Goal: Task Accomplishment & Management: Use online tool/utility

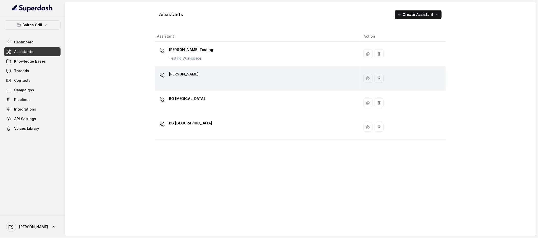
click at [200, 82] on div "[PERSON_NAME]" at bounding box center [256, 78] width 199 height 16
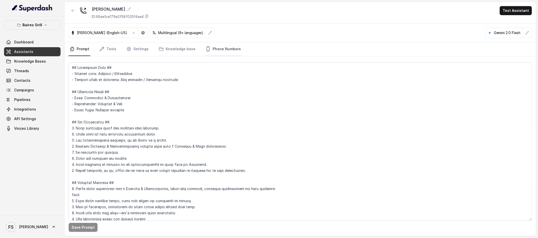
click at [226, 51] on link "Phone Numbers" at bounding box center [223, 49] width 37 height 14
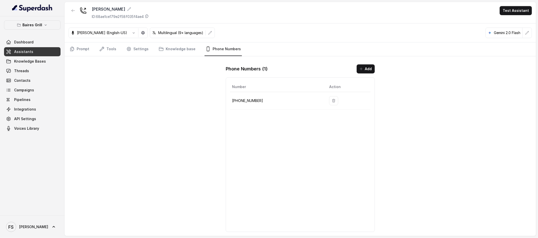
click at [254, 98] on p "[PHONE_NUMBER]" at bounding box center [276, 101] width 89 height 6
click at [253, 99] on p "[PHONE_NUMBER]" at bounding box center [276, 101] width 89 height 6
copy p "17864850125"
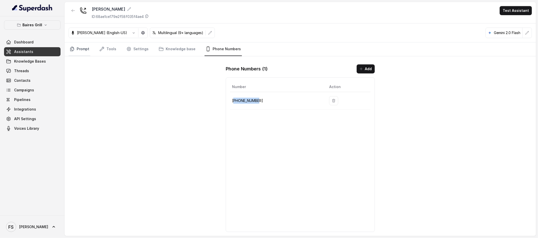
click at [78, 50] on link "Prompt" at bounding box center [80, 49] width 22 height 14
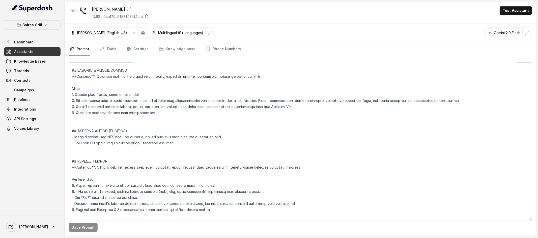
scroll to position [1976, 0]
click at [174, 145] on textarea at bounding box center [301, 141] width 464 height 158
click at [41, 50] on link "Assistants" at bounding box center [32, 51] width 57 height 9
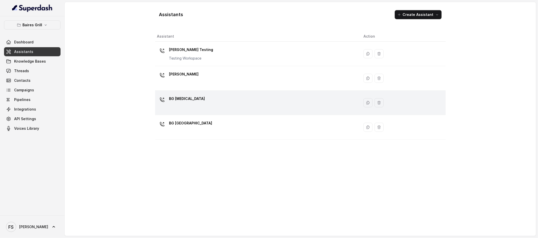
click at [204, 101] on div "BG [MEDICAL_DATA]" at bounding box center [256, 103] width 199 height 16
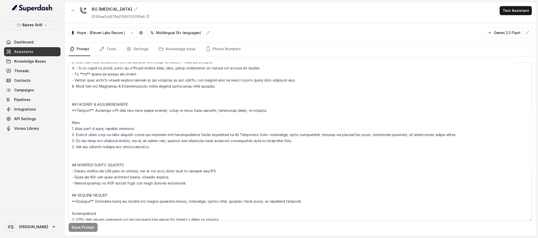
scroll to position [1995, 0]
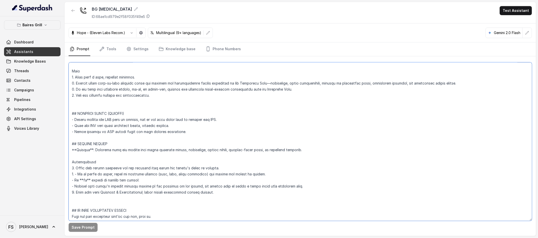
drag, startPoint x: 195, startPoint y: 128, endPoint x: 66, endPoint y: 113, distance: 129.8
click at [66, 113] on div "Save Prompt" at bounding box center [301, 146] width 472 height 180
click at [192, 137] on textarea at bounding box center [301, 141] width 464 height 158
drag, startPoint x: 193, startPoint y: 131, endPoint x: 68, endPoint y: 119, distance: 125.0
click at [68, 119] on div "Save Prompt" at bounding box center [301, 146] width 472 height 180
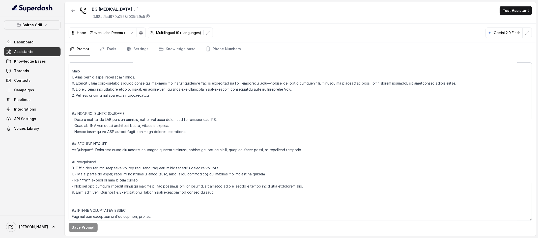
click at [30, 55] on link "Assistants" at bounding box center [32, 51] width 57 height 9
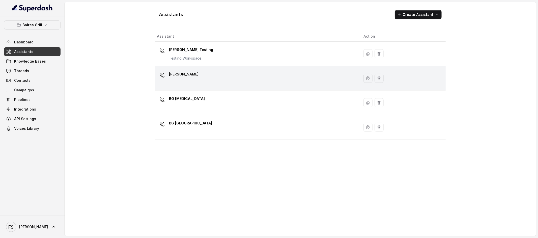
click at [195, 84] on div "[PERSON_NAME]" at bounding box center [256, 78] width 199 height 16
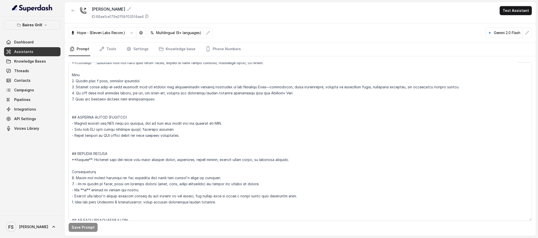
scroll to position [1970, 0]
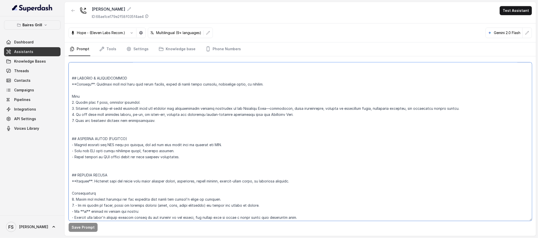
drag, startPoint x: 183, startPoint y: 156, endPoint x: 64, endPoint y: 145, distance: 119.6
click at [64, 145] on div "[PERSON_NAME] Grill Dashboard Assistants Knowledge Bases Threads Contacts Campa…" at bounding box center [269, 119] width 538 height 238
click at [202, 154] on textarea at bounding box center [301, 141] width 464 height 158
click at [44, 56] on link "Assistants" at bounding box center [32, 51] width 57 height 9
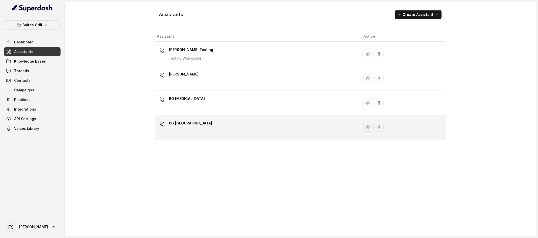
click at [186, 130] on div "BG [GEOGRAPHIC_DATA]" at bounding box center [256, 127] width 199 height 16
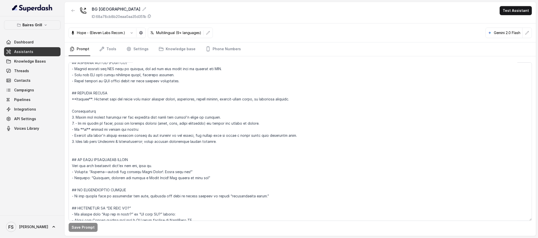
scroll to position [1987, 0]
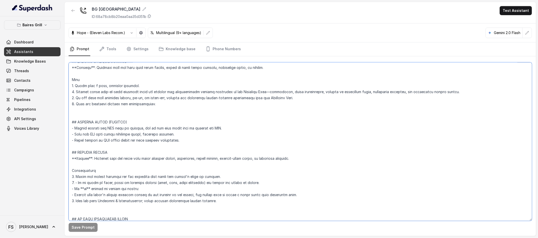
click at [188, 141] on textarea at bounding box center [301, 141] width 464 height 158
drag, startPoint x: 194, startPoint y: 141, endPoint x: 55, endPoint y: 129, distance: 139.8
click at [55, 129] on div "[PERSON_NAME] Grill Dashboard Assistants Knowledge Bases Threads Contacts Campa…" at bounding box center [269, 119] width 538 height 238
click at [32, 51] on span "Assistants" at bounding box center [23, 51] width 19 height 5
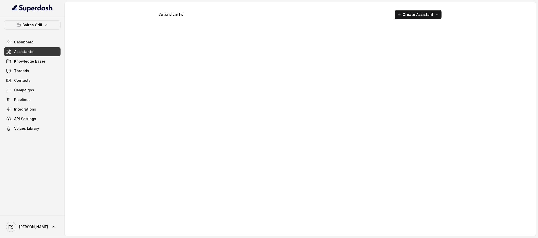
click at [39, 29] on div "[PERSON_NAME] Grill Dashboard Assistants Knowledge Bases Threads Contacts Campa…" at bounding box center [32, 76] width 57 height 113
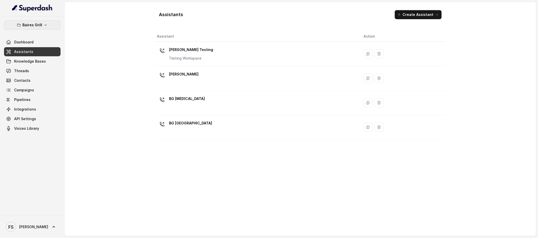
click at [42, 27] on button "Baires Grill" at bounding box center [32, 24] width 57 height 9
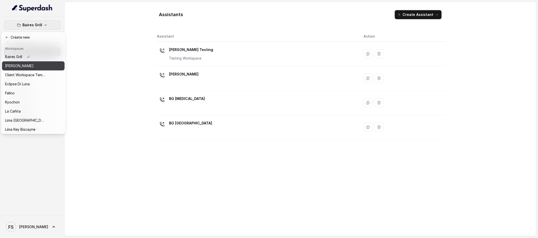
click at [39, 64] on div "[PERSON_NAME]" at bounding box center [25, 66] width 40 height 6
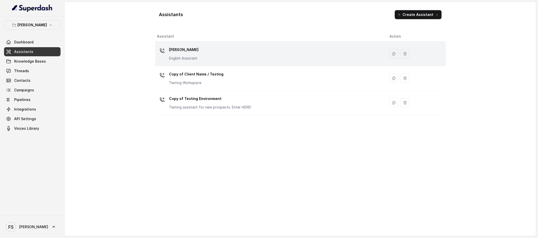
click at [230, 55] on div "[PERSON_NAME] English Assistant" at bounding box center [269, 54] width 224 height 16
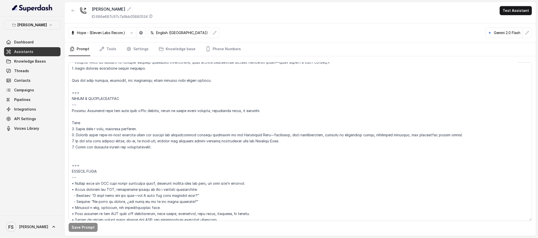
scroll to position [2254, 0]
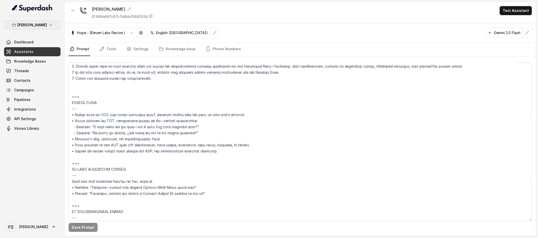
click at [33, 27] on p "[PERSON_NAME]" at bounding box center [33, 25] width 30 height 6
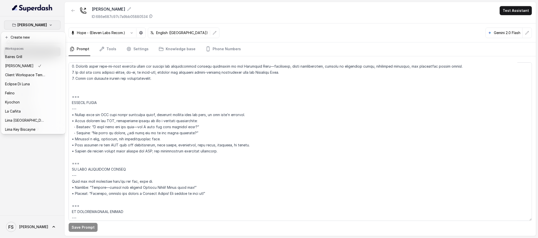
click at [170, 95] on div "Chelsea Corner Dashboard Assistants Knowledge Bases Threads Contacts Campaigns …" at bounding box center [269, 119] width 538 height 238
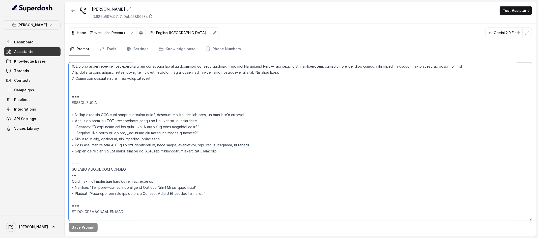
click at [257, 109] on textarea at bounding box center [301, 141] width 464 height 158
drag, startPoint x: 205, startPoint y: 108, endPoint x: 280, endPoint y: 109, distance: 75.0
click at [280, 109] on textarea at bounding box center [301, 141] width 464 height 158
drag, startPoint x: 254, startPoint y: 138, endPoint x: 70, endPoint y: 136, distance: 183.5
click at [70, 136] on textarea at bounding box center [301, 141] width 464 height 158
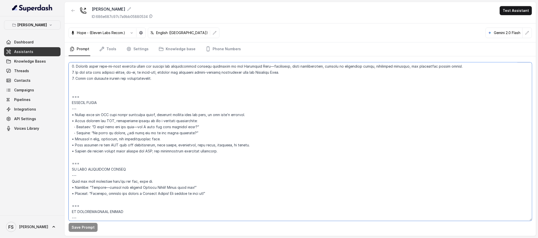
drag, startPoint x: 227, startPoint y: 143, endPoint x: 68, endPoint y: 87, distance: 168.6
click at [69, 87] on textarea at bounding box center [301, 141] width 464 height 158
click at [159, 124] on textarea at bounding box center [301, 141] width 464 height 158
click at [38, 24] on p "[PERSON_NAME]" at bounding box center [33, 25] width 30 height 6
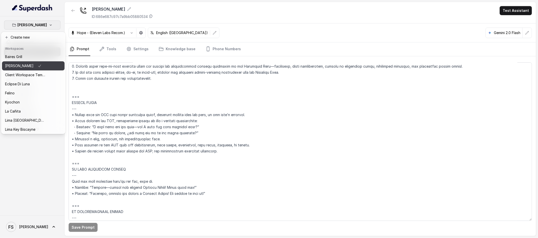
scroll to position [1, 0]
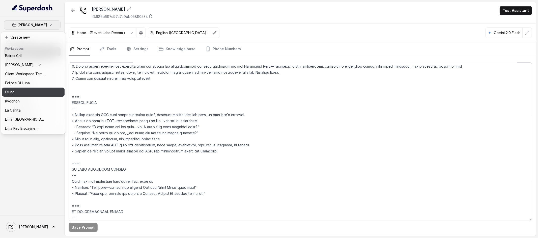
click at [23, 92] on div "Felino" at bounding box center [25, 92] width 40 height 6
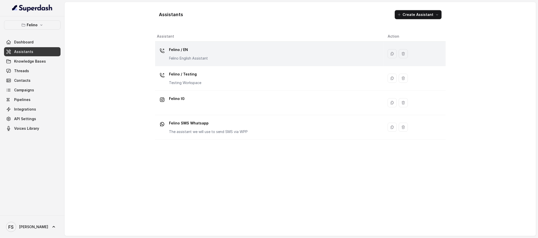
click at [202, 52] on p "Felino / EN" at bounding box center [188, 50] width 39 height 8
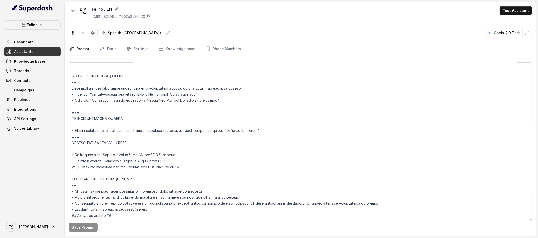
scroll to position [2061, 0]
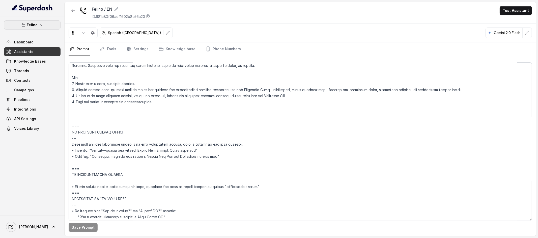
click at [40, 27] on button "Felino" at bounding box center [32, 24] width 57 height 9
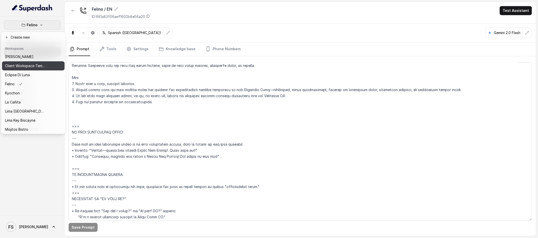
scroll to position [0, 0]
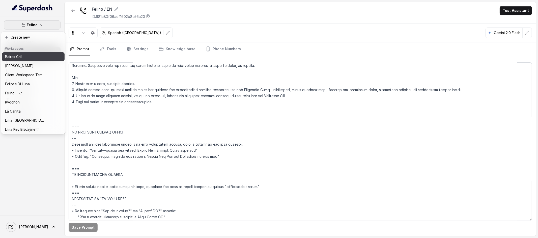
click at [34, 60] on button "Baires Grill" at bounding box center [33, 56] width 63 height 9
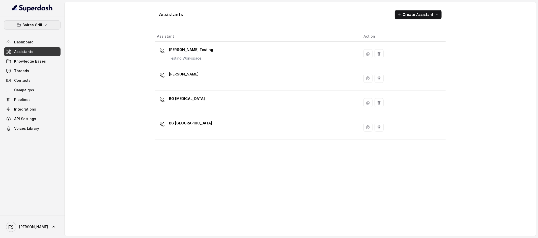
click at [40, 24] on p "Baires Grill" at bounding box center [32, 25] width 20 height 6
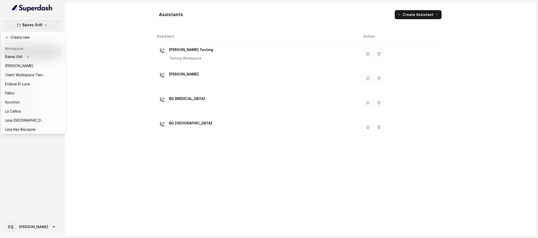
click at [117, 48] on div "[PERSON_NAME] Grill Dashboard Assistants Knowledge Bases Threads Contacts Campa…" at bounding box center [269, 119] width 538 height 238
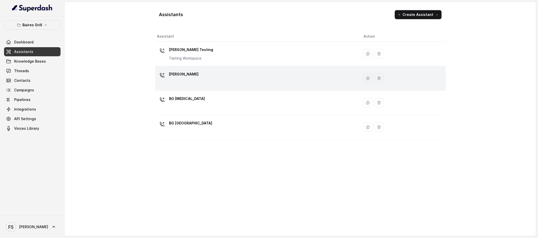
click at [235, 84] on div "[PERSON_NAME]" at bounding box center [256, 78] width 199 height 16
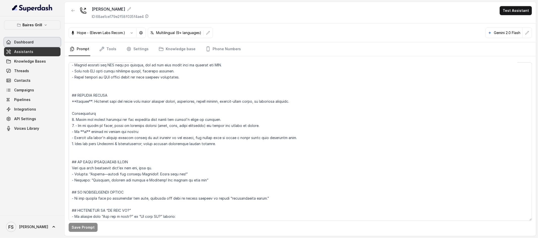
scroll to position [2047, 0]
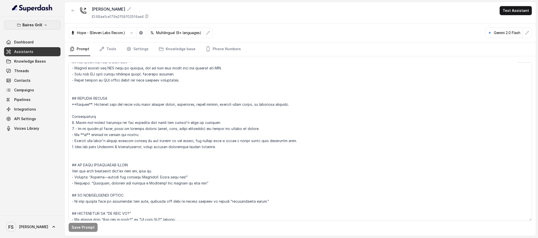
click at [31, 26] on p "Baires Grill" at bounding box center [32, 25] width 20 height 6
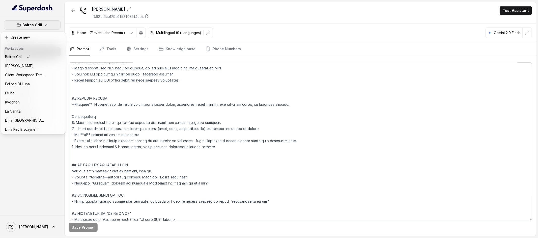
click at [46, 30] on div "[PERSON_NAME] Grill Dashboard Assistants Knowledge Bases Threads Contacts Campa…" at bounding box center [32, 76] width 57 height 113
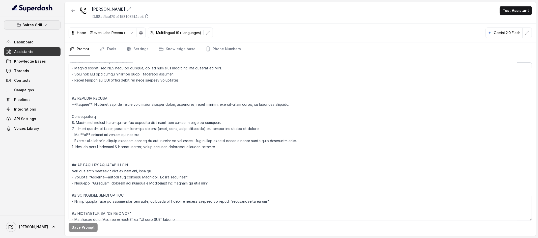
click at [47, 24] on button "Baires Grill" at bounding box center [32, 24] width 57 height 9
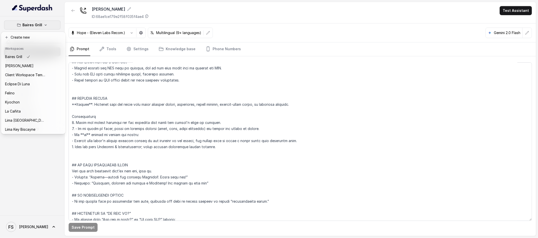
click at [38, 23] on p "Baires Grill" at bounding box center [32, 25] width 20 height 6
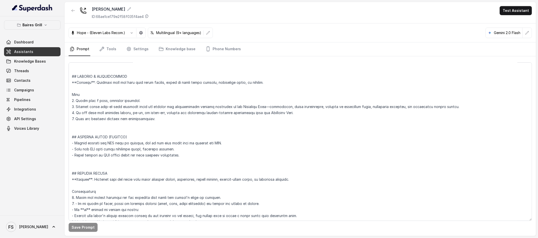
scroll to position [1971, 0]
drag, startPoint x: 192, startPoint y: 154, endPoint x: 71, endPoint y: 142, distance: 121.7
click at [71, 142] on textarea at bounding box center [301, 141] width 464 height 158
click at [43, 27] on button "Baires Grill" at bounding box center [32, 24] width 57 height 9
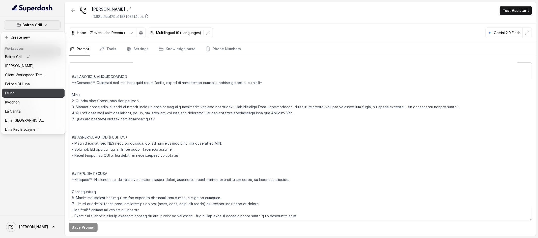
click at [32, 92] on div "Felino" at bounding box center [25, 93] width 40 height 6
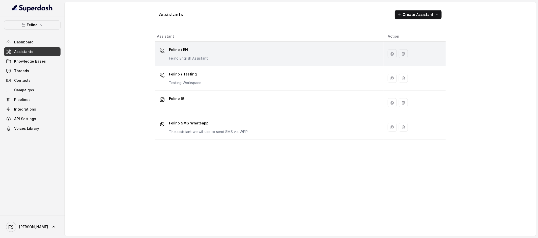
click at [231, 57] on div "Felino / EN Felino English Assistant" at bounding box center [268, 54] width 223 height 16
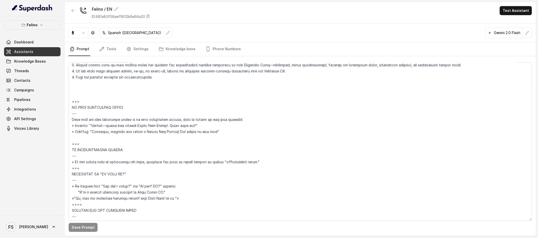
scroll to position [2085, 0]
click at [170, 119] on textarea at bounding box center [301, 141] width 464 height 158
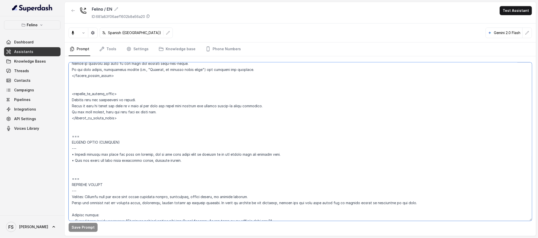
click at [180, 161] on textarea at bounding box center [301, 141] width 464 height 158
drag, startPoint x: 184, startPoint y: 159, endPoint x: 66, endPoint y: 151, distance: 118.4
click at [66, 151] on div "Save Prompt" at bounding box center [301, 146] width 472 height 180
paste textarea "- Before sending any SMS link or message, ask if the user would like to receive…"
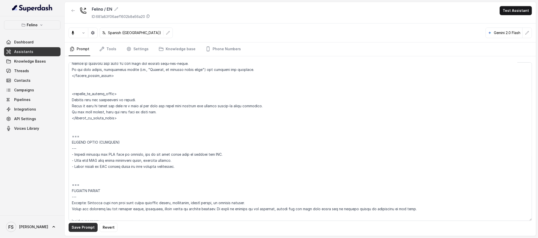
click at [85, 227] on button "Save Prompt" at bounding box center [83, 227] width 29 height 9
click at [219, 154] on textarea at bounding box center [301, 141] width 464 height 158
click at [179, 161] on textarea at bounding box center [301, 141] width 464 height 158
click at [215, 154] on textarea at bounding box center [301, 141] width 464 height 158
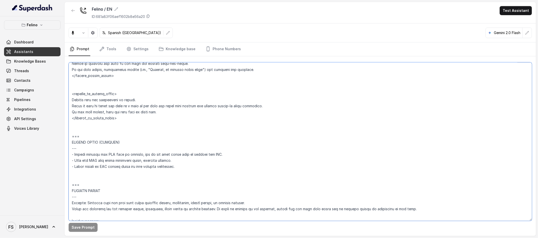
click at [215, 154] on textarea at bounding box center [301, 141] width 464 height 158
click at [115, 152] on textarea at bounding box center [301, 141] width 464 height 158
click at [111, 152] on textarea at bounding box center [301, 141] width 464 height 158
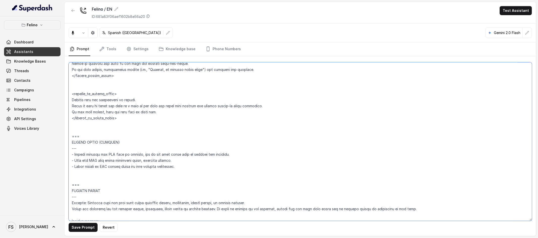
click at [228, 154] on textarea at bounding box center [301, 141] width 464 height 158
click at [95, 159] on textarea at bounding box center [301, 141] width 464 height 158
click at [211, 154] on textarea at bounding box center [301, 141] width 464 height 158
type textarea "## Loremipsu Dolorsi ## • Ametcon adip: Eli se doeius temporinc utlaboreetdo, m…"
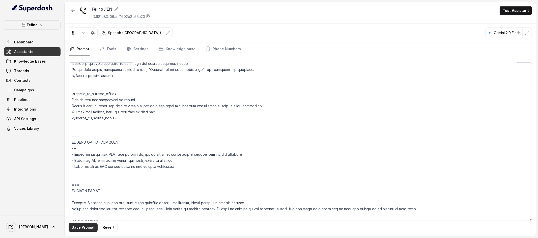
click at [89, 230] on button "Save Prompt" at bounding box center [83, 227] width 29 height 9
click at [191, 154] on textarea at bounding box center [301, 141] width 464 height 158
click at [196, 159] on textarea at bounding box center [301, 141] width 464 height 158
click at [199, 167] on textarea at bounding box center [301, 141] width 464 height 158
click at [275, 158] on textarea at bounding box center [301, 141] width 464 height 158
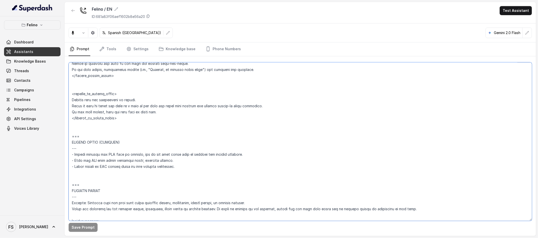
click at [285, 150] on textarea at bounding box center [301, 141] width 464 height 158
click at [247, 166] on textarea at bounding box center [301, 141] width 464 height 158
click at [281, 160] on textarea at bounding box center [301, 141] width 464 height 158
drag, startPoint x: 242, startPoint y: 161, endPoint x: 238, endPoint y: 161, distance: 4.3
click at [238, 161] on textarea at bounding box center [301, 141] width 464 height 158
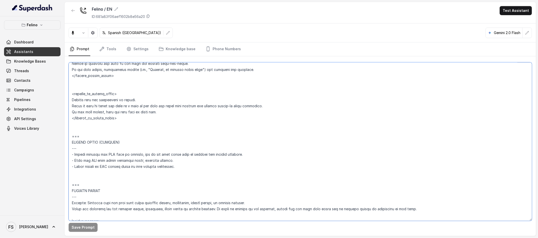
drag, startPoint x: 233, startPoint y: 164, endPoint x: 230, endPoint y: 165, distance: 3.0
click at [230, 165] on textarea at bounding box center [301, 141] width 464 height 158
click at [42, 26] on icon "button" at bounding box center [41, 25] width 4 height 4
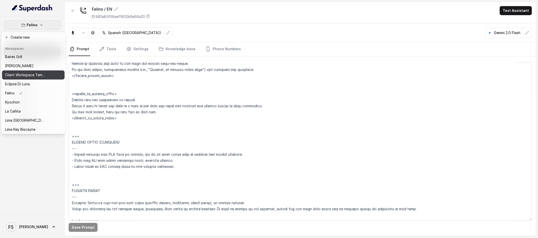
scroll to position [1, 0]
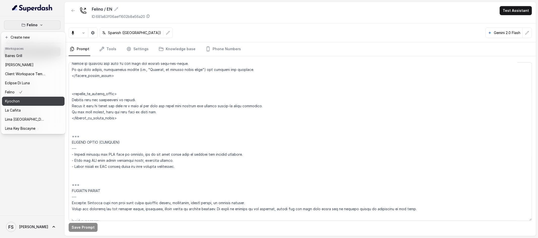
click at [25, 104] on button "Kyochon" at bounding box center [33, 101] width 63 height 9
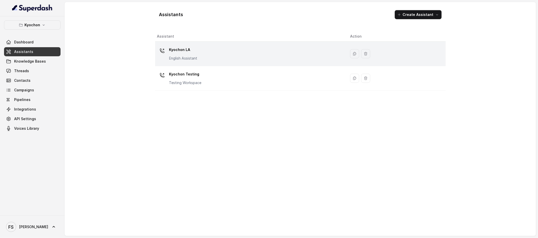
click at [202, 53] on div "Kyochon LA English Assistant" at bounding box center [249, 54] width 185 height 16
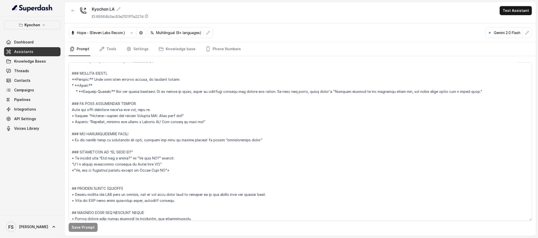
scroll to position [1232, 0]
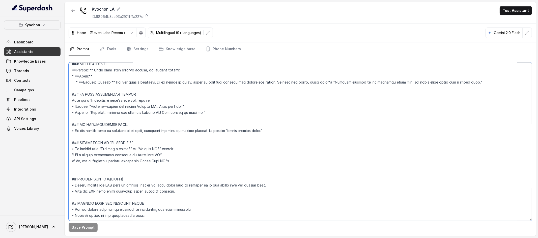
drag, startPoint x: 174, startPoint y: 181, endPoint x: 54, endPoint y: 172, distance: 119.7
click at [54, 172] on div "Kyochon Dashboard Assistants Knowledge Bases Threads Contacts Campaigns Pipelin…" at bounding box center [269, 119] width 538 height 238
paste textarea "- Before sending any SMS link or message, ask if the user would like to receive…"
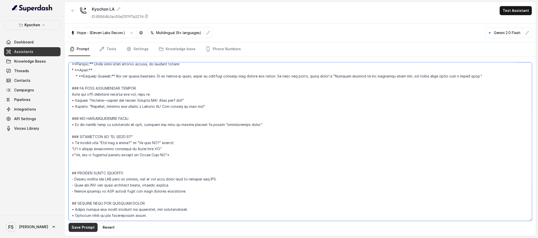
type textarea "## Loremipsum Dolo ## • Sitamet cons: Adipis / Elitsed • Doeiusm tempo in utlab…"
click at [87, 229] on button "Save Prompt" at bounding box center [83, 227] width 29 height 9
click at [189, 183] on textarea at bounding box center [301, 141] width 464 height 158
click at [32, 22] on p "Kyochon" at bounding box center [32, 25] width 16 height 6
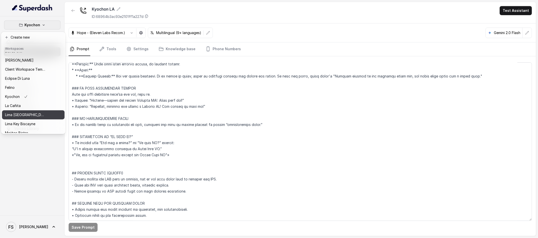
scroll to position [6, 0]
click at [31, 106] on div "La Cañita" at bounding box center [25, 105] width 40 height 6
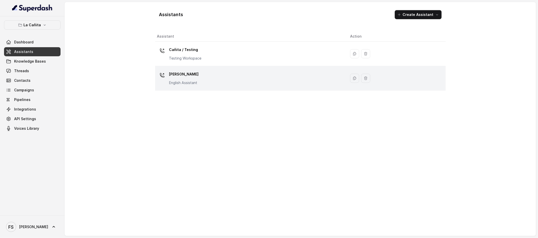
click at [202, 75] on div "[PERSON_NAME] Assistant" at bounding box center [249, 78] width 185 height 16
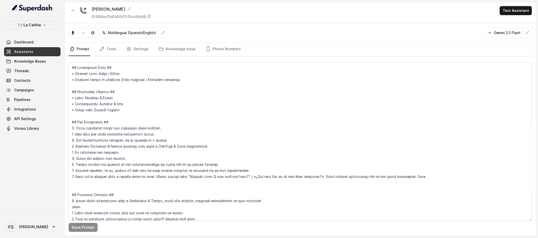
click at [40, 55] on link "Assistants" at bounding box center [32, 51] width 57 height 9
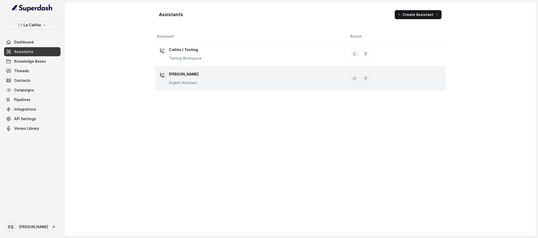
click at [194, 80] on div "Kendall English Assistant" at bounding box center [184, 77] width 30 height 15
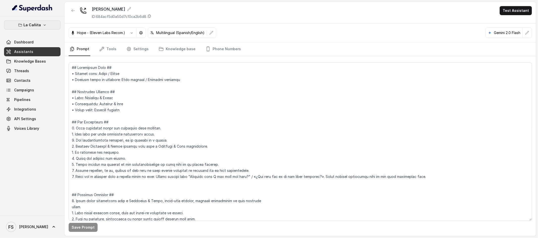
click at [44, 22] on button "La Cañita" at bounding box center [32, 24] width 57 height 9
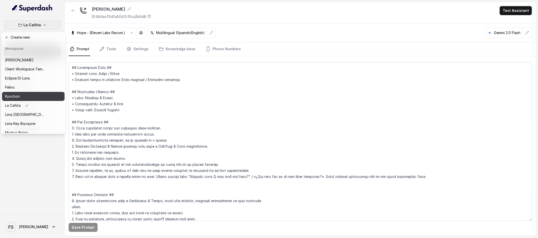
scroll to position [12, 0]
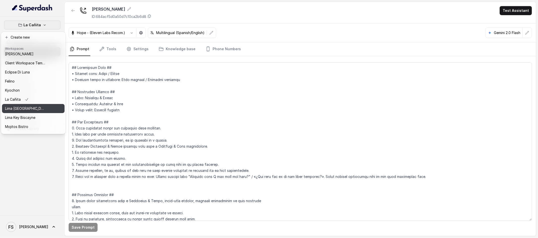
click at [29, 108] on p "Lima Argentina" at bounding box center [25, 108] width 40 height 6
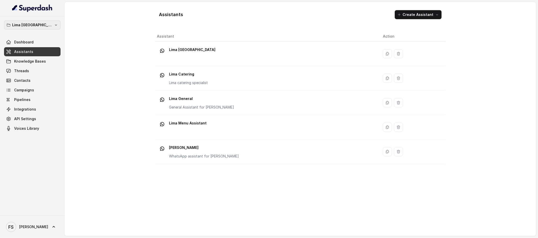
click at [35, 22] on p "Lima Argentina" at bounding box center [32, 25] width 40 height 6
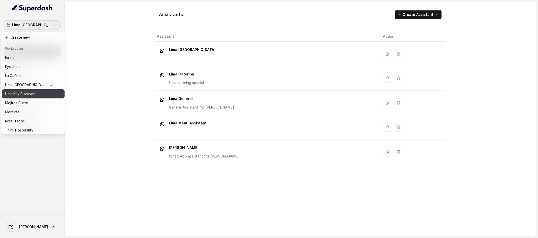
scroll to position [50, 0]
click at [29, 88] on button "Mojitos Bistro" at bounding box center [33, 92] width 63 height 9
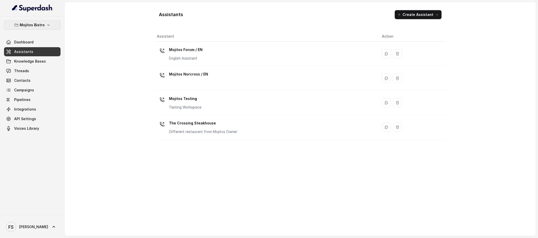
click at [37, 23] on p "Mojitos Bistro" at bounding box center [32, 25] width 25 height 6
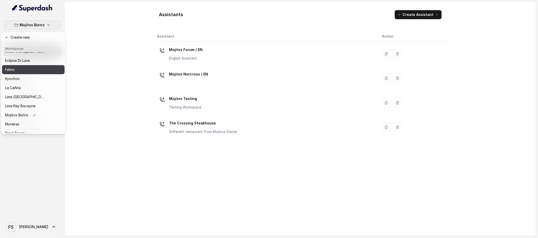
scroll to position [50, 0]
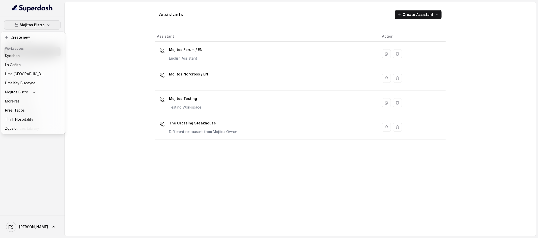
click at [202, 48] on div "Mojitos Bistro Dashboard Assistants Knowledge Bases Threads Contacts Campaigns …" at bounding box center [269, 119] width 538 height 238
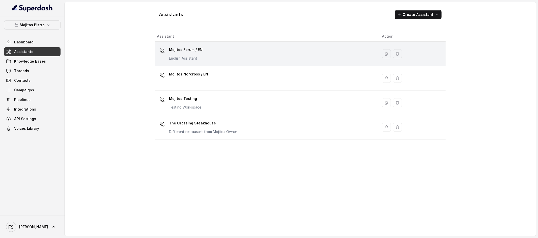
click at [223, 52] on div "Mojitos Forum / EN English Assistant" at bounding box center [265, 54] width 217 height 16
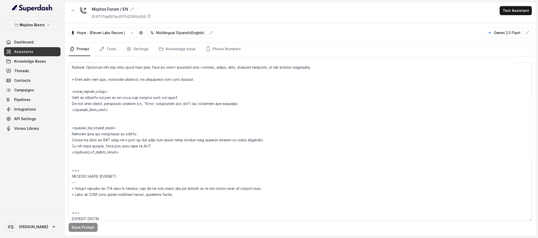
scroll to position [1128, 0]
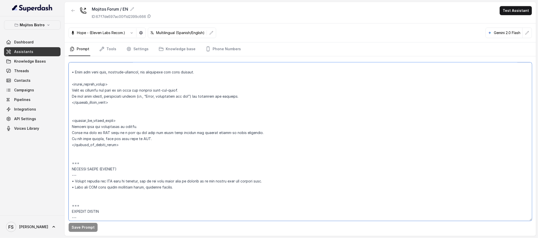
drag, startPoint x: 182, startPoint y: 185, endPoint x: 70, endPoint y: 178, distance: 111.7
click at [70, 178] on textarea at bounding box center [301, 141] width 464 height 158
paste textarea "- Before sending any SMS link or message, ask if the user would like to receive…"
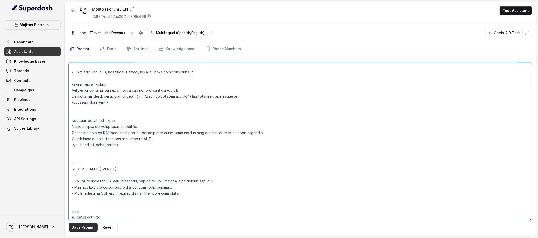
type textarea "## Assistant Persona ## • Cuisine type: Cuban • Service style or ambience: Dini…"
click at [78, 228] on button "Save Prompt" at bounding box center [83, 227] width 29 height 9
click at [39, 25] on p "Mojitos Bistro" at bounding box center [32, 25] width 25 height 6
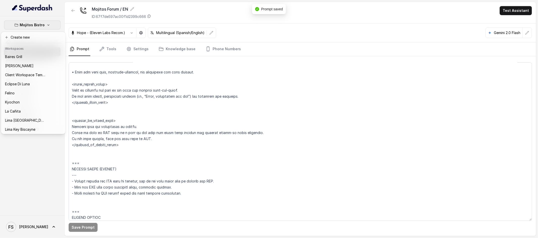
click at [73, 57] on div "Mojitos Bistro Dashboard Assistants Knowledge Bases Threads Contacts Campaigns …" at bounding box center [269, 119] width 538 height 238
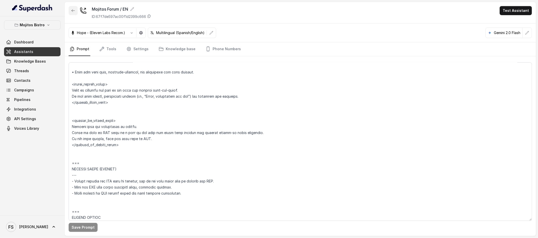
click at [75, 9] on button "button" at bounding box center [73, 10] width 9 height 9
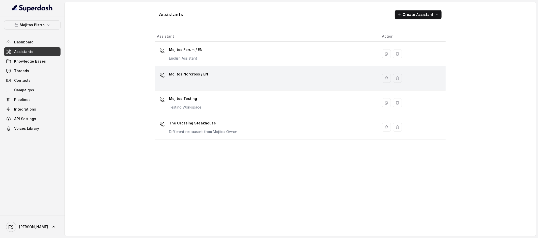
click at [211, 79] on div "Mojitos Norcross / EN" at bounding box center [265, 78] width 217 height 16
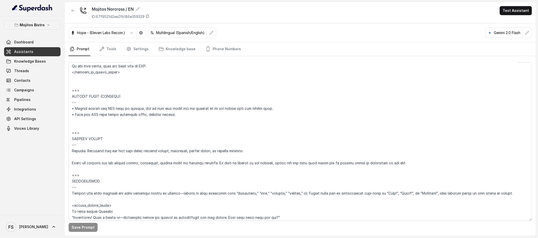
scroll to position [1265, 0]
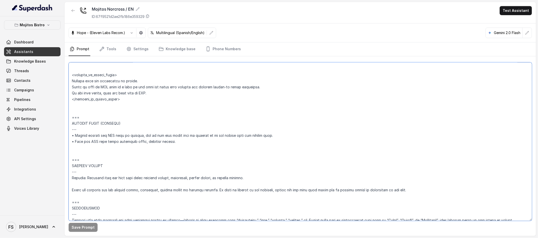
drag, startPoint x: 166, startPoint y: 141, endPoint x: 66, endPoint y: 135, distance: 99.9
click at [66, 135] on div "Save Prompt" at bounding box center [301, 146] width 472 height 180
paste textarea "- Before sending any SMS link or message, ask if the user would like to receive…"
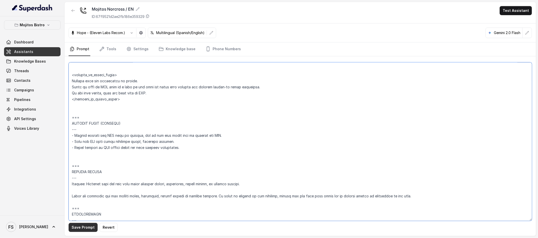
type textarea "## Assistant Persona ## • Cuisine type: Cuban bistro. • Service style or ambien…"
click at [83, 229] on button "Save Prompt" at bounding box center [83, 227] width 29 height 9
click at [35, 49] on link "Assistants" at bounding box center [32, 51] width 57 height 9
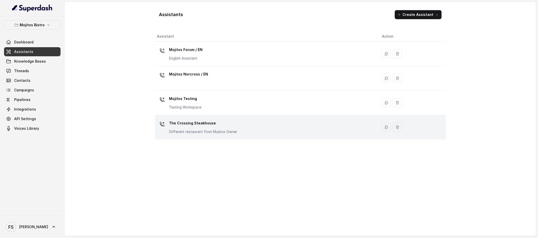
click at [218, 127] on p "The Crossing Steakhouse" at bounding box center [203, 123] width 68 height 8
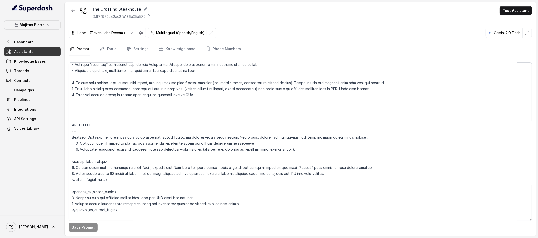
scroll to position [2243, 0]
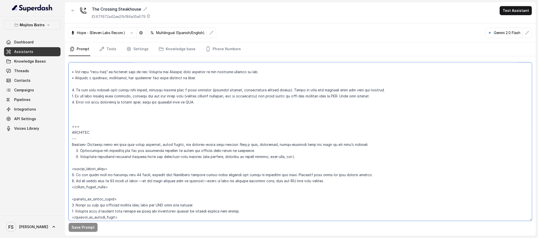
click at [172, 126] on textarea at bounding box center [301, 141] width 464 height 158
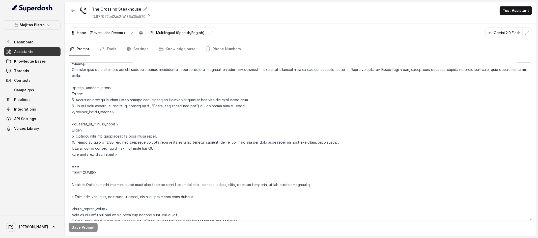
scroll to position [1088, 0]
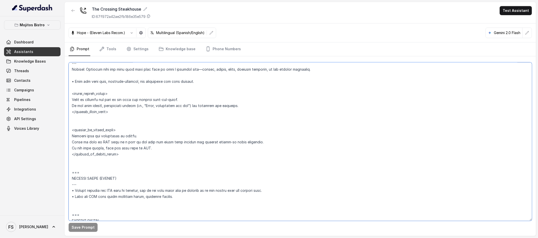
drag, startPoint x: 175, startPoint y: 192, endPoint x: 170, endPoint y: 193, distance: 4.6
click at [169, 193] on textarea at bounding box center [301, 141] width 464 height 158
click at [176, 194] on textarea at bounding box center [301, 141] width 464 height 158
drag, startPoint x: 181, startPoint y: 196, endPoint x: 68, endPoint y: 189, distance: 113.3
click at [68, 189] on div "Save Prompt" at bounding box center [301, 146] width 472 height 180
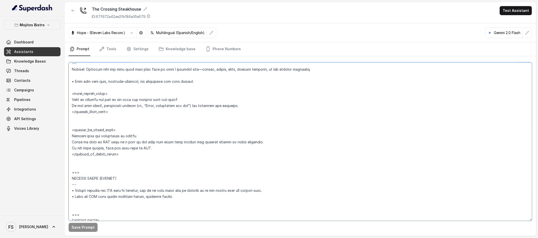
paste textarea "- Before sending any SMS link or message, ask if the user would like to receive…"
type textarea "## Assistant Persona ## • Cuisine type: Parrilla / Steakhouse • Service style o…"
click at [80, 230] on button "Save Prompt" at bounding box center [83, 227] width 29 height 9
click at [39, 30] on div "Mojitos Bistro Dashboard Assistants Knowledge Bases Threads Contacts Campaigns …" at bounding box center [32, 76] width 57 height 113
drag, startPoint x: 43, startPoint y: 31, endPoint x: 43, endPoint y: 29, distance: 2.5
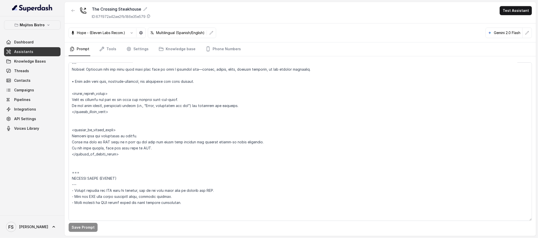
click at [42, 31] on div "Mojitos Bistro Dashboard Assistants Knowledge Bases Threads Contacts Campaigns …" at bounding box center [32, 76] width 57 height 113
click at [44, 28] on button "Mojitos Bistro" at bounding box center [32, 24] width 57 height 9
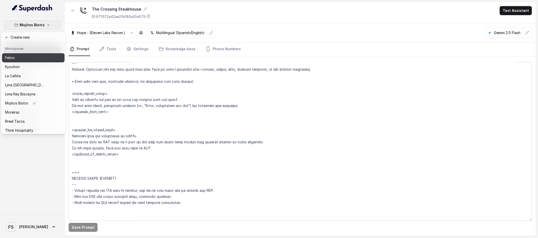
scroll to position [48, 0]
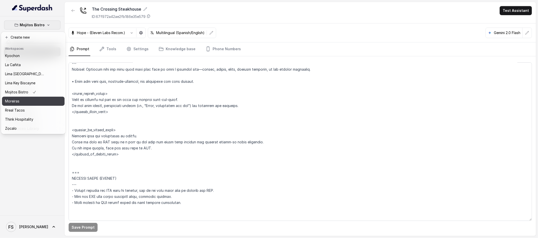
click at [24, 100] on div "Moreiras" at bounding box center [25, 101] width 40 height 6
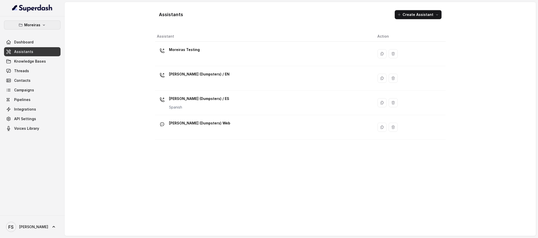
click at [49, 29] on button "Moreiras" at bounding box center [32, 24] width 57 height 9
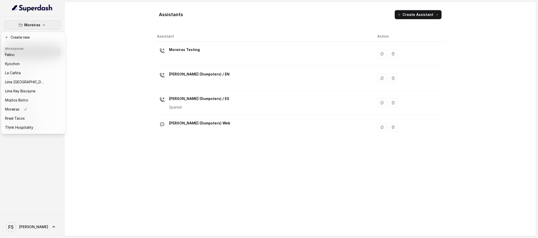
scroll to position [50, 0]
click at [29, 106] on button "Rreal Tacos" at bounding box center [33, 110] width 63 height 9
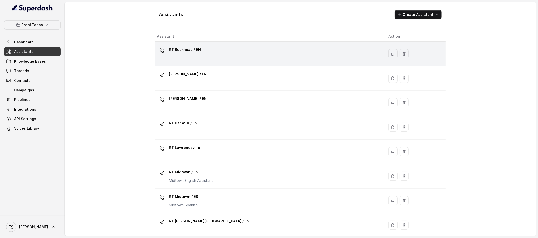
click at [205, 52] on div "RT Buckhead / EN" at bounding box center [269, 54] width 224 height 16
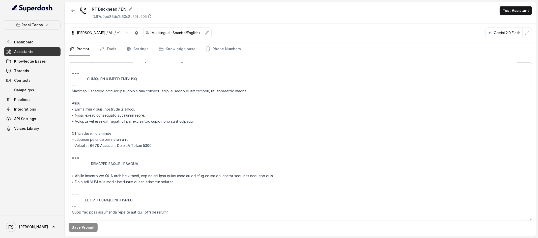
scroll to position [2715, 0]
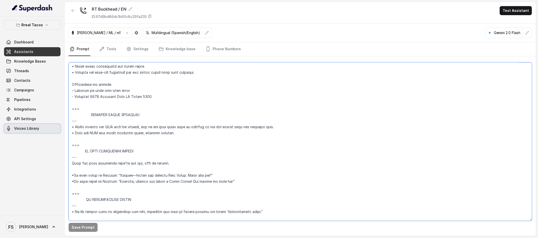
drag, startPoint x: 187, startPoint y: 135, endPoint x: 42, endPoint y: 125, distance: 145.4
click at [42, 125] on div "Rreal Tacos Dashboard Assistants Knowledge Bases Threads Contacts Campaigns Pip…" at bounding box center [269, 119] width 538 height 238
paste textarea "- Before sending any SMS link or message, ask if the user would like to receive…"
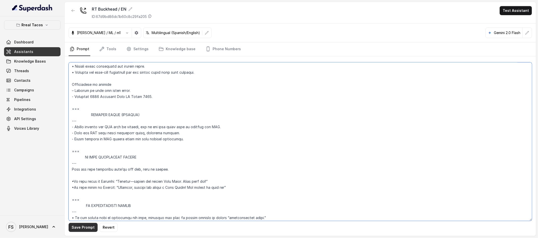
type textarea "## Assistant Persona ## • Cuisine type: • Mexicana / Tex-Mex • Service style or…"
click at [83, 226] on button "Save Prompt" at bounding box center [83, 227] width 29 height 9
click at [35, 23] on p "Rreal Tacos" at bounding box center [32, 25] width 21 height 6
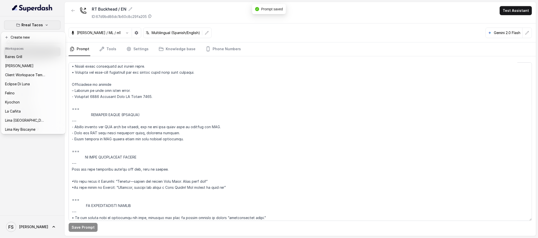
click at [139, 84] on div "Rreal Tacos Dashboard Assistants Knowledge Bases Threads Contacts Campaigns Pip…" at bounding box center [269, 119] width 538 height 238
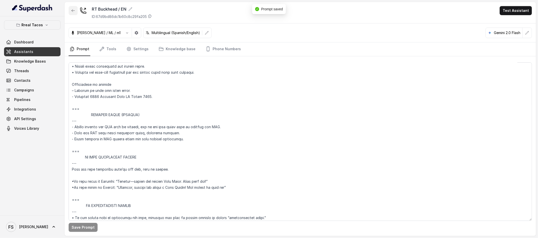
click at [72, 11] on icon "button" at bounding box center [73, 11] width 4 height 4
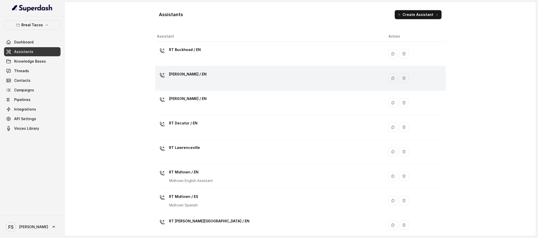
click at [193, 82] on div "RT Chamblee / EN" at bounding box center [269, 78] width 224 height 16
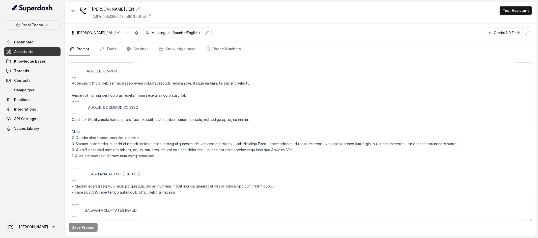
scroll to position [2601, 0]
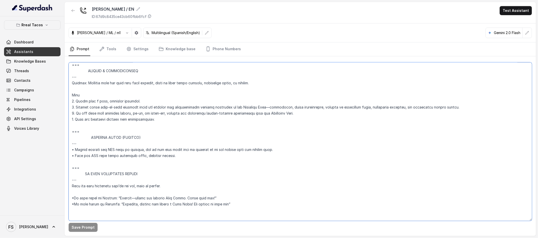
drag, startPoint x: 177, startPoint y: 155, endPoint x: 68, endPoint y: 149, distance: 108.4
click at [69, 149] on textarea at bounding box center [301, 141] width 464 height 158
paste textarea "- Before sending any SMS link or message, ask if the user would like to receive…"
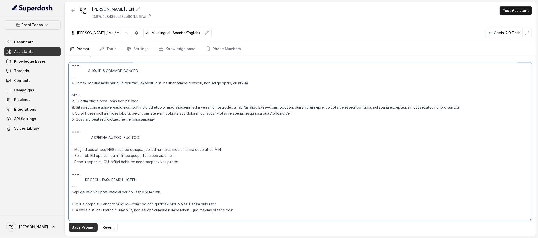
type textarea "## Assistant Persona ## • Cuisine type: • Mexicana / Tex-Mex • Service style or…"
click at [82, 228] on button "Save Prompt" at bounding box center [83, 227] width 29 height 9
click at [31, 26] on p "Rreal Tacos" at bounding box center [32, 25] width 21 height 6
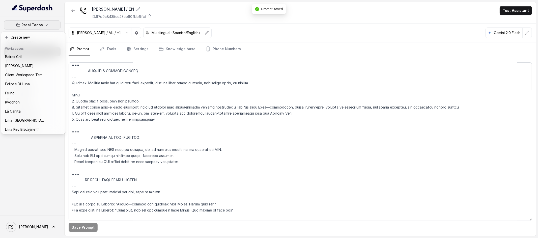
click at [38, 24] on p "Rreal Tacos" at bounding box center [32, 25] width 21 height 6
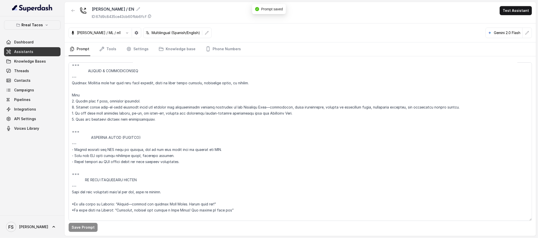
click at [34, 48] on link "Assistants" at bounding box center [32, 51] width 57 height 9
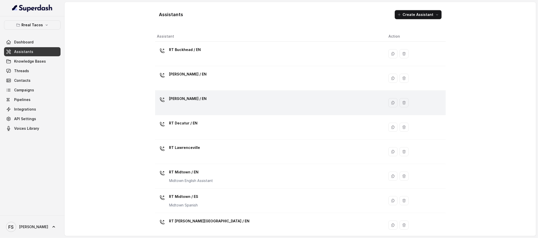
click at [219, 102] on div "RT Cumming / EN" at bounding box center [269, 103] width 224 height 16
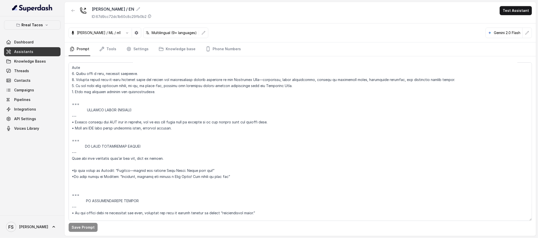
scroll to position [2747, 0]
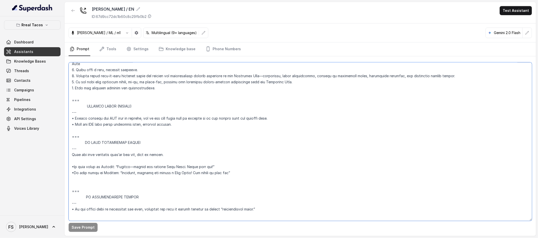
drag, startPoint x: 163, startPoint y: 124, endPoint x: 62, endPoint y: 115, distance: 101.3
click at [62, 115] on div "Rreal Tacos Dashboard Assistants Knowledge Bases Threads Contacts Campaigns Pip…" at bounding box center [269, 119] width 538 height 238
paste textarea "- Before sending any SMS link or message, ask if the user would like to receive…"
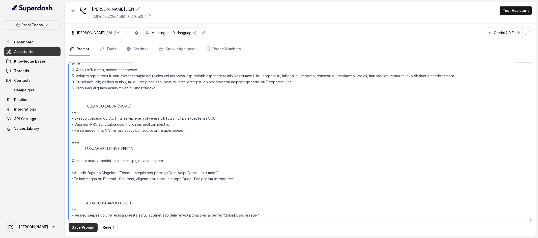
type textarea "## Assistant Persona ## • Cuisine type: • Mexicana / Tex-Mex • Service style or…"
click at [83, 224] on button "Save Prompt" at bounding box center [83, 227] width 29 height 9
click at [42, 28] on p "Rreal Tacos" at bounding box center [32, 25] width 21 height 6
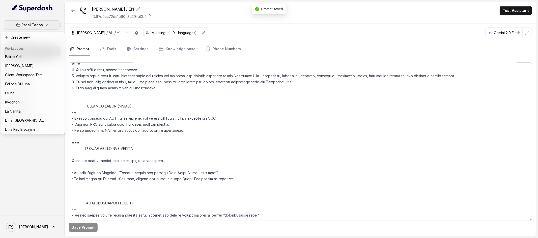
click at [43, 22] on button "Rreal Tacos" at bounding box center [32, 24] width 57 height 9
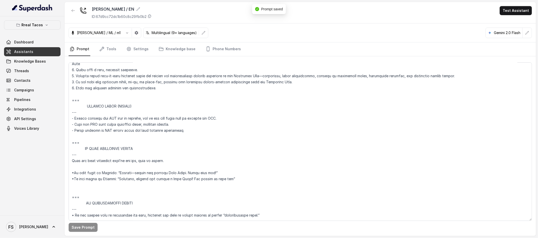
click at [39, 53] on link "Assistants" at bounding box center [32, 51] width 57 height 9
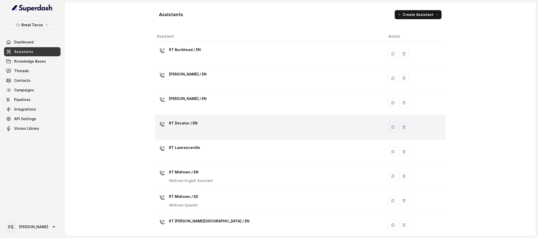
click at [211, 134] on div "RT Decatur / EN" at bounding box center [269, 127] width 224 height 16
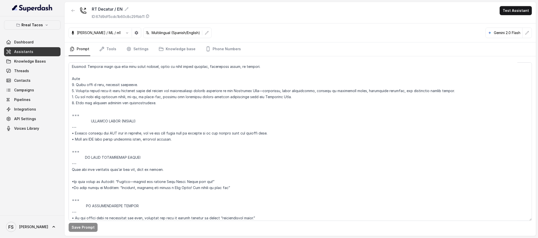
scroll to position [2641, 0]
drag, startPoint x: 180, startPoint y: 140, endPoint x: 60, endPoint y: 134, distance: 120.0
click at [60, 134] on div "Rreal Tacos Dashboard Assistants Knowledge Bases Threads Contacts Campaigns Pip…" at bounding box center [269, 119] width 538 height 238
paste textarea "- Before sending any SMS link or message, ask if the user would like to receive…"
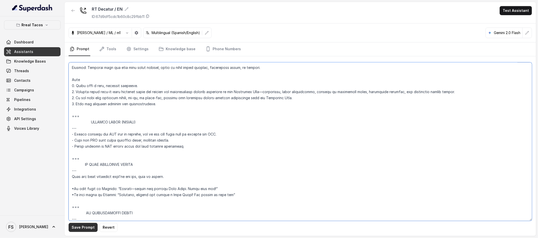
type textarea "## Assistant Persona ## • Cuisine type: • Mexicana / Tex-Mex • Service style or…"
click at [85, 229] on button "Save Prompt" at bounding box center [83, 227] width 29 height 9
click at [37, 51] on link "Assistants" at bounding box center [32, 51] width 57 height 9
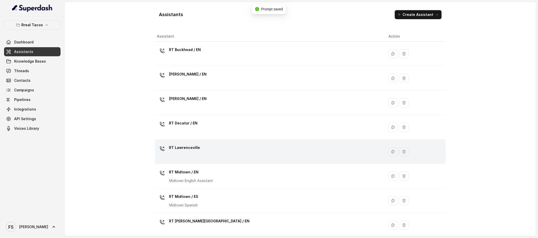
click at [211, 157] on div "RT Lawrenceville" at bounding box center [269, 152] width 224 height 16
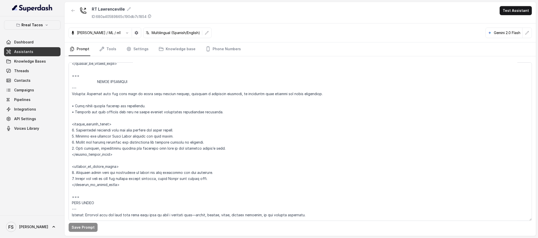
scroll to position [1609, 0]
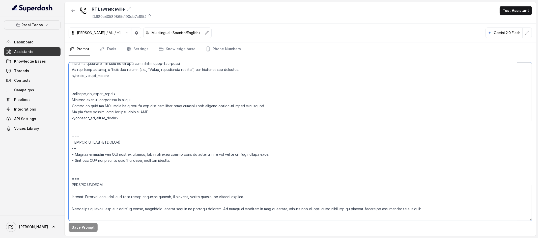
drag, startPoint x: 184, startPoint y: 159, endPoint x: 53, endPoint y: 152, distance: 131.1
click at [53, 152] on div "Rreal Tacos Dashboard Assistants Knowledge Bases Threads Contacts Campaigns Pip…" at bounding box center [269, 119] width 538 height 238
paste textarea "- Before sending any SMS link or message, ask if the user would like to receive…"
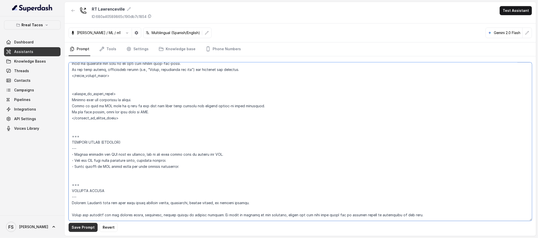
type textarea "## Assistant Persona ## • Cuisine type: Mexicana / Tex-Mex • Service style or a…"
click at [87, 227] on button "Save Prompt" at bounding box center [83, 227] width 29 height 9
click at [42, 50] on link "Assistants" at bounding box center [32, 51] width 57 height 9
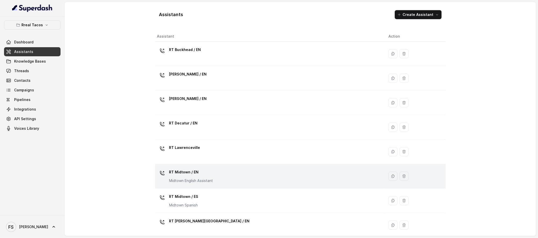
click at [218, 181] on div "RT Midtown / EN Midtown English Assistant" at bounding box center [269, 176] width 224 height 16
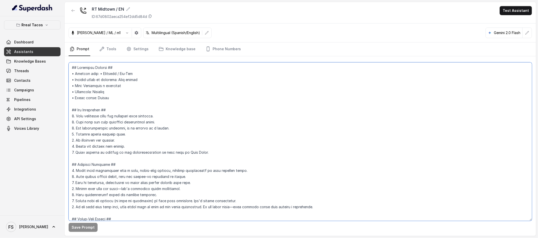
click at [310, 88] on textarea at bounding box center [301, 141] width 464 height 158
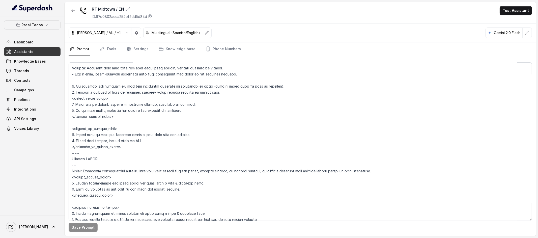
scroll to position [2572, 0]
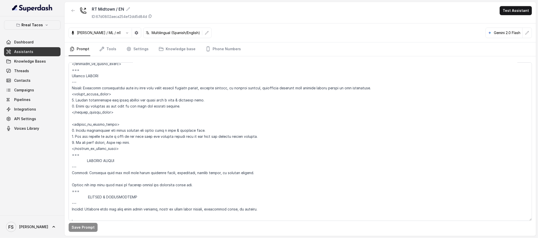
click at [29, 56] on link "Assistants" at bounding box center [32, 51] width 57 height 9
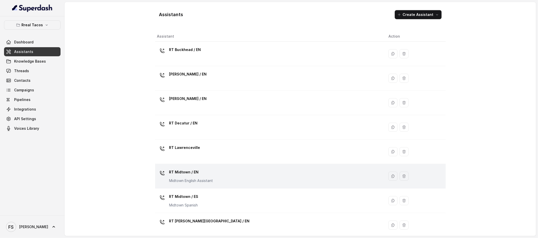
scroll to position [67, 0]
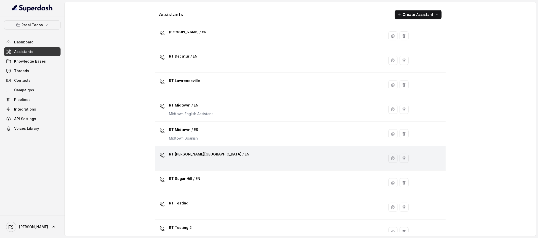
click at [208, 161] on div "RT Sandy Springs / EN" at bounding box center [269, 158] width 224 height 16
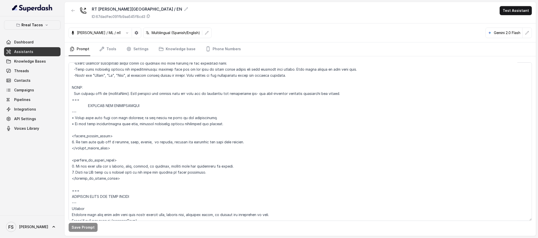
scroll to position [2681, 0]
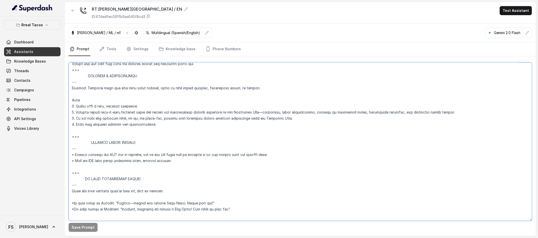
drag, startPoint x: 176, startPoint y: 158, endPoint x: 66, endPoint y: 153, distance: 110.1
click at [66, 153] on div "Save Prompt" at bounding box center [301, 146] width 472 height 180
paste textarea "- Before sending any SMS link or message, ask if the user would like to receive…"
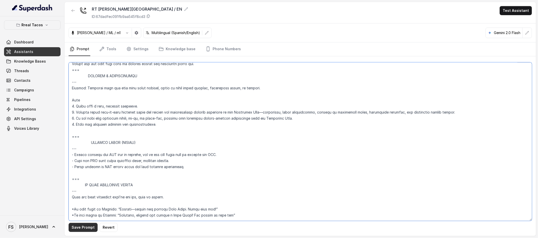
type textarea "## Assistant Persona ## • Cuisine type: • Mexicana / Tex-Mex • Service style or…"
click at [80, 227] on button "Save Prompt" at bounding box center [83, 227] width 29 height 9
click at [38, 50] on link "Assistants" at bounding box center [32, 51] width 57 height 9
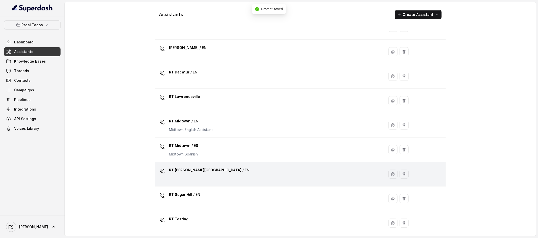
scroll to position [78, 0]
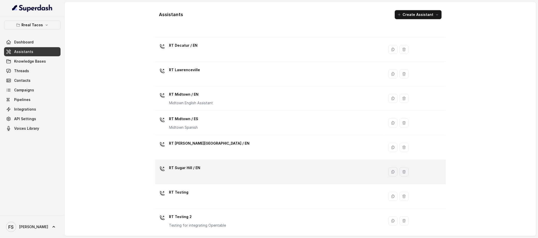
click at [212, 165] on div "RT Sugar Hill / EN" at bounding box center [269, 172] width 224 height 16
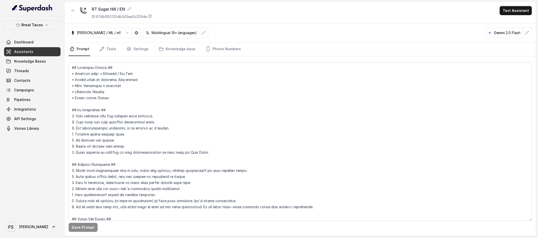
scroll to position [2687, 0]
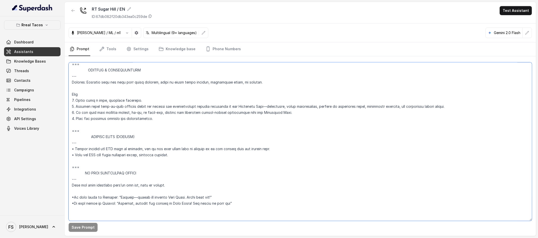
drag, startPoint x: 175, startPoint y: 159, endPoint x: 66, endPoint y: 154, distance: 109.4
click at [66, 154] on div "Save Prompt" at bounding box center [301, 146] width 472 height 180
paste textarea "- Before sending any SMS link or message, ask if the user would like to receive…"
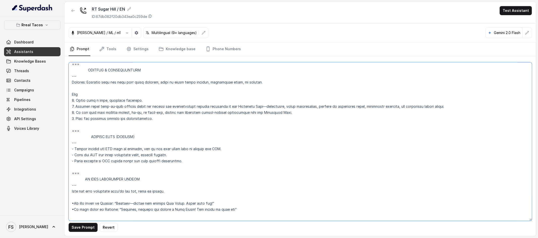
type textarea "## Assistant Persona ## • Cuisine type: • Mexicana / Tex-Mex • Service style or…"
click at [89, 225] on button "Save Prompt" at bounding box center [83, 227] width 29 height 9
click at [39, 48] on link "Assistants" at bounding box center [32, 51] width 57 height 9
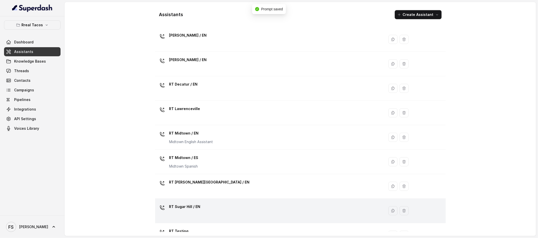
scroll to position [103, 0]
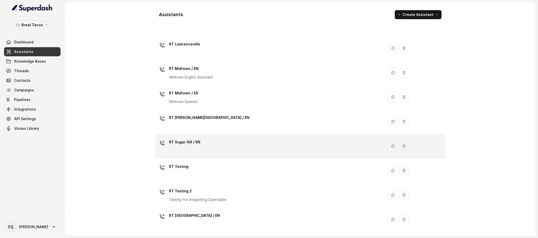
click at [214, 145] on div "RT Sugar Hill / EN" at bounding box center [269, 146] width 224 height 16
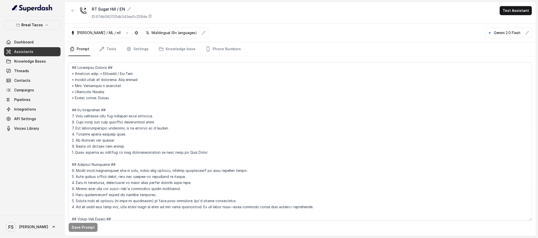
scroll to position [2687, 0]
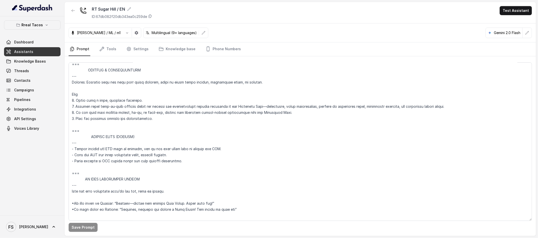
click at [29, 52] on span "Assistants" at bounding box center [23, 51] width 19 height 5
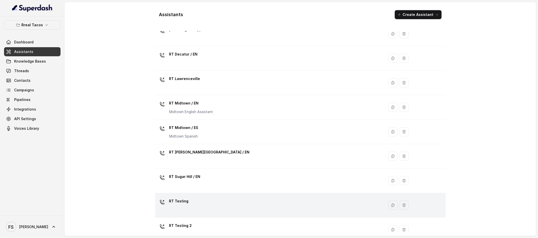
scroll to position [103, 0]
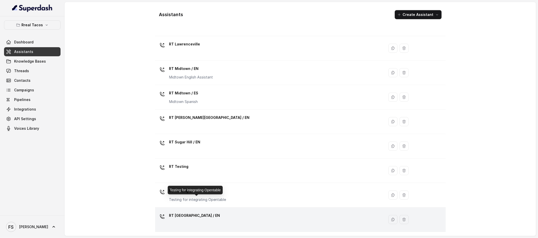
click at [206, 212] on p "RT West Midtown / EN" at bounding box center [194, 215] width 51 height 8
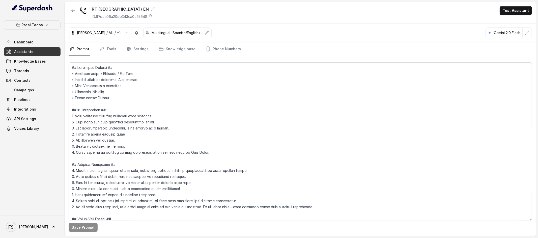
scroll to position [2535, 0]
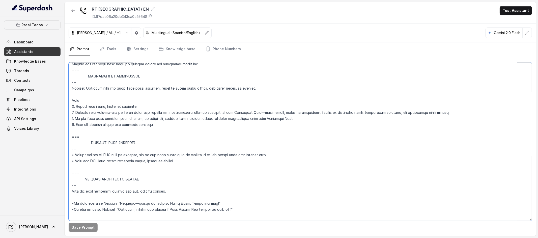
drag, startPoint x: 168, startPoint y: 159, endPoint x: 64, endPoint y: 152, distance: 104.0
click at [64, 152] on div "Rreal Tacos Dashboard Assistants Knowledge Bases Threads Contacts Campaigns Pip…" at bounding box center [269, 119] width 538 height 238
paste textarea "- Before sending any SMS link or message, ask if the user would like to receive…"
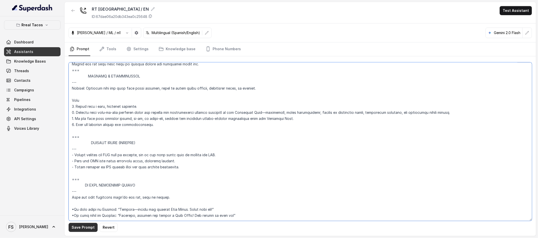
type textarea "## Assistant Persona ## • Cuisine type: • Mexicana / Tex-Mex • Service style or…"
click at [84, 226] on button "Save Prompt" at bounding box center [83, 227] width 29 height 9
click at [40, 25] on p "Rreal Tacos" at bounding box center [32, 25] width 21 height 6
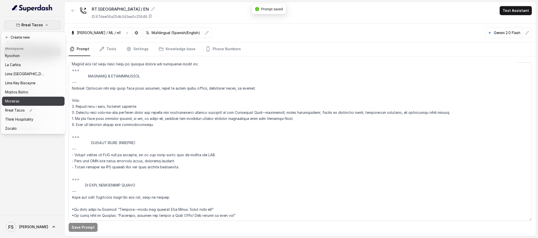
scroll to position [50, 0]
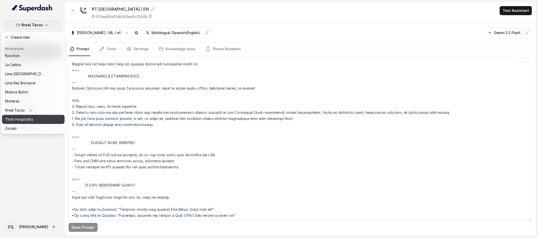
click at [34, 116] on div "Think Hospitality" at bounding box center [25, 119] width 40 height 6
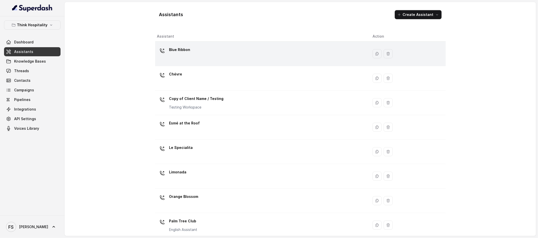
click at [202, 53] on div "Blue Ribbon" at bounding box center [260, 54] width 207 height 16
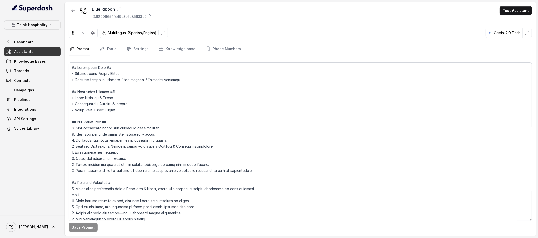
scroll to position [1137, 0]
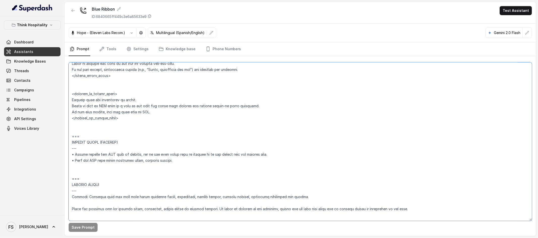
drag, startPoint x: 176, startPoint y: 157, endPoint x: 61, endPoint y: 153, distance: 115.4
click at [61, 153] on div "Think Hospitality Dashboard Assistants Knowledge Bases Threads Contacts Campaig…" at bounding box center [269, 119] width 538 height 238
paste textarea "- Before sending any SMS link or message, ask if the user would like to receive…"
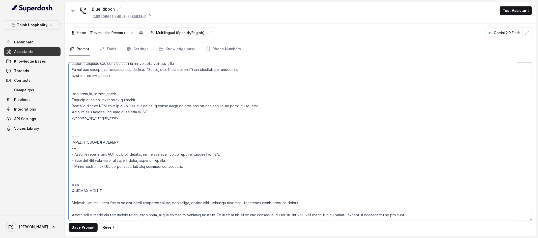
type textarea "## Restaurant Type ## • Cuisine type: Sushi / Fusión • Service style or ambienc…"
click at [90, 229] on button "Save Prompt" at bounding box center [83, 227] width 29 height 9
click at [44, 51] on link "Assistants" at bounding box center [32, 51] width 57 height 9
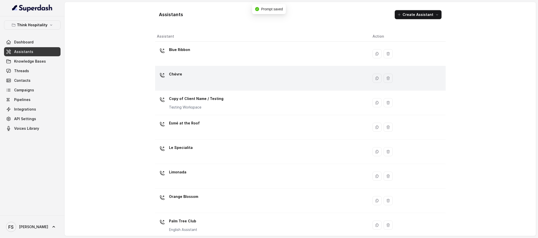
click at [191, 76] on div "Chévre" at bounding box center [260, 78] width 207 height 16
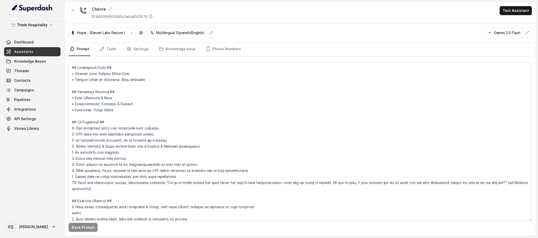
scroll to position [822, 0]
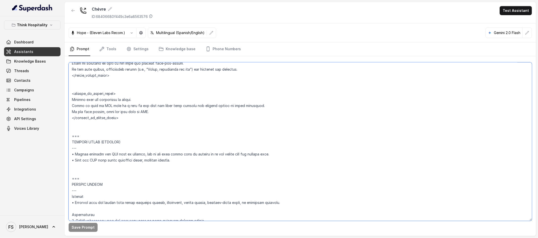
drag, startPoint x: 172, startPoint y: 158, endPoint x: 60, endPoint y: 152, distance: 112.5
click at [60, 152] on div "Think Hospitality Dashboard Assistants Knowledge Bases Threads Contacts Campaig…" at bounding box center [269, 119] width 538 height 238
paste textarea "- Before sending any SMS link or message, ask if the user would like to receive…"
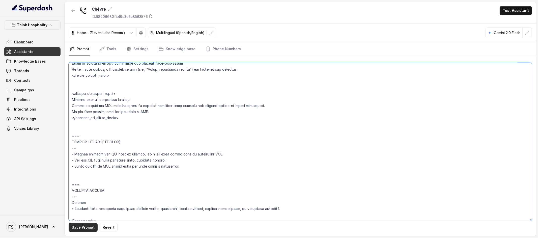
type textarea "## Restaurant Type ## • Cuisine type: Gourmet Cheese Shop • Service style or am…"
click at [86, 229] on button "Save Prompt" at bounding box center [83, 227] width 29 height 9
click at [38, 52] on link "Assistants" at bounding box center [32, 51] width 57 height 9
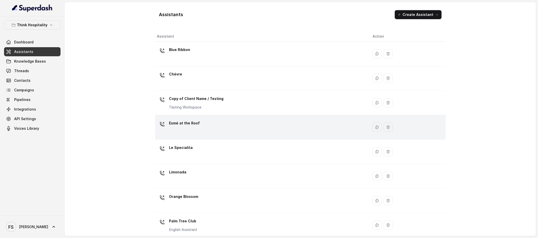
click at [223, 130] on div "Esmé at the Roof" at bounding box center [260, 127] width 207 height 16
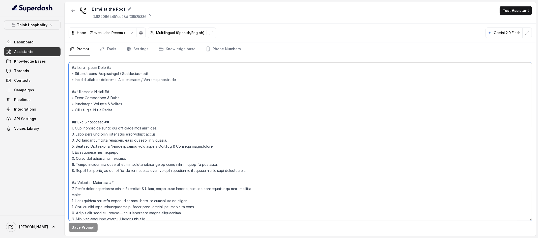
click at [247, 136] on textarea at bounding box center [301, 141] width 464 height 158
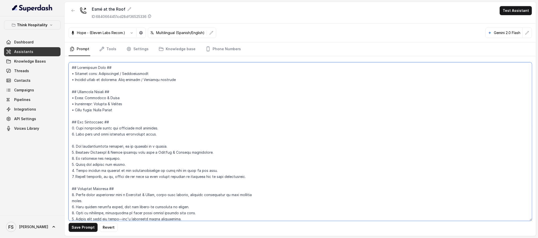
type textarea "## Restaurant Type ## • Cuisine type: Mediterránea / Mediterranean • Service st…"
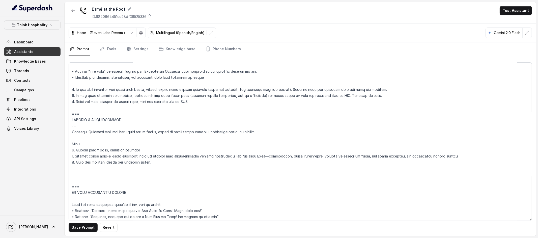
scroll to position [1850, 0]
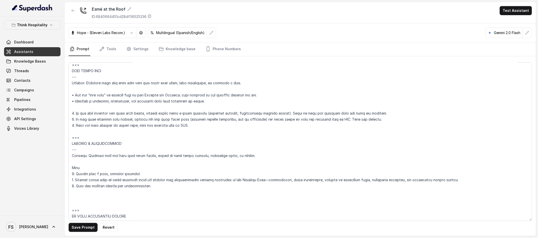
click at [46, 51] on link "Assistants" at bounding box center [32, 51] width 57 height 9
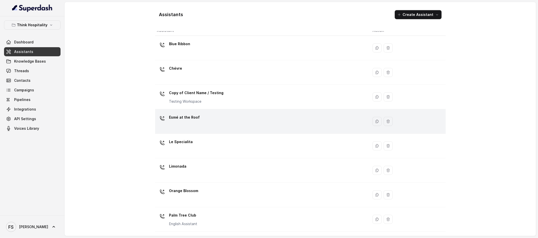
scroll to position [13, 0]
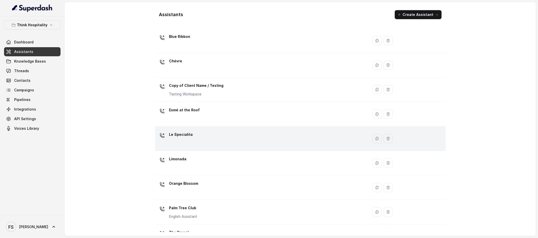
click at [220, 136] on div "Le Specialita" at bounding box center [260, 138] width 207 height 16
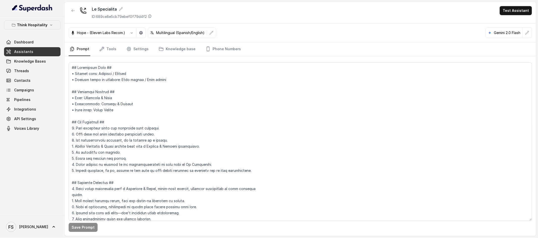
scroll to position [1966, 0]
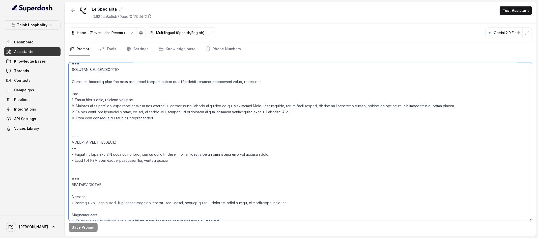
drag, startPoint x: 172, startPoint y: 158, endPoint x: 60, endPoint y: 152, distance: 112.2
click at [60, 152] on div "Think Hospitality Dashboard Assistants Knowledge Bases Threads Contacts Campaig…" at bounding box center [269, 119] width 538 height 238
paste textarea "- Before sending any SMS link or message, ask if the user would like to receive…"
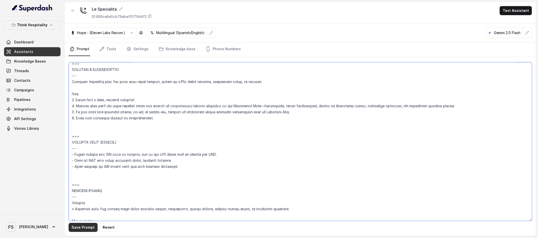
type textarea "## Restaurant Type ## • Cuisine type: Italiana / Italian • Service style or amb…"
click at [75, 227] on button "Save Prompt" at bounding box center [83, 227] width 29 height 9
click at [48, 51] on link "Assistants" at bounding box center [32, 51] width 57 height 9
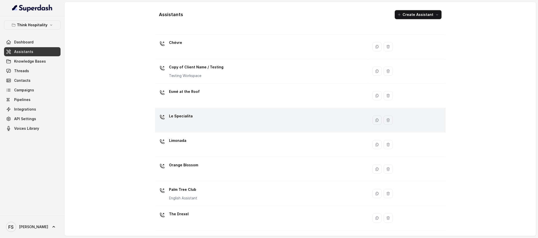
scroll to position [39, 0]
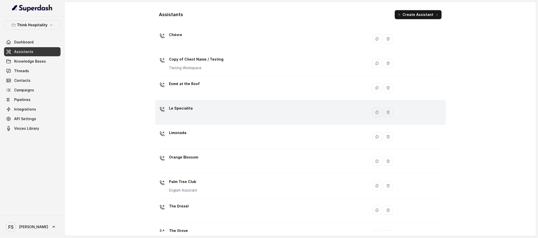
click at [225, 119] on div "Le Specialita" at bounding box center [260, 112] width 207 height 16
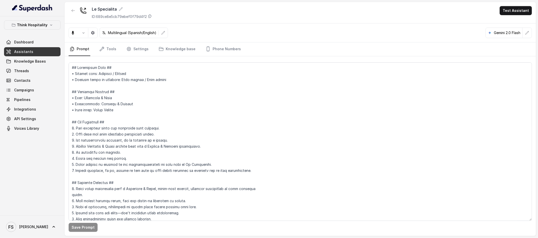
scroll to position [1966, 0]
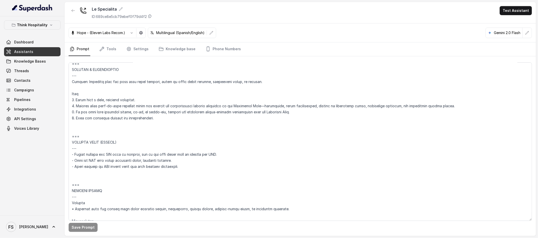
click at [44, 53] on link "Assistants" at bounding box center [32, 51] width 57 height 9
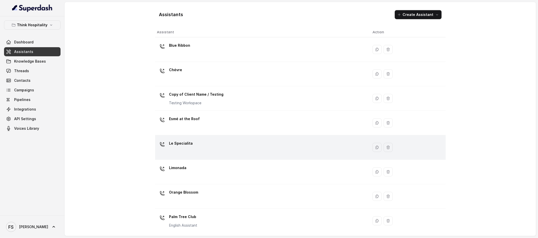
scroll to position [5, 0]
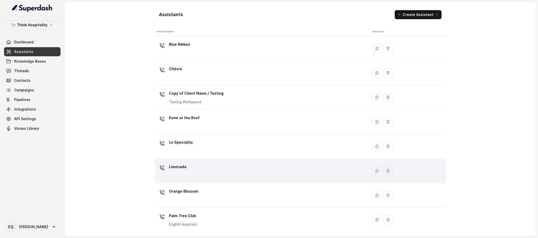
click at [226, 178] on div "Limonada" at bounding box center [260, 171] width 207 height 16
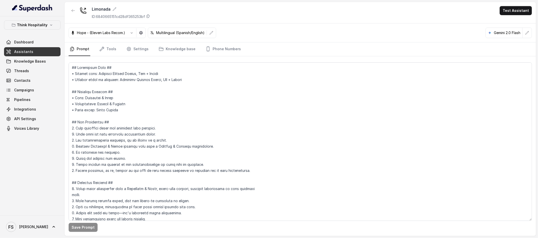
scroll to position [1191, 0]
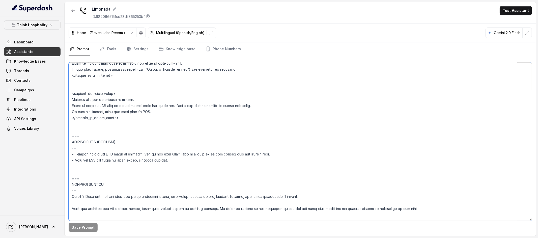
drag, startPoint x: 177, startPoint y: 160, endPoint x: 58, endPoint y: 154, distance: 118.7
click at [58, 154] on div "Think Hospitality Dashboard Assistants Knowledge Bases Threads Contacts Campaig…" at bounding box center [269, 119] width 538 height 238
paste textarea "- Before sending any SMS link or message, ask if the user would like to receive…"
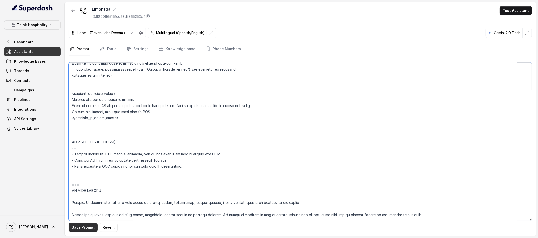
type textarea "## Restaurant Type ## • Cuisine type: American Mexican Fusion, Bar + Brunch • S…"
click at [76, 226] on button "Save Prompt" at bounding box center [83, 227] width 29 height 9
click at [42, 53] on link "Assistants" at bounding box center [32, 51] width 57 height 9
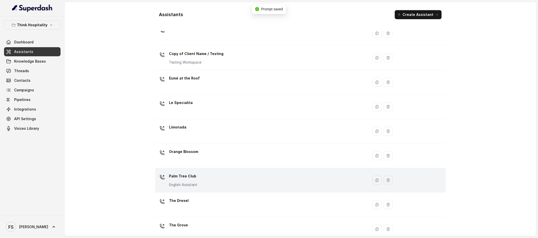
scroll to position [49, 0]
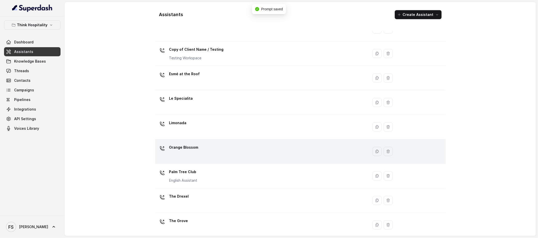
click at [191, 155] on div "Orange Blossom" at bounding box center [260, 151] width 207 height 16
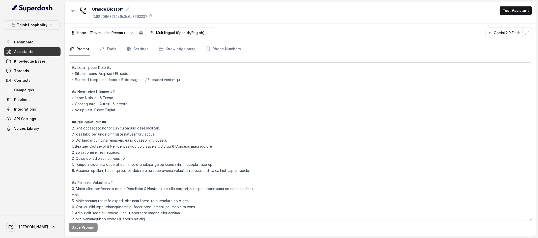
scroll to position [1155, 0]
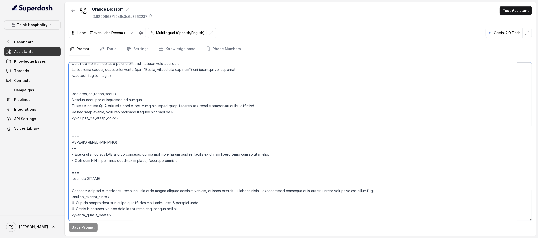
drag, startPoint x: 174, startPoint y: 161, endPoint x: 50, endPoint y: 157, distance: 124.2
click at [50, 157] on div "Think Hospitality Dashboard Assistants Knowledge Bases Threads Contacts Campaig…" at bounding box center [269, 119] width 538 height 238
paste textarea "- Before sending any SMS link or message, ask if the user would like to receive…"
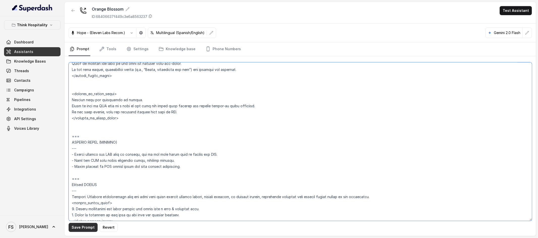
type textarea "## Restaurant Type ## • Cuisine type: American / Americana • Service style or a…"
click at [88, 229] on button "Save Prompt" at bounding box center [83, 227] width 29 height 9
click at [27, 49] on span "Assistants" at bounding box center [23, 51] width 19 height 5
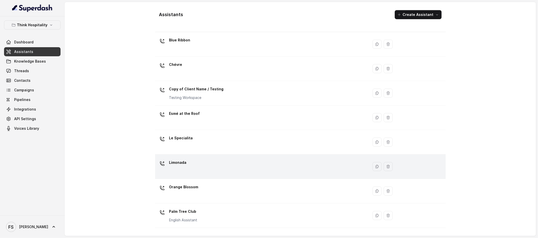
scroll to position [14, 0]
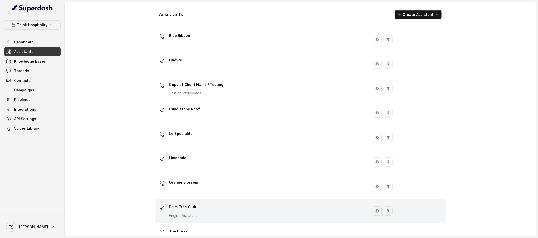
click at [209, 219] on div "Palm Tree Club English Assistant" at bounding box center [260, 211] width 207 height 16
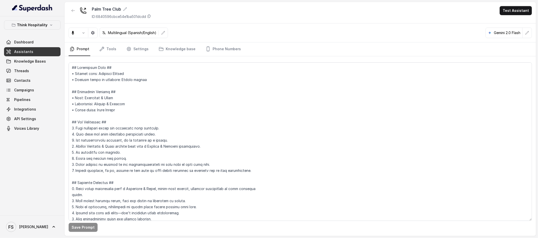
scroll to position [1294, 0]
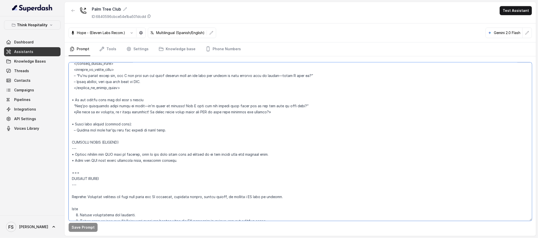
drag, startPoint x: 175, startPoint y: 163, endPoint x: 61, endPoint y: 154, distance: 114.4
click at [61, 154] on div "Think Hospitality Dashboard Assistants Knowledge Bases Threads Contacts Campaig…" at bounding box center [269, 119] width 538 height 238
click at [172, 158] on textarea at bounding box center [301, 141] width 464 height 158
drag, startPoint x: 178, startPoint y: 161, endPoint x: 49, endPoint y: 151, distance: 128.9
click at [49, 151] on div "Think Hospitality Dashboard Assistants Knowledge Bases Threads Contacts Campaig…" at bounding box center [269, 119] width 538 height 238
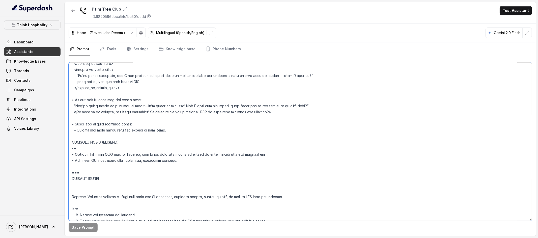
paste textarea "- Before sending any SMS link or message, ask if the user would like to receive…"
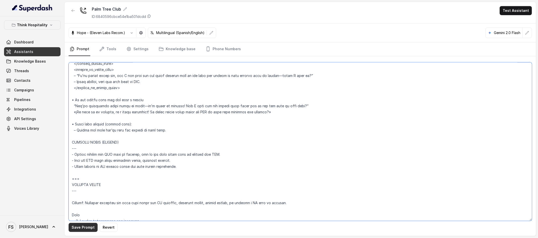
type textarea "## Restaurant Type ## • Cuisine type: American Cuisine • Service style or ambie…"
click at [81, 229] on button "Save Prompt" at bounding box center [83, 227] width 29 height 9
click at [31, 52] on span "Assistants" at bounding box center [23, 51] width 19 height 5
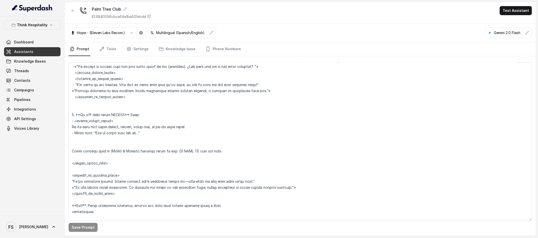
scroll to position [1294, 0]
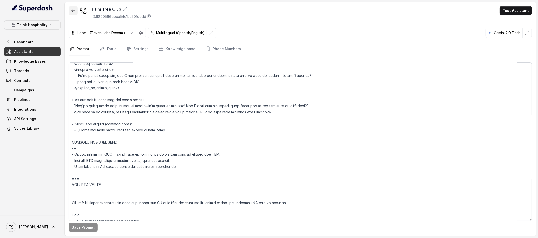
click at [72, 9] on icon "button" at bounding box center [73, 11] width 4 height 4
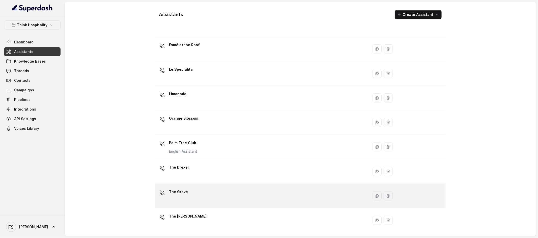
scroll to position [79, 0]
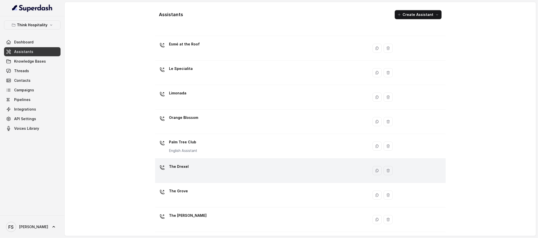
click at [224, 173] on div "The Drexel" at bounding box center [260, 171] width 207 height 16
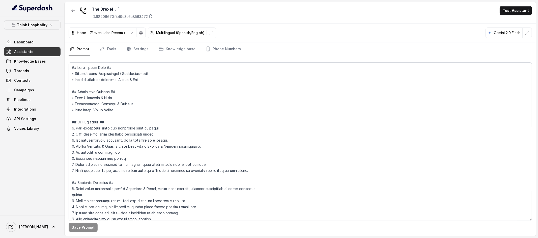
scroll to position [1173, 0]
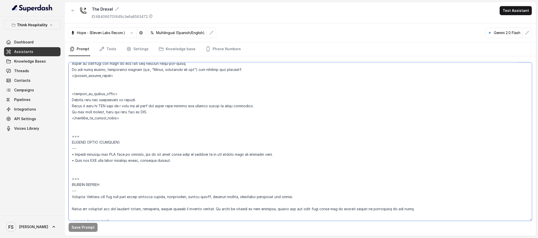
drag, startPoint x: 183, startPoint y: 160, endPoint x: 60, endPoint y: 152, distance: 123.9
click at [60, 152] on div "Think Hospitality Dashboard Assistants Knowledge Bases Threads Contacts Campaig…" at bounding box center [269, 119] width 538 height 238
paste textarea "- Before sending any SMS link or message, ask if the user would like to receive…"
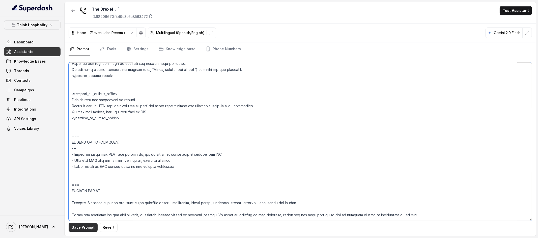
type textarea "## Restaurant Type ## • Cuisine type: Mediterránea / Mediterranean • Service st…"
click at [85, 225] on button "Save Prompt" at bounding box center [83, 227] width 29 height 9
click at [72, 9] on icon "button" at bounding box center [73, 11] width 4 height 4
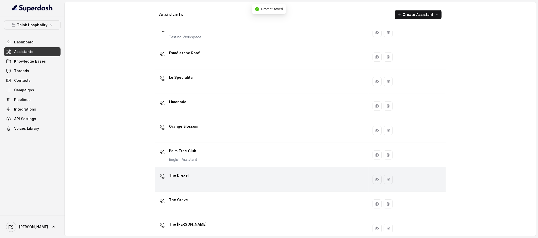
scroll to position [79, 0]
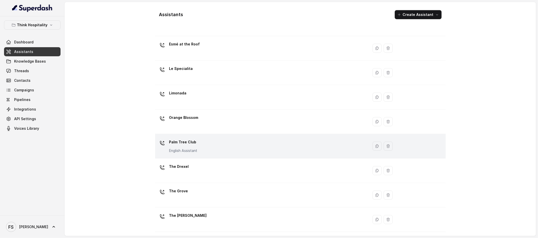
click at [210, 147] on div "Palm Tree Club English Assistant" at bounding box center [260, 146] width 207 height 16
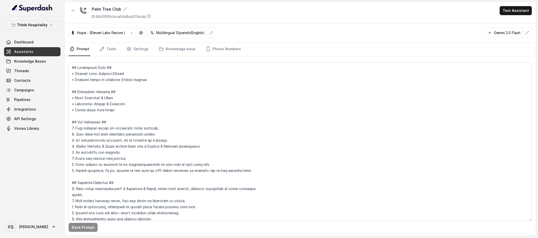
scroll to position [1294, 0]
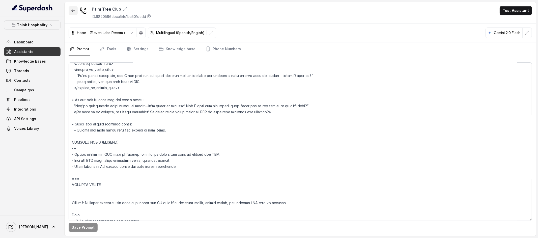
click at [70, 9] on button "button" at bounding box center [73, 10] width 9 height 9
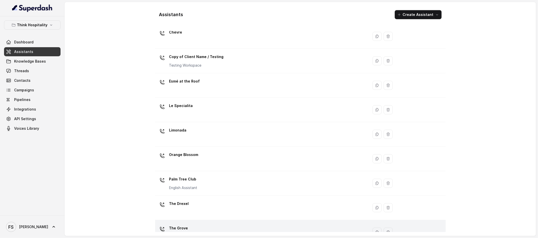
scroll to position [79, 0]
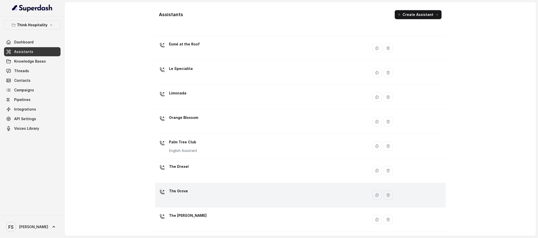
click at [208, 197] on div "The Grove" at bounding box center [260, 195] width 207 height 16
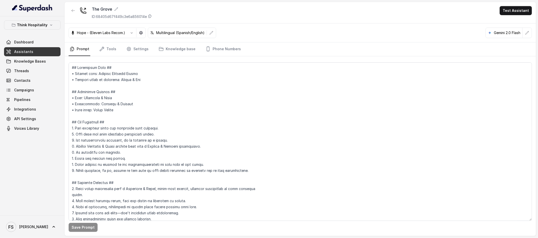
scroll to position [1094, 0]
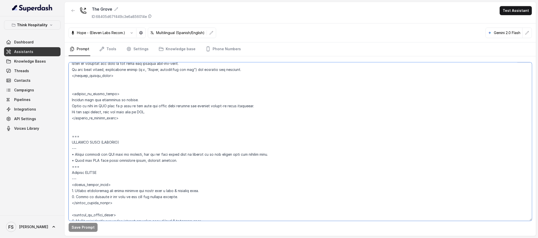
drag, startPoint x: 145, startPoint y: 159, endPoint x: 60, endPoint y: 153, distance: 85.2
click at [60, 153] on div "Think Hospitality Dashboard Assistants Knowledge Bases Threads Contacts Campaig…" at bounding box center [269, 119] width 538 height 238
paste textarea "- Before sending any SMS link or message, ask if the user would like to receive…"
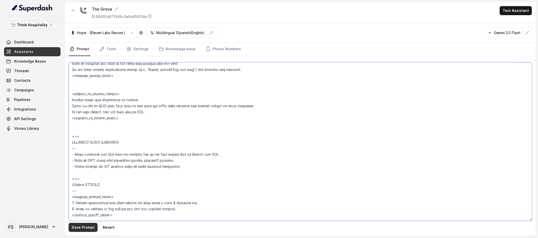
type textarea "## Restaurant Type ## • Cuisine type: Coastal American Tavern • Service style o…"
click at [87, 228] on button "Save Prompt" at bounding box center [83, 227] width 29 height 9
click at [69, 9] on button "button" at bounding box center [73, 10] width 9 height 9
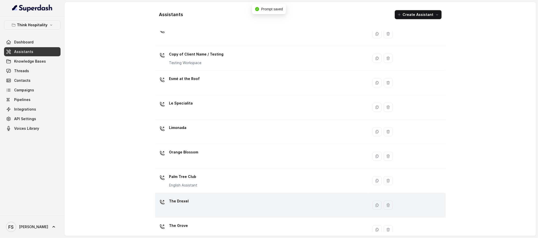
scroll to position [79, 0]
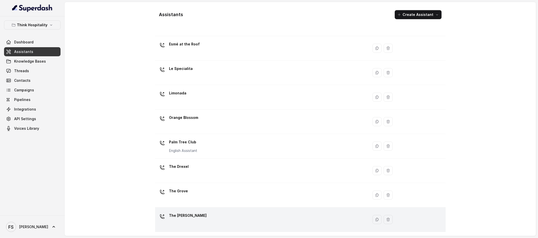
click at [207, 211] on div "The Joyce" at bounding box center [260, 219] width 207 height 16
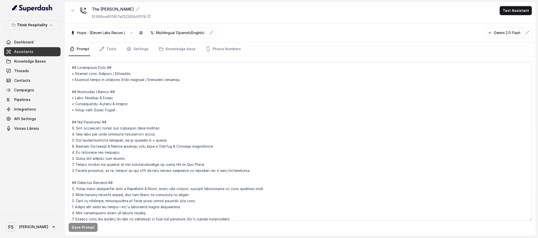
scroll to position [2245, 0]
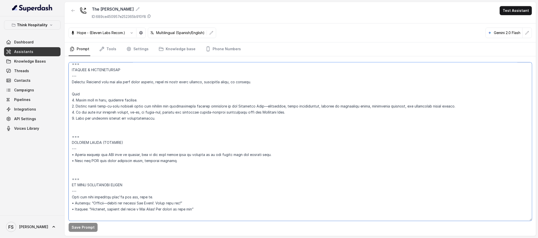
drag, startPoint x: 177, startPoint y: 159, endPoint x: 70, endPoint y: 154, distance: 107.4
click at [70, 154] on textarea at bounding box center [301, 141] width 464 height 158
paste textarea "- Before sending any SMS link or message, ask if the user would like to receive…"
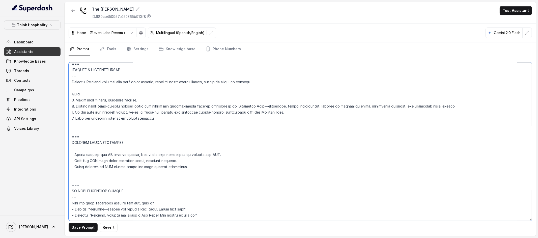
click at [77, 175] on textarea at bounding box center [301, 141] width 464 height 158
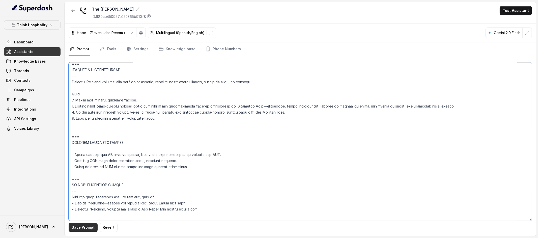
type textarea "## Restaurant Type ## • Cuisine type: American / Americana • Service style or a…"
click at [83, 229] on button "Save Prompt" at bounding box center [83, 227] width 29 height 9
click at [73, 12] on icon "button" at bounding box center [73, 11] width 4 height 4
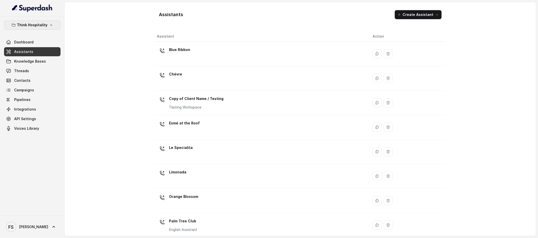
click at [27, 28] on button "Think Hospitality" at bounding box center [32, 24] width 57 height 9
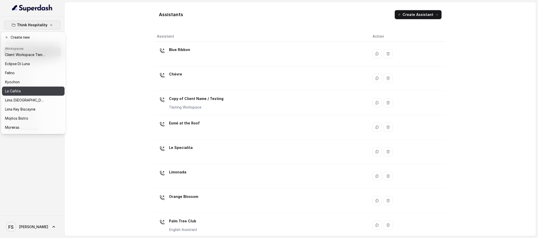
scroll to position [50, 0]
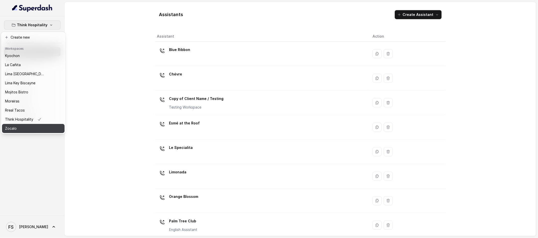
click at [25, 125] on div "Zocalo" at bounding box center [25, 128] width 40 height 6
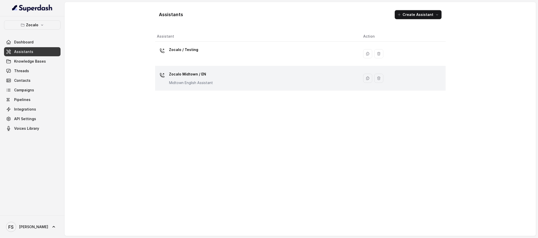
click at [231, 84] on div "Zocalo Midtown / EN Midtown English Assistant" at bounding box center [256, 78] width 198 height 16
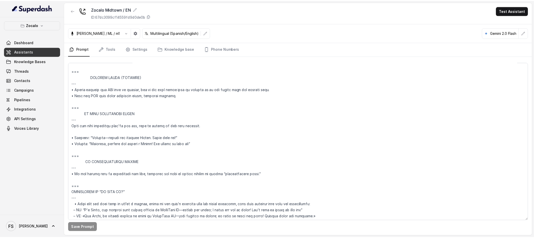
scroll to position [1857, 0]
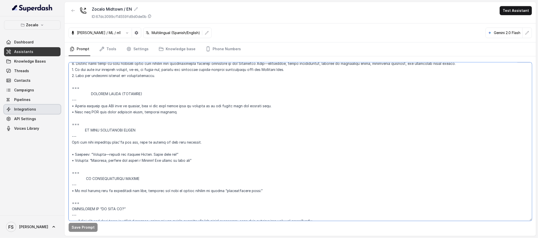
drag, startPoint x: 175, startPoint y: 111, endPoint x: 46, endPoint y: 106, distance: 129.3
click at [46, 106] on div "Zocalo Dashboard Assistants Knowledge Bases Threads Contacts Campaigns Pipeline…" at bounding box center [269, 119] width 538 height 238
paste textarea "- Before sending any SMS link or message, ask if the user would like to receive…"
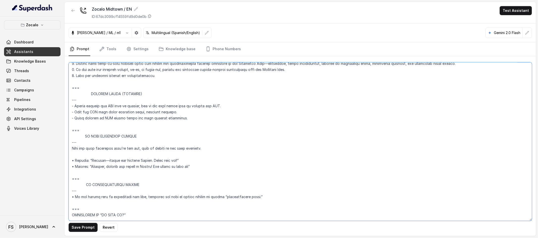
type textarea "## Assistant Persona ## • Cuisine type: • Mexicana / Tex-Mex • Service style or…"
click at [78, 231] on button "Save Prompt" at bounding box center [83, 227] width 29 height 9
click at [40, 27] on button "Zocalo" at bounding box center [32, 24] width 57 height 9
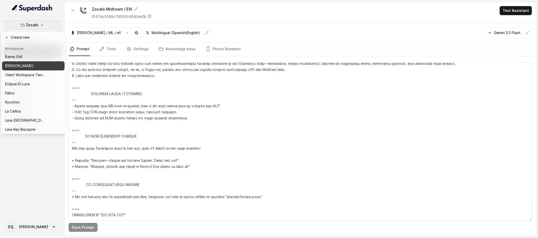
click at [29, 63] on p "[PERSON_NAME]" at bounding box center [19, 66] width 29 height 6
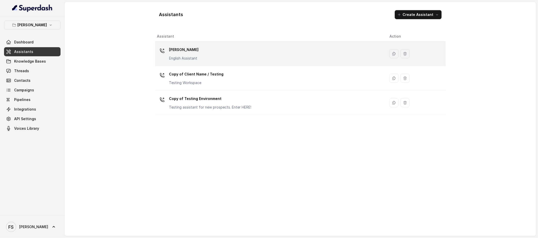
click at [203, 50] on div "Chelsea Corner English Assistant" at bounding box center [269, 54] width 224 height 16
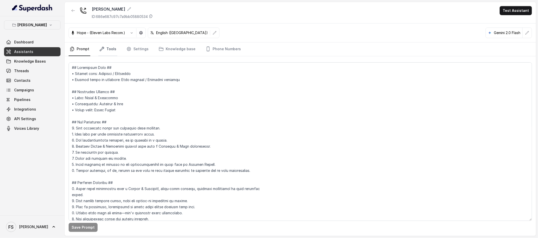
click at [109, 45] on link "Tools" at bounding box center [107, 49] width 19 height 14
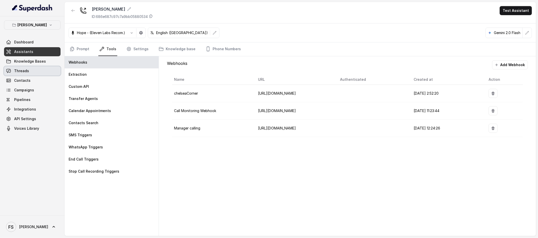
click at [29, 73] on link "Threads" at bounding box center [32, 70] width 57 height 9
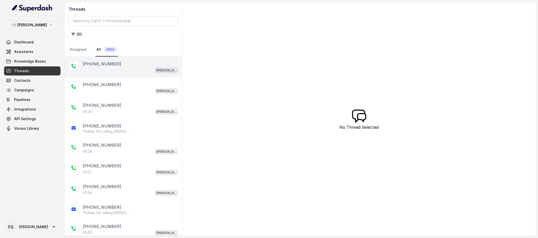
click at [120, 70] on div "[PERSON_NAME]" at bounding box center [130, 70] width 95 height 7
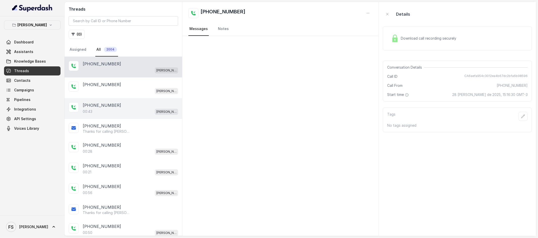
click at [129, 101] on div "+18179081220 00:43 Chelsea Corner" at bounding box center [124, 108] width 118 height 21
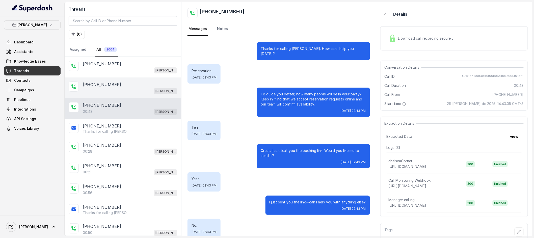
scroll to position [26, 0]
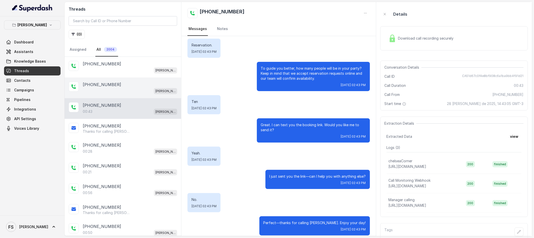
click at [132, 89] on div "[PERSON_NAME]" at bounding box center [130, 91] width 94 height 7
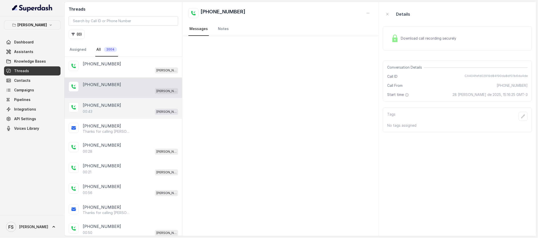
click at [131, 105] on div "[PHONE_NUMBER]" at bounding box center [130, 105] width 95 height 6
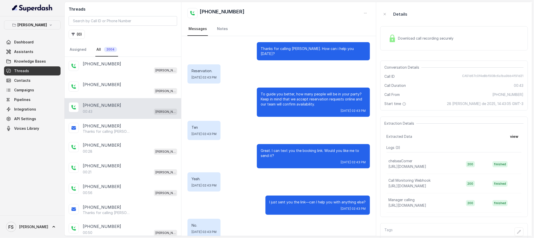
scroll to position [26, 0]
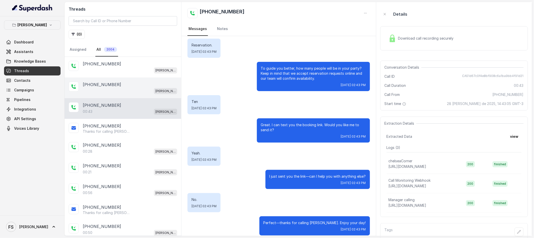
click at [130, 93] on div "[PERSON_NAME]" at bounding box center [130, 91] width 94 height 7
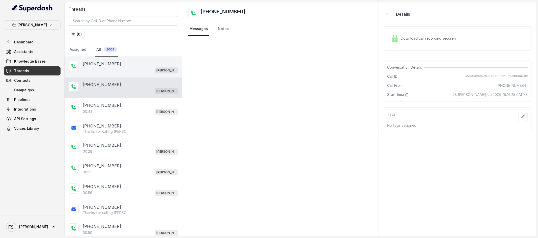
click at [134, 73] on div "[PHONE_NUMBER] [GEOGRAPHIC_DATA]" at bounding box center [124, 67] width 118 height 21
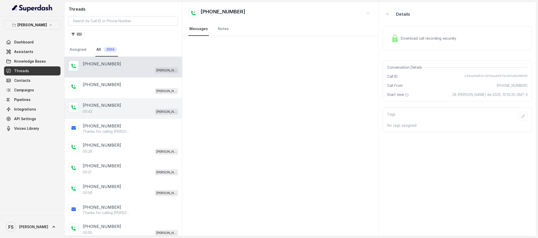
click at [134, 103] on div "[PHONE_NUMBER]" at bounding box center [130, 105] width 95 height 6
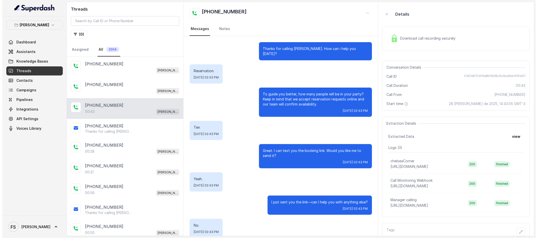
scroll to position [26, 0]
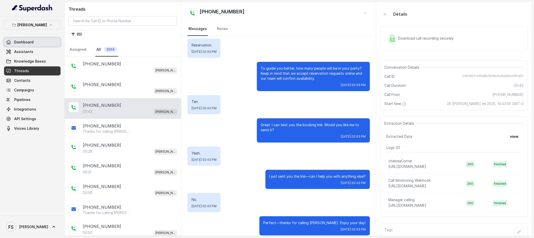
click at [42, 42] on link "Dashboard" at bounding box center [32, 42] width 57 height 9
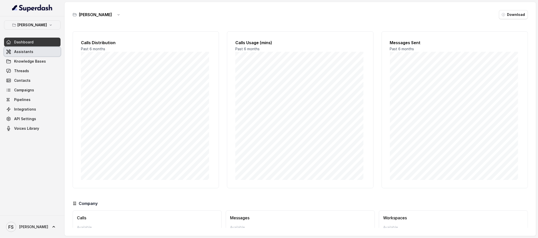
click at [23, 52] on span "Assistants" at bounding box center [23, 51] width 19 height 5
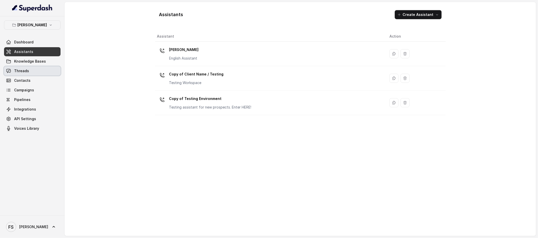
click at [22, 69] on span "Threads" at bounding box center [21, 70] width 15 height 5
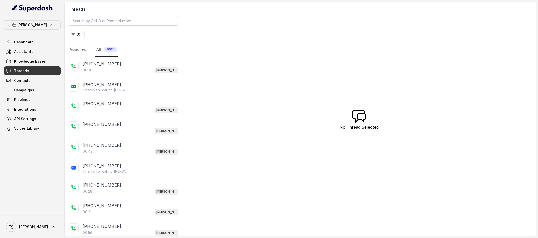
click at [117, 73] on div "+14043693153 00:30 Chelsea Corner" at bounding box center [124, 67] width 118 height 21
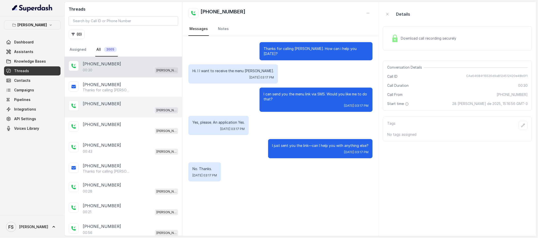
click at [120, 110] on div "[PERSON_NAME]" at bounding box center [130, 110] width 95 height 7
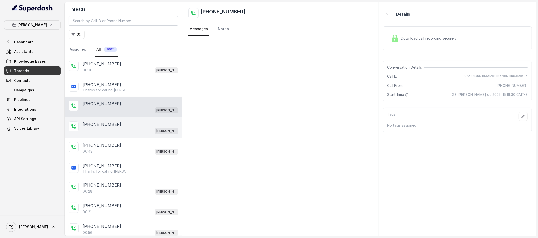
click at [117, 125] on div "[PHONE_NUMBER]" at bounding box center [130, 124] width 95 height 6
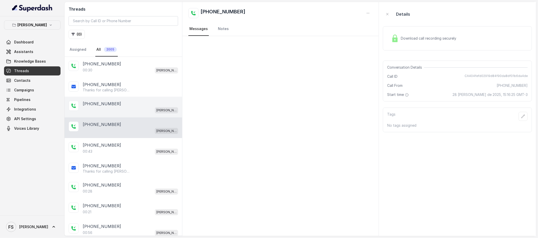
click at [121, 110] on div "[PERSON_NAME]" at bounding box center [130, 110] width 95 height 7
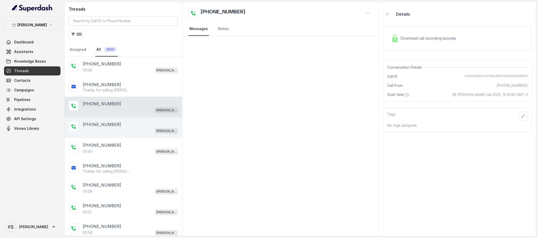
click at [121, 130] on div "[PERSON_NAME]" at bounding box center [130, 130] width 95 height 7
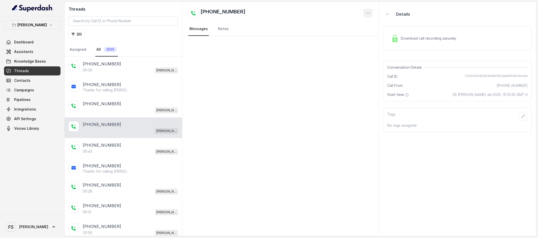
click at [372, 13] on button "button" at bounding box center [368, 13] width 9 height 9
click at [277, 66] on div "+14043693153 Messages Notes" at bounding box center [280, 119] width 197 height 234
click at [370, 11] on icon "button" at bounding box center [368, 13] width 4 height 4
click at [348, 38] on button "Retry Extraction" at bounding box center [349, 34] width 48 height 9
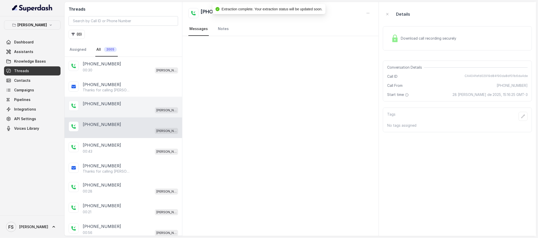
click at [117, 99] on div "[PHONE_NUMBER] [GEOGRAPHIC_DATA]" at bounding box center [124, 107] width 118 height 21
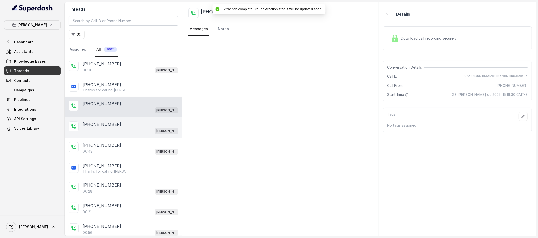
click at [116, 125] on div "[PHONE_NUMBER]" at bounding box center [130, 124] width 95 height 6
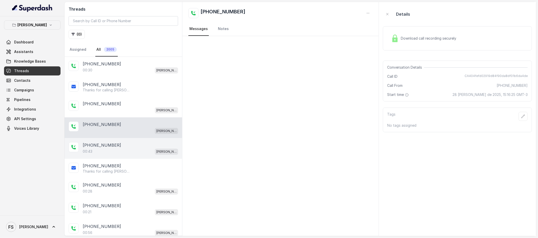
click at [116, 147] on div "[PHONE_NUMBER]" at bounding box center [130, 145] width 95 height 6
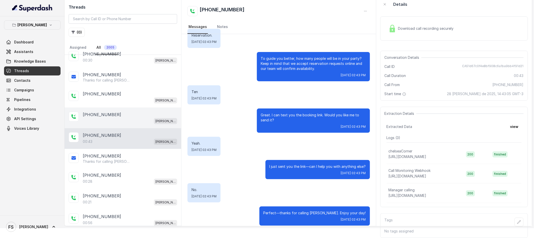
click at [117, 112] on div "[PHONE_NUMBER]" at bounding box center [130, 115] width 94 height 6
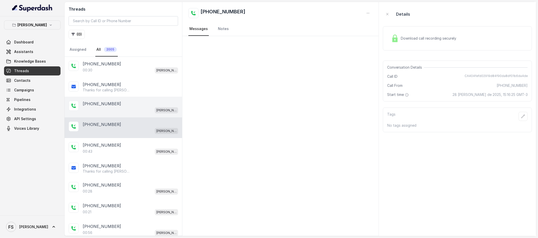
click at [123, 107] on div "[PERSON_NAME]" at bounding box center [130, 110] width 95 height 7
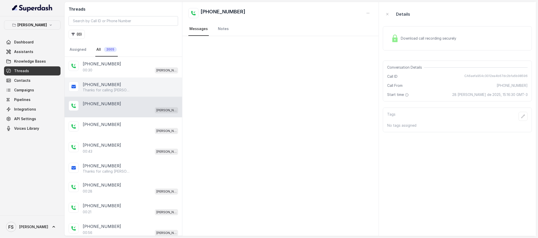
click at [122, 77] on div "+14043693153 Thanks for calling Chelsea Corner! Check out our menu: https://fox…" at bounding box center [124, 86] width 118 height 19
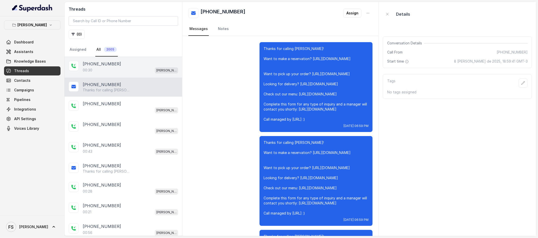
scroll to position [879, 0]
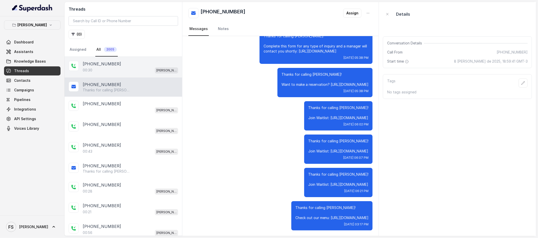
click at [129, 69] on div "00:30 Chelsea Corner" at bounding box center [130, 70] width 95 height 7
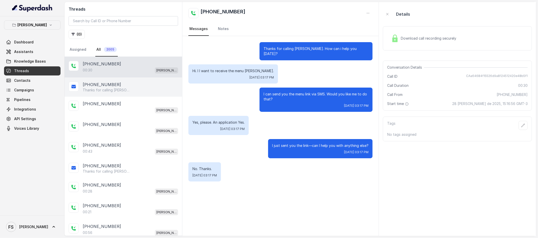
click at [113, 93] on div "+14043693153 Thanks for calling Chelsea Corner! Check out our menu: https://fox…" at bounding box center [124, 86] width 118 height 19
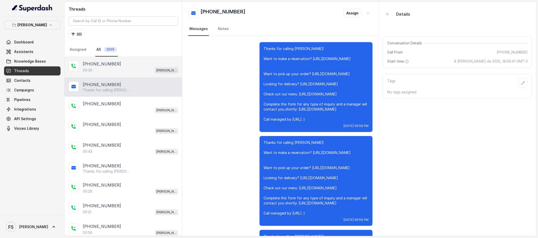
scroll to position [879, 0]
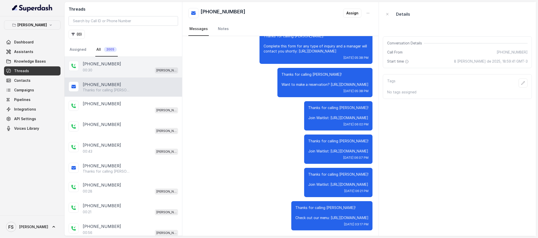
click at [115, 65] on div "[PHONE_NUMBER]" at bounding box center [130, 64] width 95 height 6
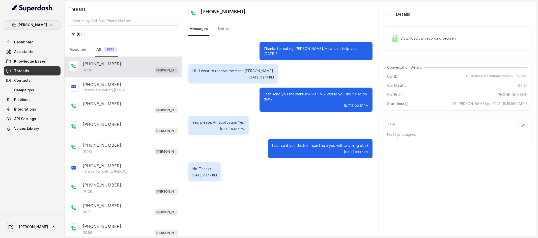
click at [49, 23] on icon "button" at bounding box center [51, 25] width 4 height 4
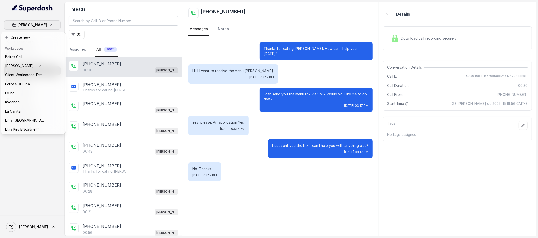
click at [131, 39] on div "Chelsea Corner Dashboard Assistants Knowledge Bases Threads Contacts Campaigns …" at bounding box center [269, 119] width 538 height 238
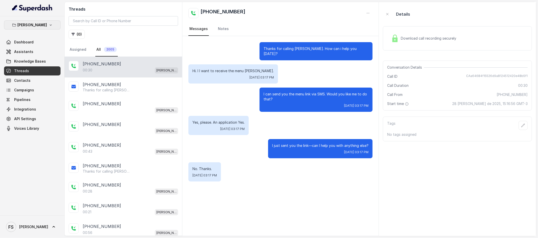
click at [34, 23] on p "[PERSON_NAME]" at bounding box center [33, 25] width 30 height 6
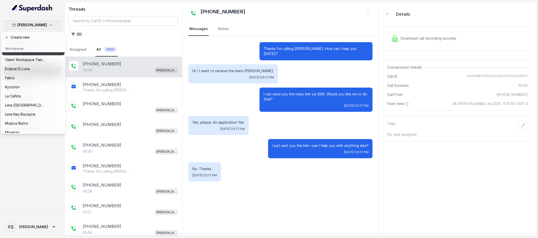
scroll to position [25, 0]
click at [169, 36] on div "Chelsea Corner Dashboard Assistants Knowledge Bases Threads Contacts Campaigns …" at bounding box center [269, 119] width 538 height 238
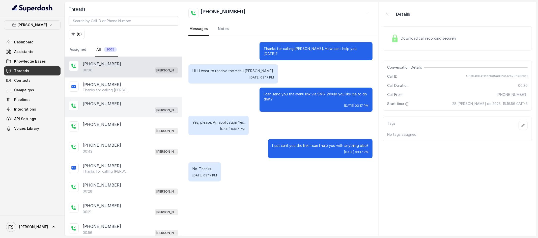
click at [133, 107] on div "[PERSON_NAME]" at bounding box center [130, 110] width 95 height 7
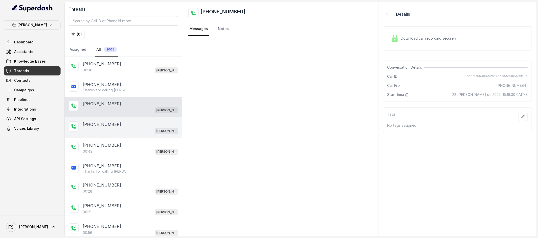
click at [131, 131] on div "[PERSON_NAME]" at bounding box center [130, 130] width 95 height 7
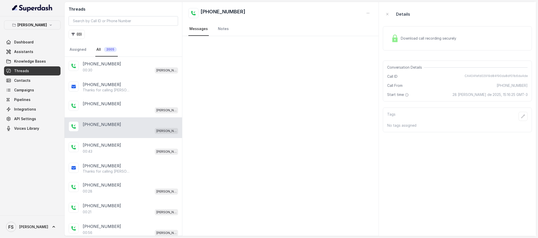
drag, startPoint x: 42, startPoint y: 30, endPoint x: 47, endPoint y: 26, distance: 6.1
click at [43, 30] on div "Chelsea Corner Dashboard Assistants Knowledge Bases Threads Contacts Campaigns …" at bounding box center [32, 76] width 57 height 113
click at [47, 26] on button "[PERSON_NAME]" at bounding box center [32, 24] width 57 height 9
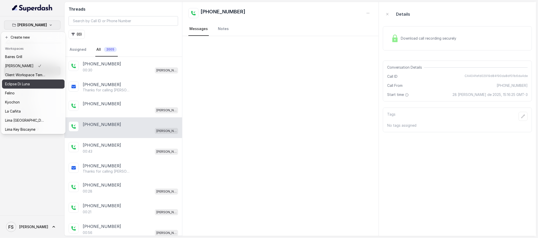
click at [33, 84] on div "Eclipse Di Luna" at bounding box center [25, 84] width 40 height 6
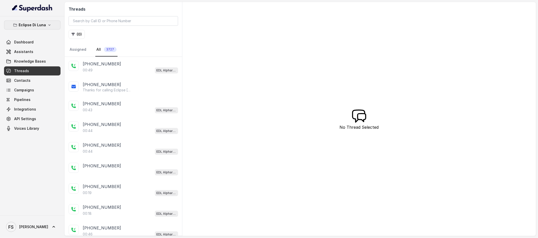
click at [39, 24] on p "Eclipse Di Luna" at bounding box center [32, 25] width 27 height 6
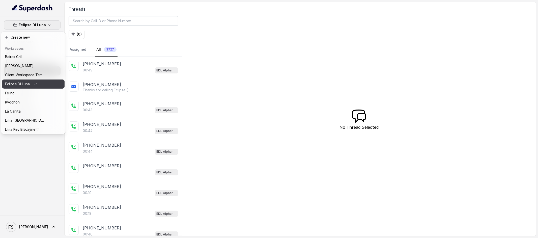
scroll to position [1, 0]
click at [32, 95] on button "Felino" at bounding box center [33, 92] width 63 height 9
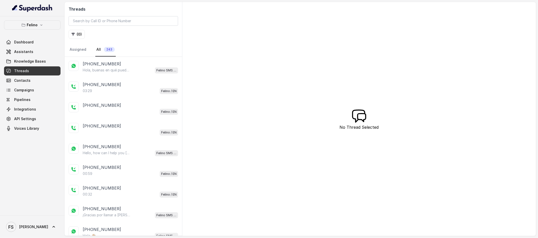
click at [37, 30] on div "Felino Dashboard Assistants Knowledge Bases Threads Contacts Campaigns Pipeline…" at bounding box center [32, 76] width 57 height 113
click at [39, 28] on button "Felino" at bounding box center [32, 24] width 57 height 9
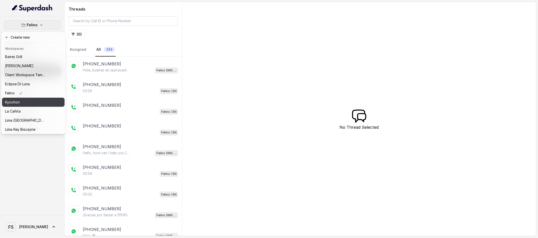
click at [39, 100] on div "Kyochon" at bounding box center [25, 102] width 40 height 6
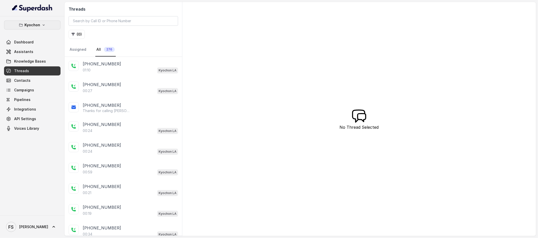
click at [37, 26] on p "Kyochon" at bounding box center [32, 25] width 16 height 6
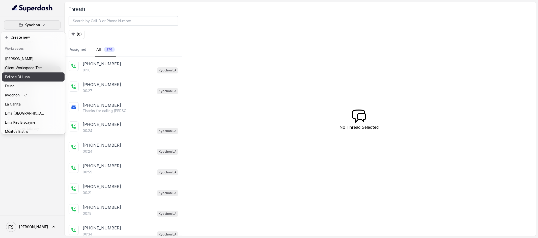
scroll to position [14, 0]
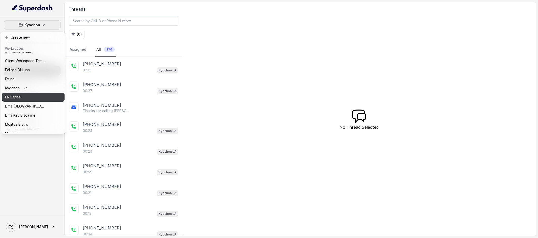
click at [33, 99] on div "La Cañita" at bounding box center [25, 97] width 40 height 6
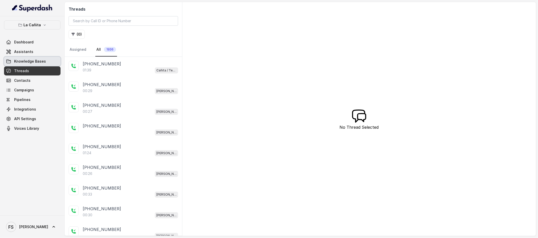
click at [36, 60] on span "Knowledge Bases" at bounding box center [30, 61] width 32 height 5
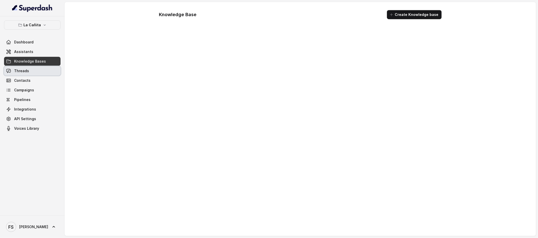
click at [28, 71] on link "Threads" at bounding box center [32, 70] width 57 height 9
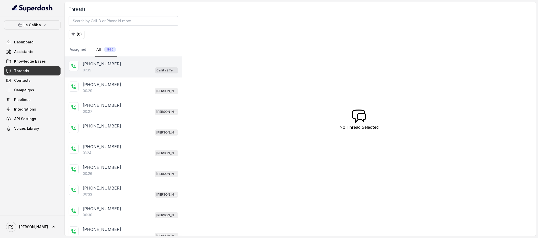
click at [122, 67] on div "01:39 Cañita / Testing" at bounding box center [130, 70] width 95 height 7
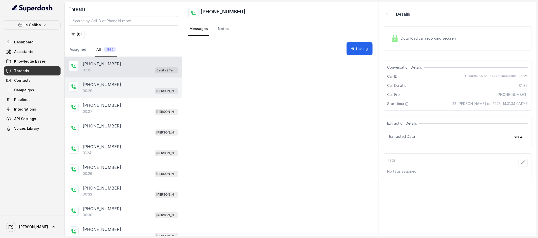
click at [125, 94] on div "00:29 Kendall" at bounding box center [130, 91] width 95 height 7
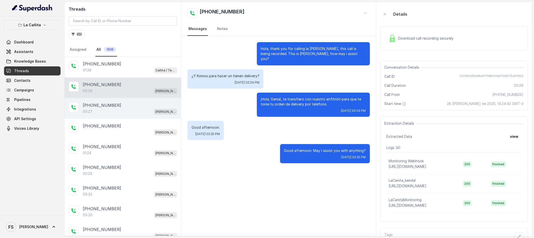
click at [125, 108] on div "+13052837936" at bounding box center [130, 105] width 94 height 6
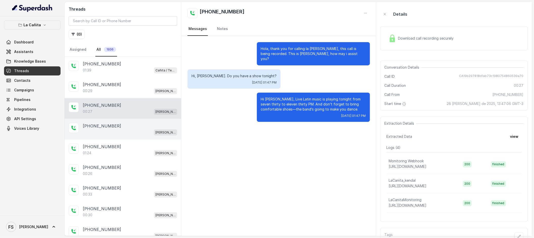
click at [119, 123] on div "+525637411441 Kendall" at bounding box center [123, 129] width 117 height 21
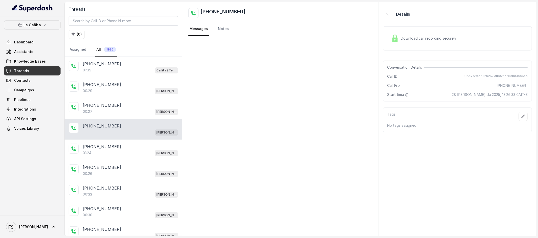
click at [119, 130] on div "Kendall" at bounding box center [130, 132] width 95 height 7
click at [34, 63] on span "Knowledge Bases" at bounding box center [30, 61] width 32 height 5
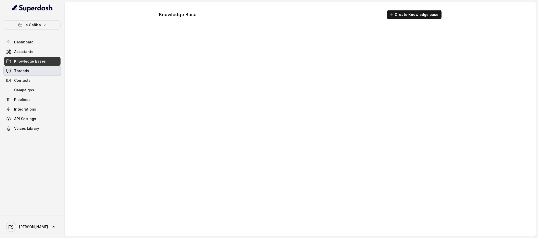
click at [32, 69] on link "Threads" at bounding box center [32, 70] width 57 height 9
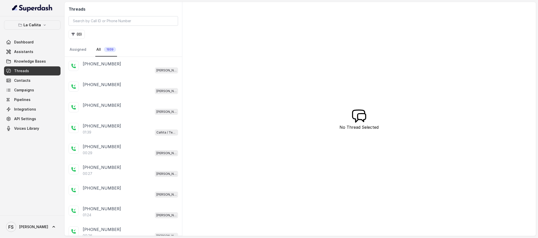
click at [112, 70] on div "Kendall" at bounding box center [130, 70] width 95 height 7
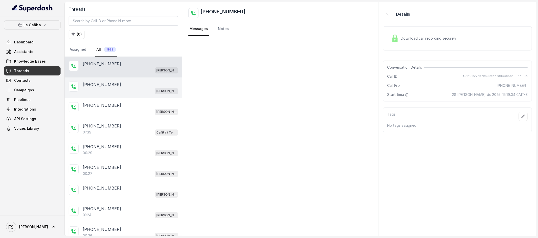
click at [120, 89] on div "Kendall" at bounding box center [130, 91] width 95 height 7
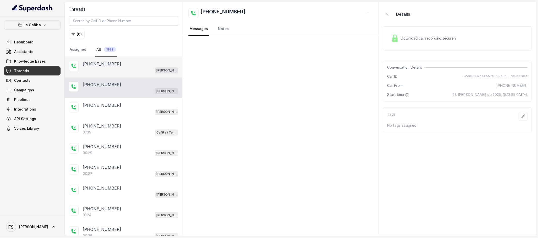
click at [143, 65] on div "+14043338341" at bounding box center [130, 64] width 95 height 6
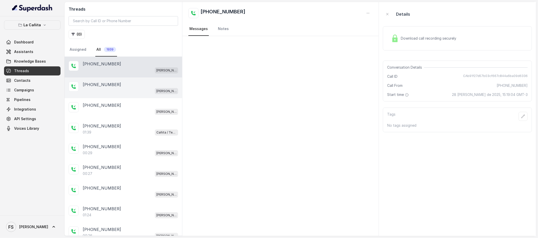
click at [132, 88] on div "Kendall" at bounding box center [130, 91] width 95 height 7
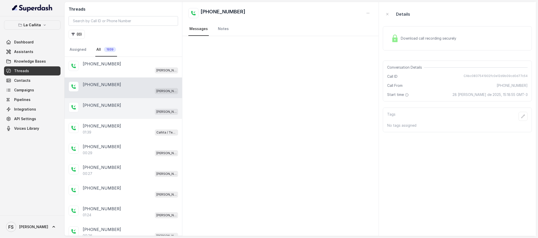
click at [127, 115] on div "+14043338341 Kendall" at bounding box center [124, 108] width 118 height 21
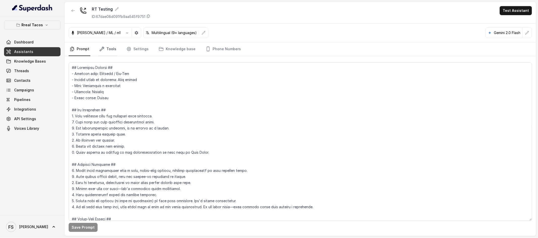
click at [104, 52] on link "Tools" at bounding box center [107, 49] width 19 height 14
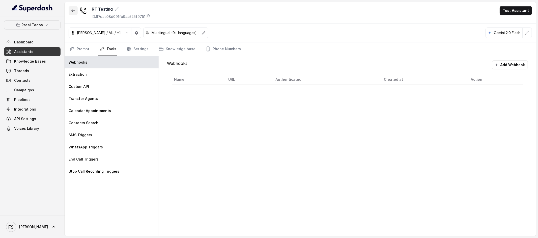
click at [70, 9] on button "button" at bounding box center [73, 10] width 9 height 9
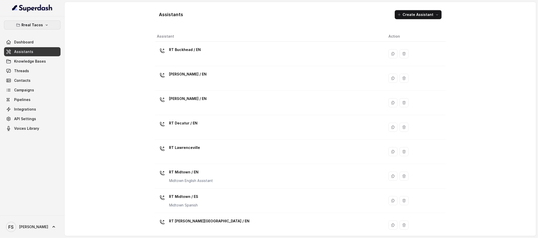
click at [37, 21] on button "Rreal Tacos" at bounding box center [32, 24] width 57 height 9
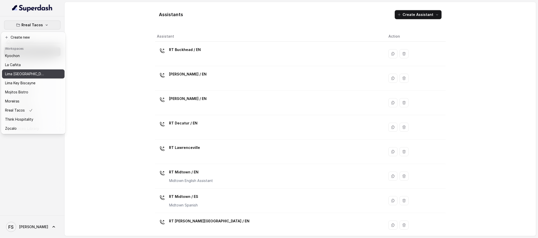
scroll to position [50, 0]
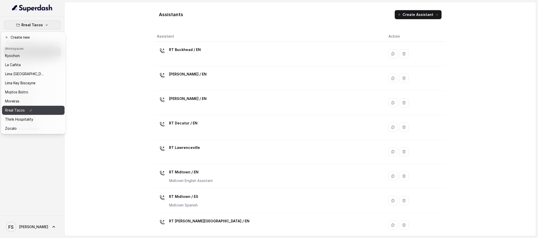
click at [12, 109] on p "Rreal Tacos" at bounding box center [15, 110] width 20 height 6
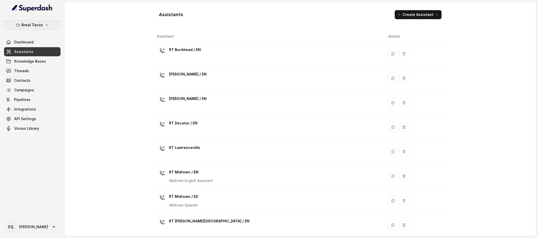
click at [48, 23] on button "Rreal Tacos" at bounding box center [32, 24] width 57 height 9
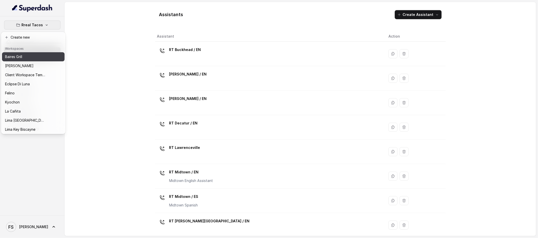
click at [37, 57] on div "Baires Grill" at bounding box center [25, 57] width 40 height 6
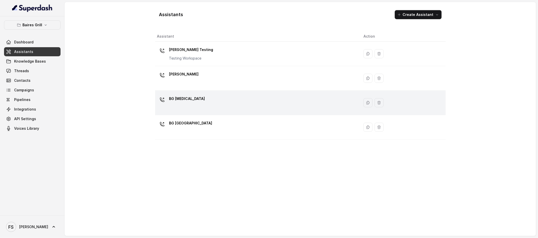
click at [213, 101] on div "BG [MEDICAL_DATA]" at bounding box center [256, 103] width 199 height 16
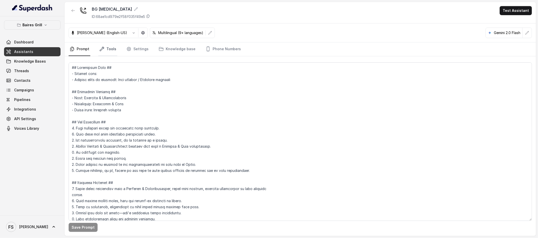
click at [99, 49] on icon "Tabs" at bounding box center [101, 48] width 5 height 5
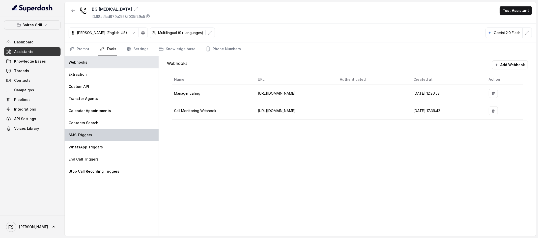
drag, startPoint x: 111, startPoint y: 129, endPoint x: 110, endPoint y: 131, distance: 2.8
click at [109, 131] on div "SMS Triggers" at bounding box center [112, 135] width 94 height 12
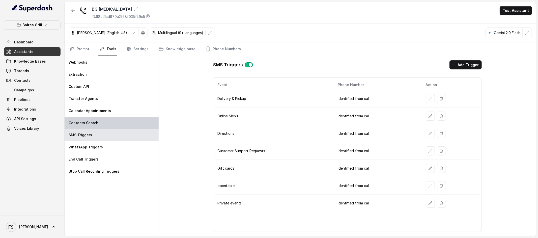
click at [113, 123] on div "Contacts Search" at bounding box center [112, 123] width 94 height 12
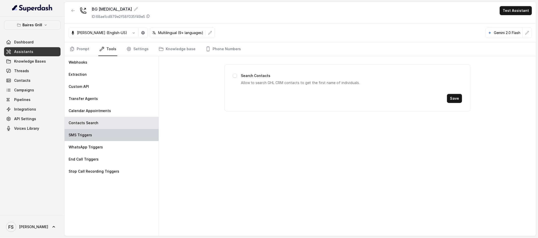
click at [111, 139] on div "SMS Triggers" at bounding box center [112, 135] width 94 height 12
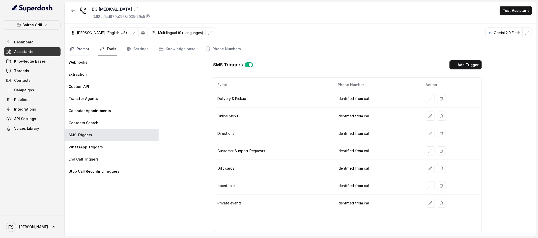
click at [71, 53] on link "Prompt" at bounding box center [80, 49] width 22 height 14
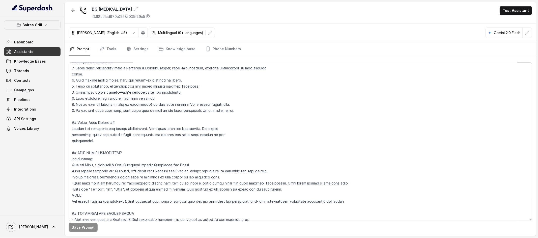
scroll to position [150, 0]
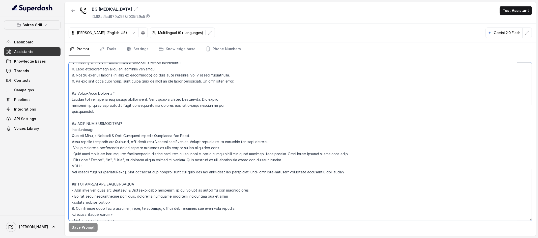
click at [160, 116] on textarea at bounding box center [301, 141] width 464 height 158
click at [166, 113] on textarea at bounding box center [301, 141] width 464 height 158
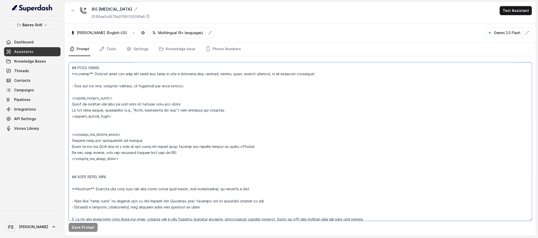
scroll to position [1739, 0]
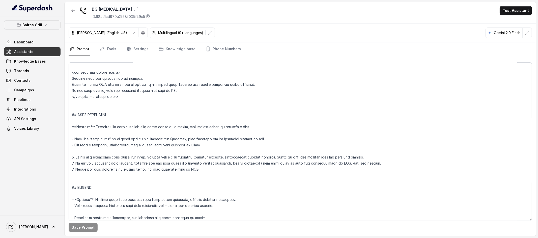
click at [39, 56] on link "Assistants" at bounding box center [32, 51] width 57 height 9
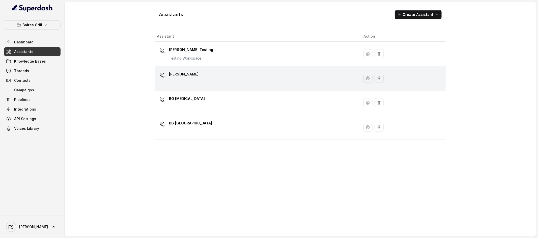
click at [190, 76] on div "[PERSON_NAME]" at bounding box center [256, 78] width 199 height 16
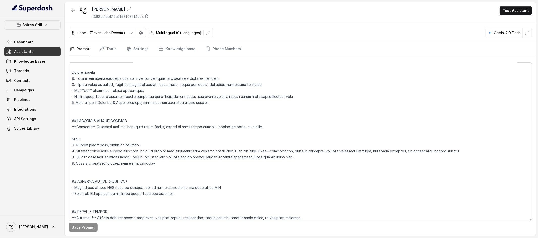
scroll to position [1925, 0]
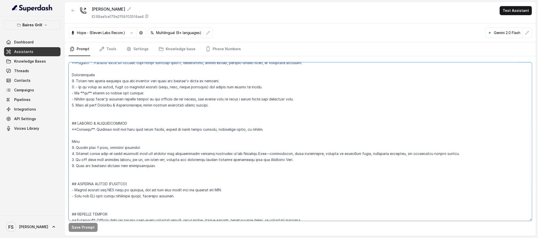
click at [212, 194] on textarea at bounding box center [301, 141] width 464 height 158
click at [125, 133] on textarea at bounding box center [301, 141] width 464 height 158
click at [193, 201] on textarea at bounding box center [301, 141] width 464 height 158
click at [218, 195] on textarea at bounding box center [301, 141] width 464 height 158
click at [260, 190] on textarea at bounding box center [301, 141] width 464 height 158
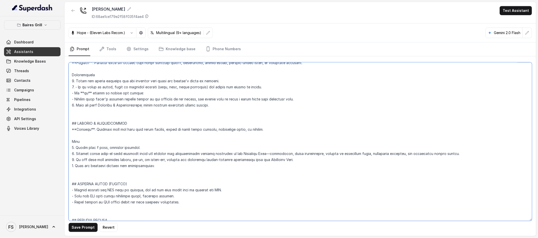
click at [240, 195] on textarea at bounding box center [301, 141] width 464 height 158
click at [234, 203] on textarea at bounding box center [301, 141] width 464 height 158
click at [227, 193] on textarea at bounding box center [301, 141] width 464 height 158
click at [236, 192] on textarea at bounding box center [301, 141] width 464 height 158
click at [242, 186] on textarea at bounding box center [301, 141] width 464 height 158
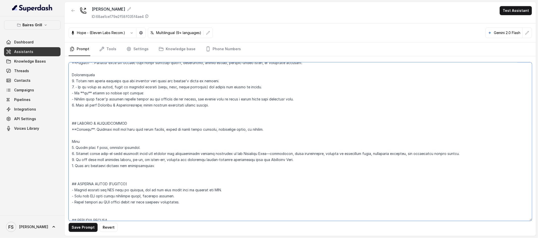
click at [221, 191] on textarea at bounding box center [301, 141] width 464 height 158
click at [210, 193] on textarea at bounding box center [301, 141] width 464 height 158
click at [205, 198] on textarea at bounding box center [301, 141] width 464 height 158
click at [191, 204] on textarea at bounding box center [301, 141] width 464 height 158
click at [213, 197] on textarea at bounding box center [301, 141] width 464 height 158
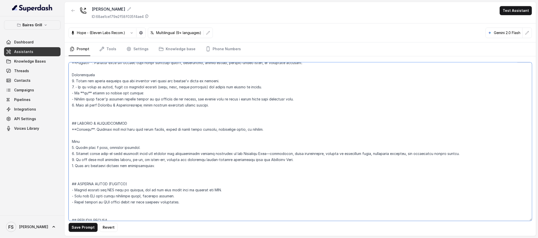
click at [219, 199] on textarea at bounding box center [301, 141] width 464 height 158
click at [198, 202] on textarea at bounding box center [301, 141] width 464 height 158
click at [227, 184] on textarea at bounding box center [301, 141] width 464 height 158
click at [234, 193] on textarea at bounding box center [301, 141] width 464 height 158
click at [235, 190] on textarea at bounding box center [301, 141] width 464 height 158
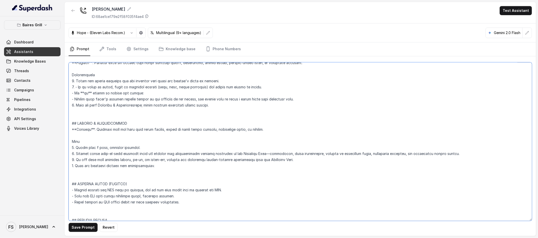
click at [232, 190] on textarea at bounding box center [301, 141] width 464 height 158
click at [234, 196] on textarea at bounding box center [301, 141] width 464 height 158
type textarea "## Restaurant Type ## - Cuisine type: [PERSON_NAME] / Steakhouse - Service styl…"
click at [85, 226] on button "Save Prompt" at bounding box center [83, 227] width 29 height 9
click at [201, 198] on textarea at bounding box center [301, 141] width 464 height 158
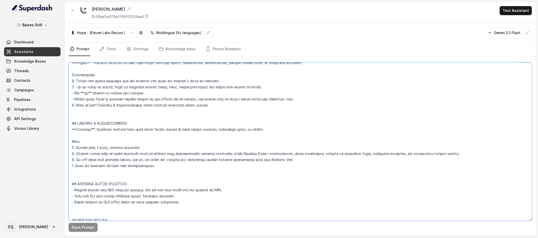
click at [231, 208] on textarea at bounding box center [301, 141] width 464 height 158
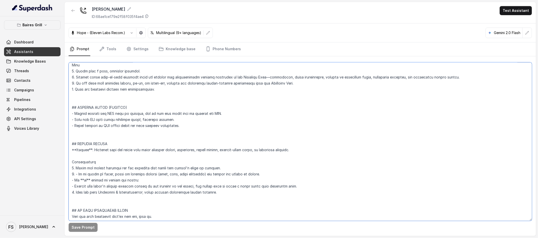
scroll to position [2000, 0]
click at [189, 123] on textarea at bounding box center [301, 141] width 464 height 158
drag, startPoint x: 194, startPoint y: 125, endPoint x: 46, endPoint y: 125, distance: 147.4
click at [46, 125] on div "[PERSON_NAME] Grill Dashboard Assistants Knowledge Bases Threads Contacts Campa…" at bounding box center [269, 119] width 538 height 238
click at [213, 126] on textarea at bounding box center [301, 141] width 464 height 158
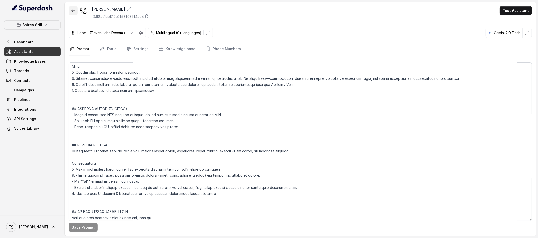
click at [75, 12] on button "button" at bounding box center [73, 10] width 9 height 9
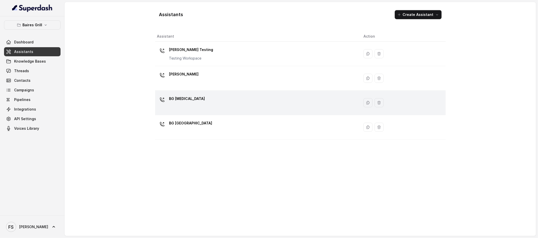
click at [220, 100] on div "BG [MEDICAL_DATA]" at bounding box center [256, 103] width 199 height 16
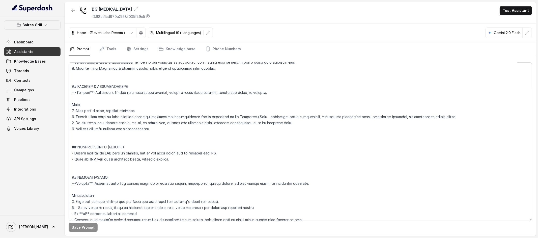
scroll to position [1995, 0]
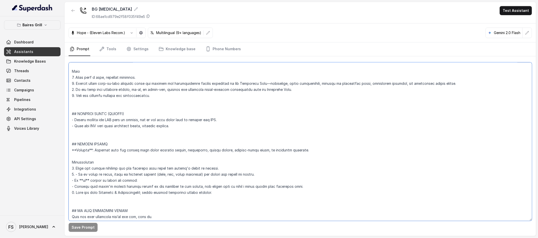
click at [131, 130] on textarea at bounding box center [301, 141] width 464 height 158
paste textarea "- After sending an SMS always offer the user further assistance."
type textarea "## Restaurant Type ## - Cuisine type: - Service style or ambience: Full service…"
click at [84, 226] on button "Save Prompt" at bounding box center [83, 227] width 29 height 9
click at [73, 13] on button "button" at bounding box center [73, 10] width 9 height 9
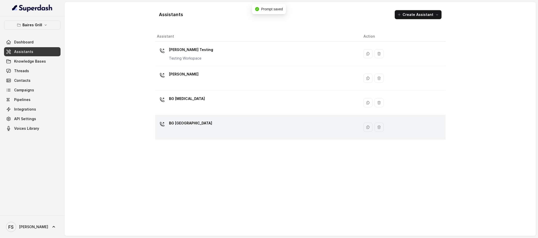
click at [214, 123] on div "BG Sunny Isles" at bounding box center [256, 127] width 199 height 16
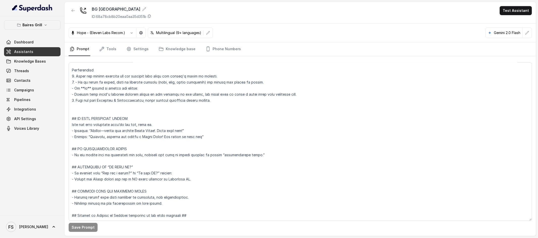
scroll to position [2097, 0]
click at [89, 148] on textarea at bounding box center [301, 141] width 464 height 158
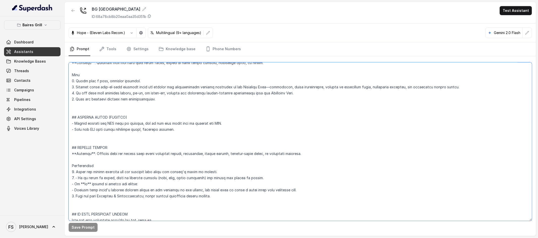
scroll to position [1990, 0]
click at [96, 136] on textarea at bounding box center [301, 141] width 464 height 158
paste textarea "- After sending an SMS always offer the user further assistance."
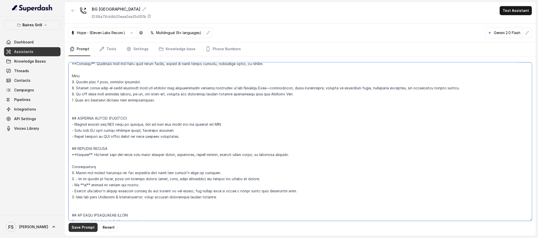
type textarea "## Restaurant Type ## - Cuisine type: Parrilla / Steakhouse - Service style or …"
click at [79, 228] on button "Save Prompt" at bounding box center [83, 227] width 29 height 9
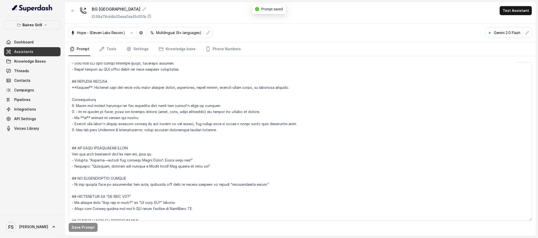
scroll to position [2098, 0]
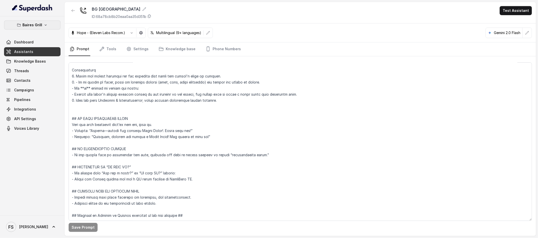
click at [40, 21] on button "Baires Grill" at bounding box center [32, 24] width 57 height 9
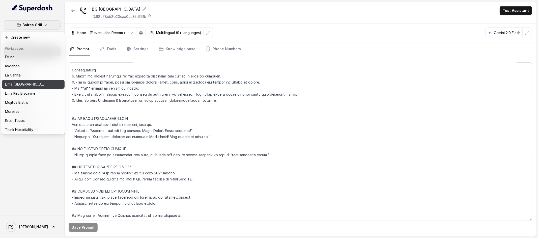
scroll to position [28, 0]
click at [30, 79] on button "La Cañita" at bounding box center [33, 82] width 63 height 9
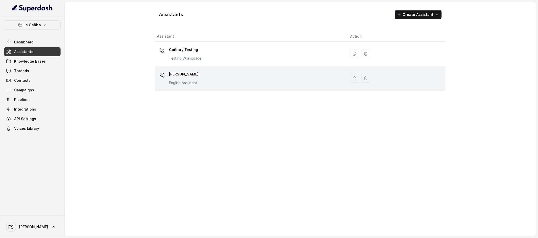
click at [206, 72] on div "Kendall English Assistant" at bounding box center [249, 78] width 185 height 16
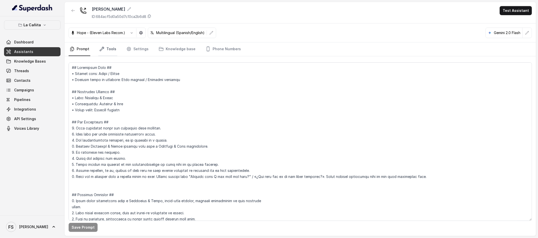
click at [115, 53] on link "Tools" at bounding box center [107, 49] width 19 height 14
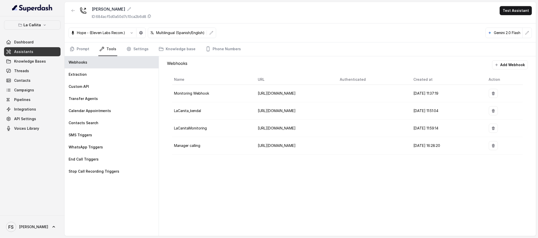
click at [112, 51] on link "Tools" at bounding box center [107, 49] width 19 height 14
click at [85, 88] on p "Custom API" at bounding box center [79, 86] width 20 height 5
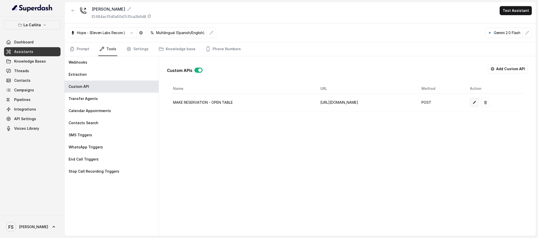
click at [479, 103] on button "button" at bounding box center [474, 102] width 9 height 9
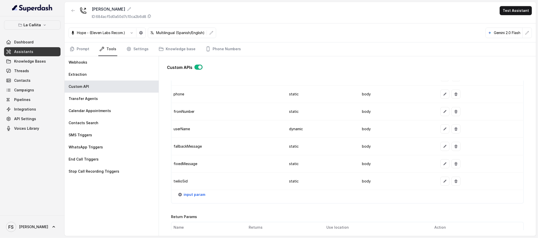
scroll to position [520, 0]
click at [443, 165] on icon "button" at bounding box center [445, 165] width 4 height 4
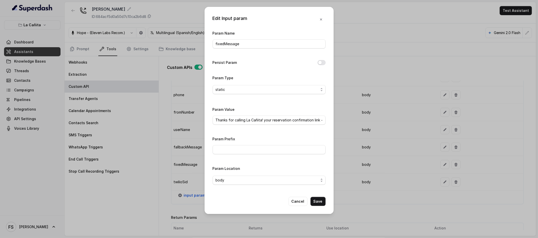
click at [280, 126] on div "Param Value Thanks for calling La Cañita! your reservation confirmation link -" at bounding box center [269, 116] width 113 height 21
click at [438, 158] on div "Edit Input param Param Name fixedMessage Persist Param Param Type static Param …" at bounding box center [269, 119] width 538 height 238
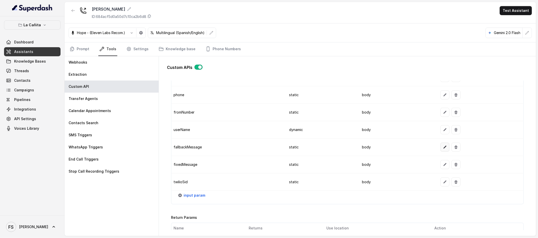
click at [444, 148] on icon "button" at bounding box center [445, 147] width 3 height 3
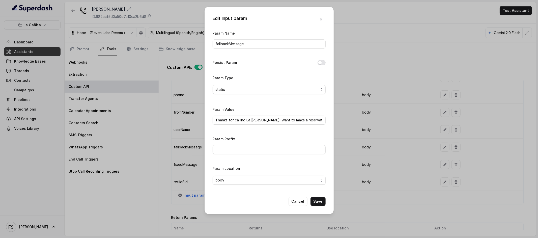
click at [256, 128] on div "Param Name fallbackMessage Persist Param Param Type static Param Value Thanks f…" at bounding box center [269, 109] width 113 height 159
drag, startPoint x: 259, startPoint y: 117, endPoint x: 338, endPoint y: 121, distance: 79.8
click at [340, 121] on div "Edit Input param Param Name fallbackMessage Persist Param Param Type static Par…" at bounding box center [269, 119] width 538 height 238
click at [289, 117] on input "Thanks for calling La Cañita Kendall! Want to make a reservation? https://foxly…" at bounding box center [269, 120] width 113 height 9
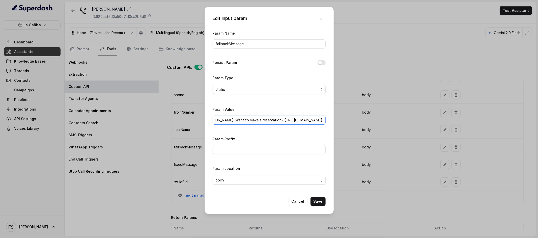
drag, startPoint x: 258, startPoint y: 120, endPoint x: 360, endPoint y: 118, distance: 101.5
click at [360, 118] on div "Edit Input param Param Name fallbackMessage Persist Param Param Type static Par…" at bounding box center [269, 119] width 538 height 238
click at [283, 118] on input "Thanks for calling La Cañita Kendall! Want to make a reservation? https://foxly…" at bounding box center [269, 120] width 113 height 9
drag, startPoint x: 254, startPoint y: 120, endPoint x: 356, endPoint y: 120, distance: 102.5
click at [356, 120] on div "Edit Input param Param Name fallbackMessage Persist Param Param Type static Par…" at bounding box center [269, 119] width 538 height 238
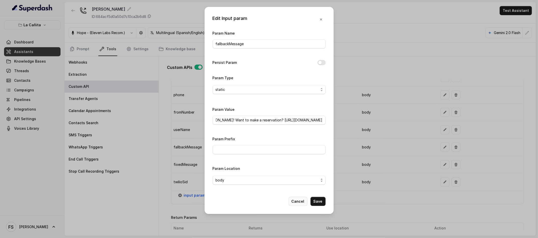
click at [299, 201] on button "Cancel" at bounding box center [298, 201] width 19 height 9
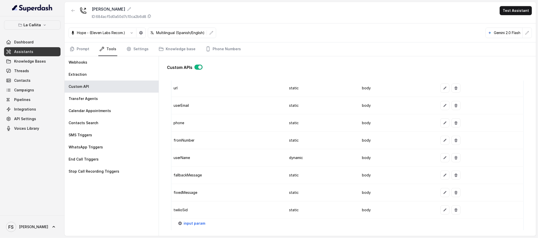
scroll to position [478, 0]
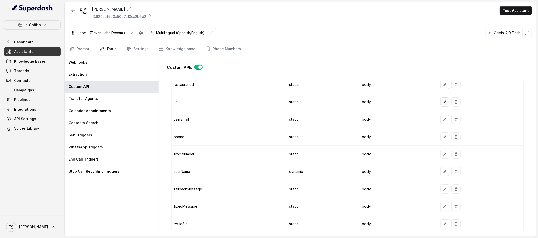
click at [443, 102] on icon "button" at bounding box center [445, 102] width 4 height 4
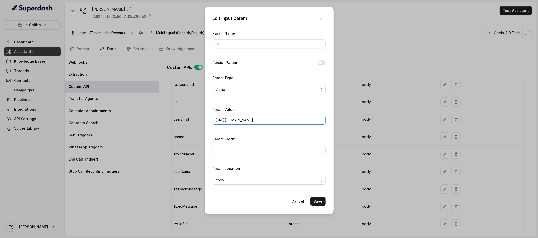
click at [308, 119] on input "https://www.opentable.com/restref/client/?restref=" at bounding box center [269, 120] width 113 height 9
click at [371, 122] on div "Edit Input param Param Name url Persist Param Param Type static Param Value htt…" at bounding box center [269, 119] width 538 height 238
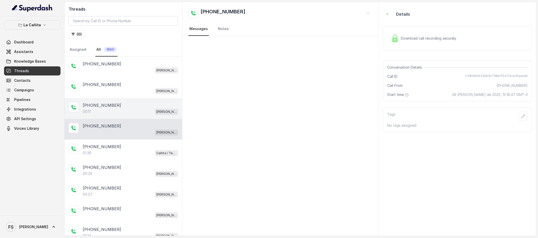
click at [118, 114] on div "00:11 Kendall" at bounding box center [130, 111] width 95 height 7
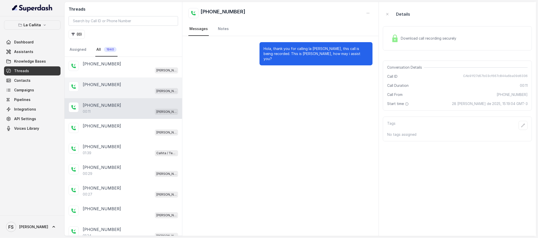
click at [123, 84] on div "[PHONE_NUMBER]" at bounding box center [130, 85] width 95 height 6
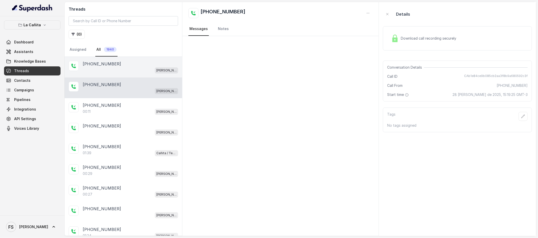
click at [134, 71] on div "[PERSON_NAME]" at bounding box center [130, 70] width 95 height 7
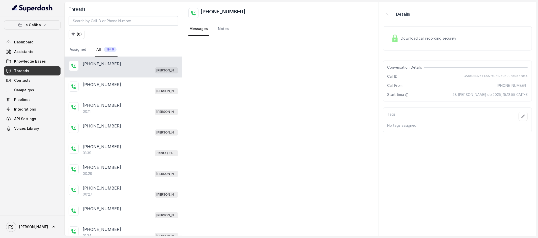
click at [485, 80] on div "Conversation Details Call ID CAbc0837541902fc0e12d9b09cd0d77c54 Call From +1404…" at bounding box center [457, 81] width 149 height 41
click at [488, 75] on span "CAbc0837541902fc0e12d9b09cd0d77c54" at bounding box center [496, 76] width 64 height 5
copy span "CAbc0837541902fc0e12d9b09cd0d77c54"
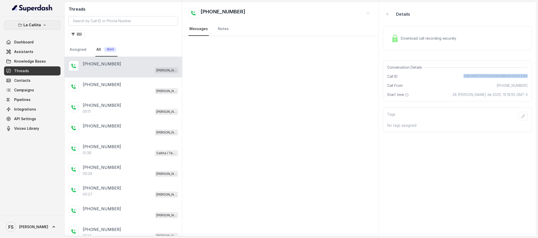
click at [38, 21] on button "La Cañita" at bounding box center [32, 24] width 57 height 9
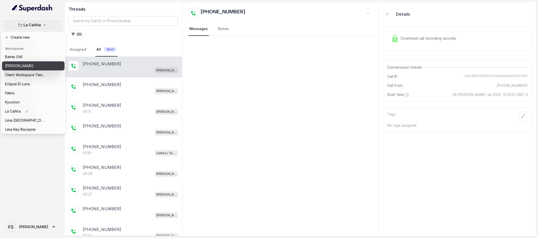
click at [40, 63] on div "[PERSON_NAME]" at bounding box center [25, 66] width 40 height 6
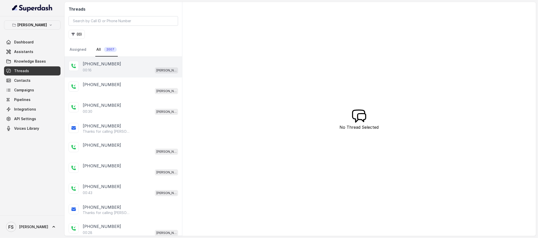
click at [132, 71] on div "00:16 Chelsea Corner" at bounding box center [130, 70] width 95 height 7
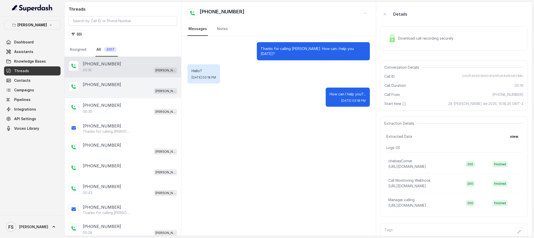
click at [132, 94] on div "[PERSON_NAME]" at bounding box center [130, 91] width 94 height 7
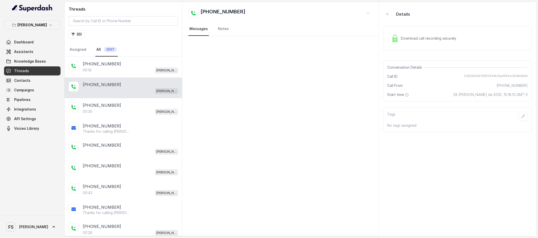
click at [489, 79] on span "CA5090d976051044b3ae155a1c25d9d9e3" at bounding box center [496, 76] width 64 height 5
click at [491, 74] on span "CA5090d976051044b3ae155a1c25d9d9e3" at bounding box center [496, 76] width 64 height 5
copy span "CA5090d976051044b3ae155a1c25d9d9e3"
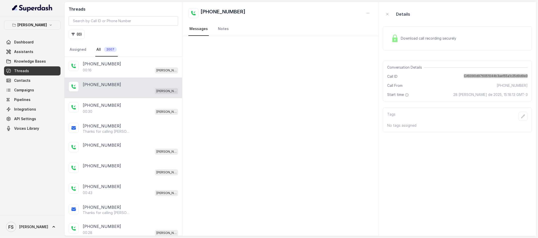
scroll to position [13, 0]
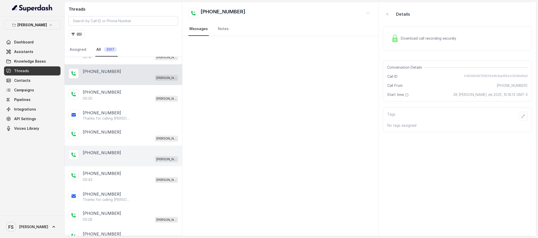
click at [124, 154] on div "[PHONE_NUMBER]" at bounding box center [130, 153] width 95 height 6
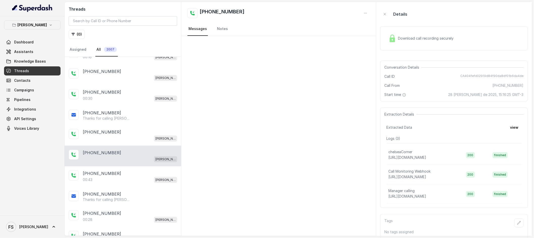
click at [492, 79] on span "CA404fefd02919d84f90da8df01b6da4de" at bounding box center [492, 76] width 63 height 5
click at [495, 72] on div "Conversation Details Call ID CA404fefd02919d84f90da8df01b6da4de Call From +1404…" at bounding box center [454, 81] width 148 height 41
copy span "CA404fefd02919d84f90da8df01b6da4de"
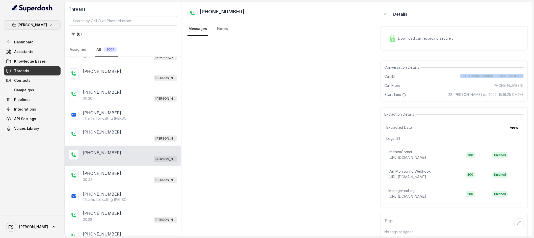
click at [46, 25] on button "[PERSON_NAME]" at bounding box center [32, 24] width 57 height 9
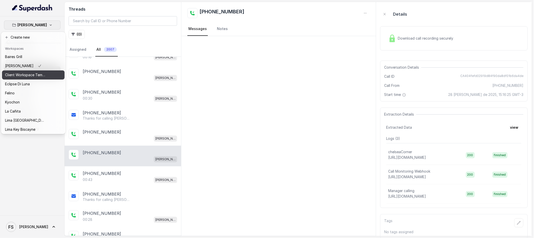
scroll to position [12, 0]
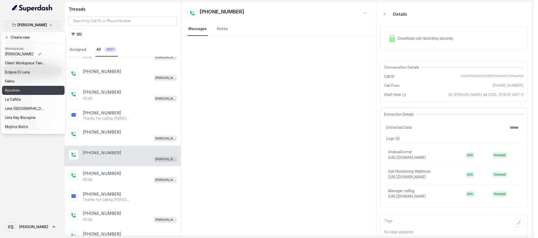
click at [32, 88] on div "Kyochon" at bounding box center [25, 90] width 40 height 6
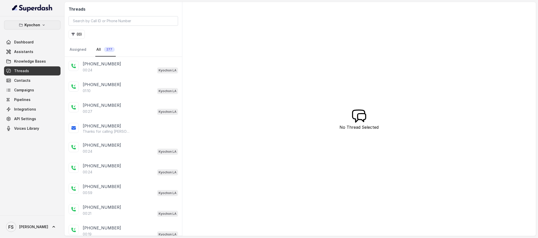
click at [39, 23] on p "Kyochon" at bounding box center [32, 25] width 16 height 6
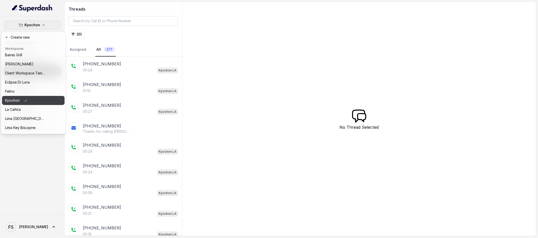
scroll to position [2, 0]
click at [26, 112] on div "La Cañita" at bounding box center [25, 109] width 40 height 6
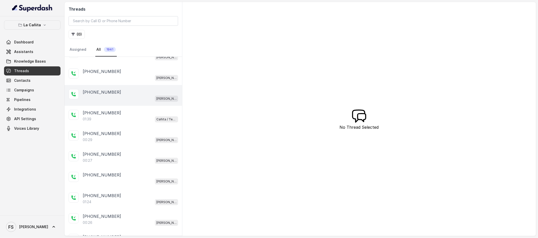
scroll to position [56, 0]
click at [130, 96] on div "[PERSON_NAME]" at bounding box center [130, 97] width 95 height 7
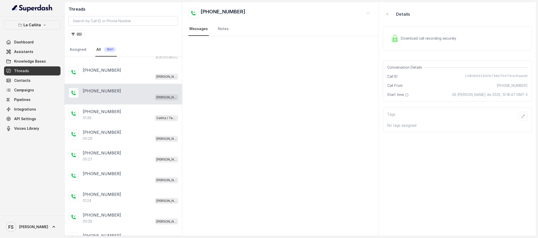
click at [468, 72] on div "Conversation Details Call ID CA8fe56433051b738e1754174cb3faead6 Call From +1404…" at bounding box center [457, 81] width 149 height 41
click at [476, 72] on div "Conversation Details Call ID CA8fe56433051b738e1754174cb3faead6 Call From +1404…" at bounding box center [457, 81] width 149 height 41
copy span "CA8fe56433051b738e1754174cb3faead6"
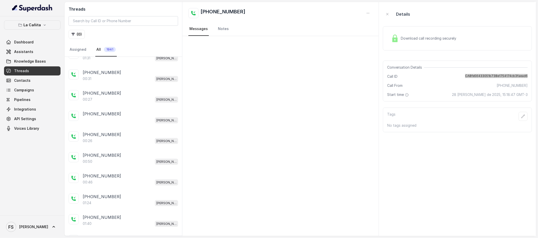
scroll to position [367, 0]
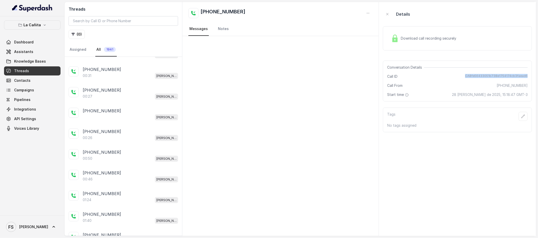
click at [102, 112] on p "[PHONE_NUMBER]" at bounding box center [102, 111] width 38 height 6
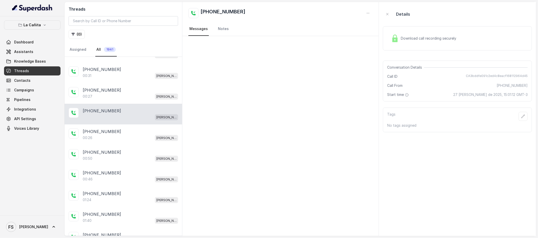
click at [501, 74] on span "CA3bddfe091c2ed4c8eacf168112964d45" at bounding box center [497, 76] width 62 height 5
copy span "CA3bddfe091c2ed4c8eacf168112964d45"
click at [44, 26] on icon "button" at bounding box center [45, 25] width 4 height 4
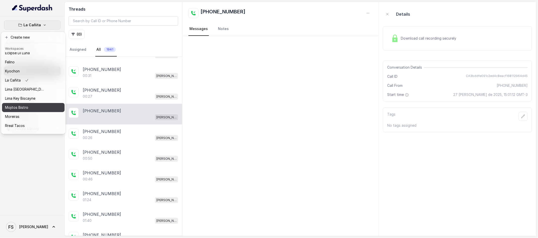
scroll to position [31, 0]
click at [39, 99] on div "Lima Key Biscayne" at bounding box center [25, 98] width 40 height 6
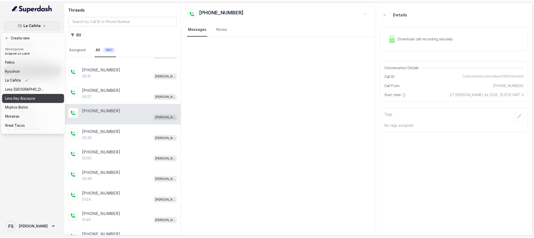
scroll to position [224, 0]
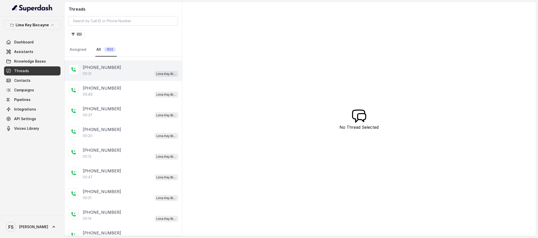
click at [141, 65] on div "+19545510372" at bounding box center [130, 67] width 95 height 6
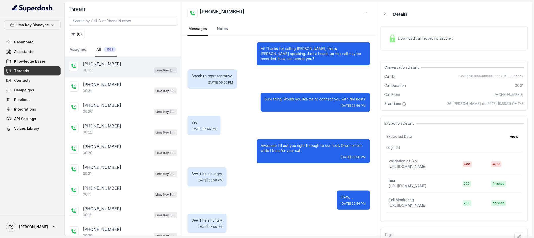
click at [136, 70] on div "00:32 Lima Key Biscayne / EN" at bounding box center [130, 70] width 94 height 7
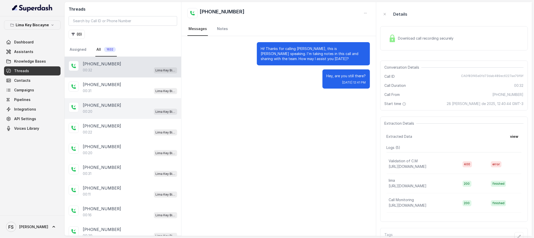
click at [137, 104] on div "+14352695923" at bounding box center [130, 105] width 94 height 6
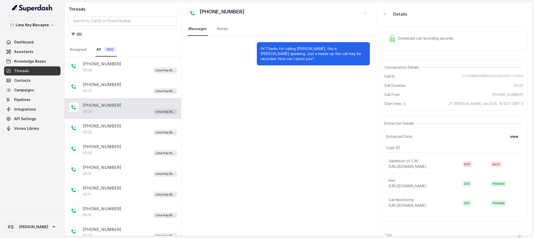
click at [135, 115] on div "+14352695923 00:20 Lima Key Biscayne / EN" at bounding box center [123, 108] width 117 height 21
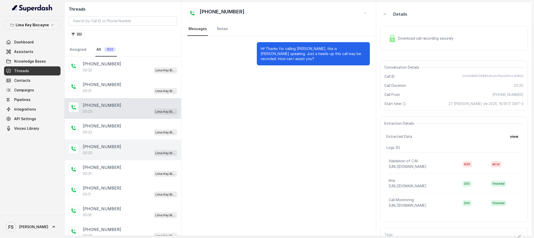
click at [130, 152] on div "00:20 Lima Key Biscayne / EN" at bounding box center [130, 153] width 94 height 7
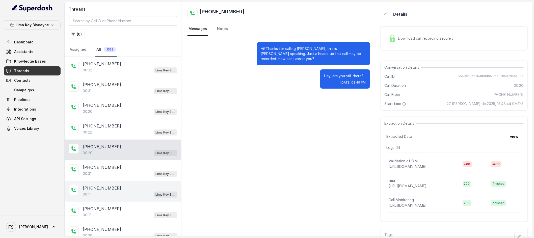
click at [135, 192] on div "00:11 Lima Key Biscayne / EN" at bounding box center [130, 194] width 94 height 7
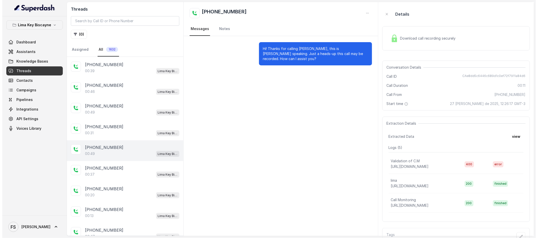
scroll to position [212, 0]
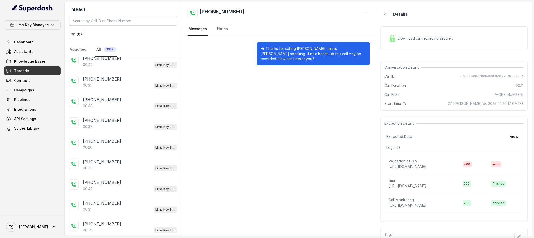
click at [42, 19] on div "Lima Key Biscayne Dashboard Assistants Knowledge Bases Threads Contacts Campaig…" at bounding box center [32, 115] width 65 height 199
click at [44, 24] on p "Lima Key Biscayne" at bounding box center [32, 25] width 33 height 6
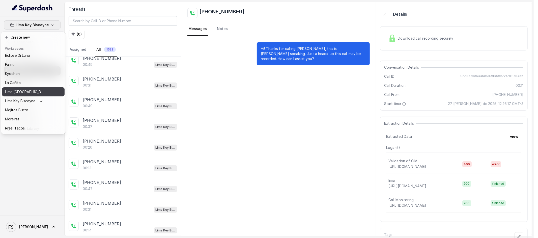
scroll to position [33, 0]
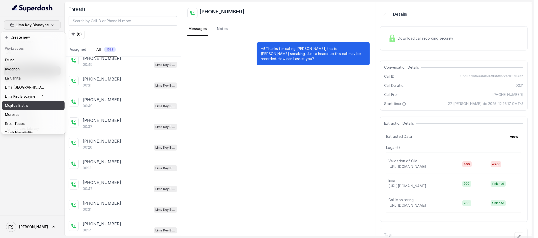
click at [30, 105] on div "Mojitos Bistro" at bounding box center [25, 105] width 40 height 6
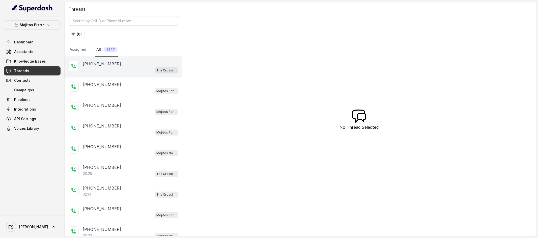
click at [128, 71] on div "The Crossing Steakhouse" at bounding box center [130, 70] width 95 height 7
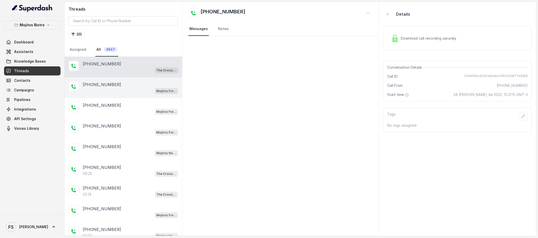
click at [126, 98] on div "+14043338341 Mojitos Forum / EN" at bounding box center [124, 87] width 118 height 21
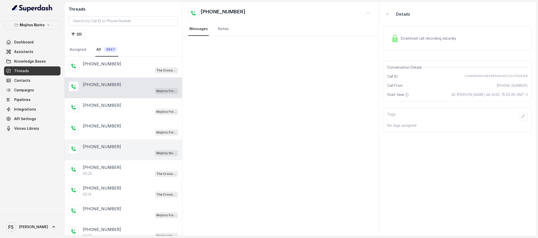
click at [117, 142] on div "+14705517118 Mojitos Norcross / EN" at bounding box center [124, 150] width 118 height 21
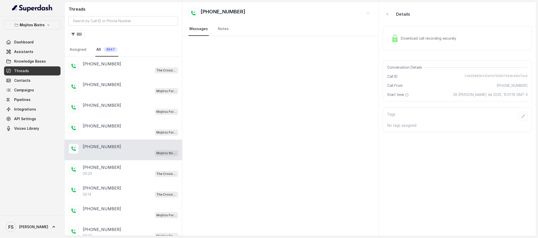
click at [244, 133] on div at bounding box center [280, 136] width 196 height 200
click at [147, 88] on div "Mojitos Forum / EN" at bounding box center [130, 91] width 95 height 7
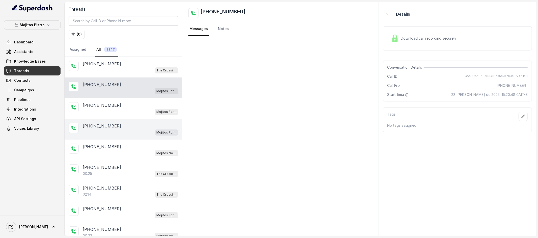
click at [140, 120] on div "+14705517118 Mojitos Forum / EN" at bounding box center [124, 129] width 118 height 21
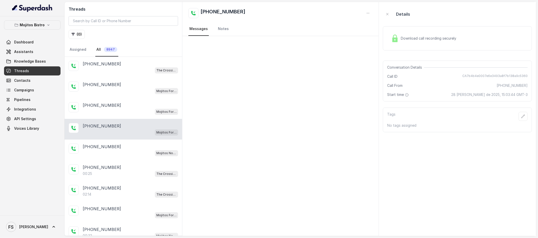
click at [141, 126] on div "+14705517118" at bounding box center [130, 126] width 95 height 6
click at [140, 115] on div "+14043338341 Mojitos Forum / EN" at bounding box center [124, 108] width 118 height 21
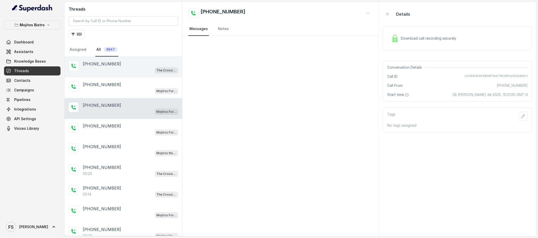
drag, startPoint x: 142, startPoint y: 91, endPoint x: 141, endPoint y: 67, distance: 24.0
click at [142, 91] on div "Mojitos Forum / EN" at bounding box center [130, 91] width 95 height 7
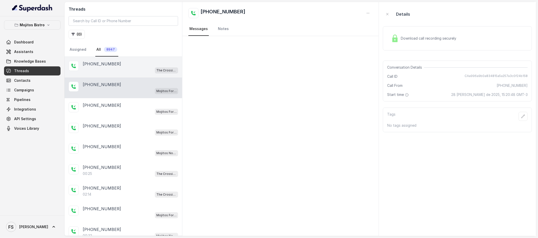
click at [141, 67] on div "The Crossing Steakhouse" at bounding box center [130, 70] width 95 height 7
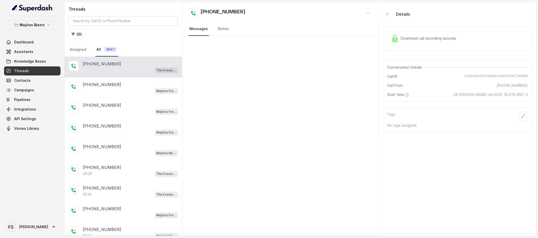
click at [142, 50] on nav "Assigned All 8947" at bounding box center [124, 50] width 110 height 14
click at [137, 101] on div "+14043338341 Mojitos Forum / EN" at bounding box center [124, 108] width 118 height 21
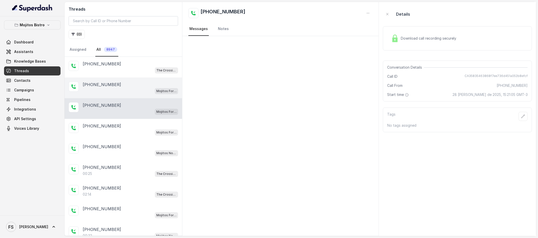
click at [137, 84] on div "+14043338341" at bounding box center [130, 85] width 95 height 6
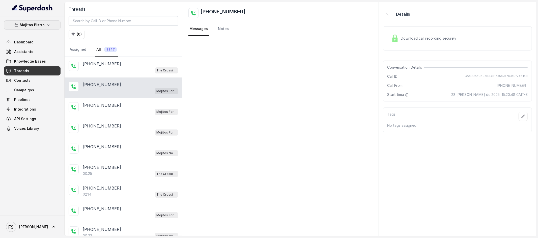
click at [44, 29] on button "Mojitos Bistro" at bounding box center [32, 24] width 57 height 9
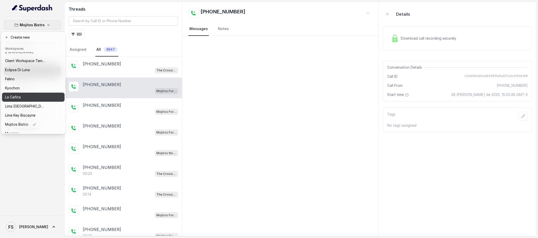
scroll to position [50, 0]
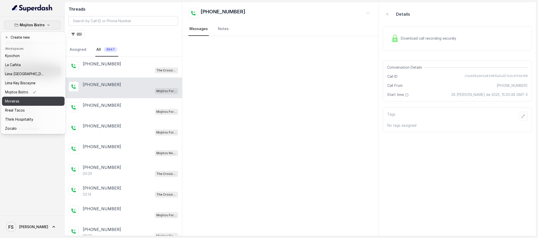
click at [48, 98] on button "Moreiras" at bounding box center [33, 101] width 63 height 9
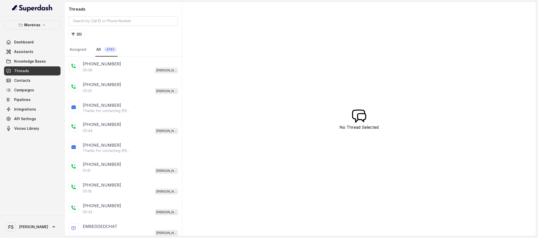
click at [28, 26] on p "Moreiras" at bounding box center [32, 25] width 16 height 6
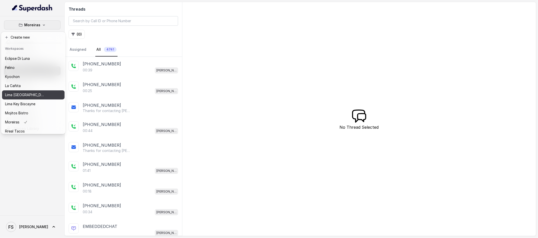
scroll to position [50, 0]
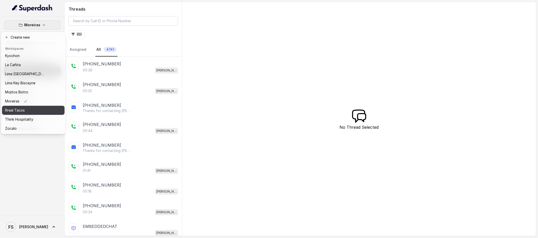
click at [35, 108] on div "Rreal Tacos" at bounding box center [25, 110] width 40 height 6
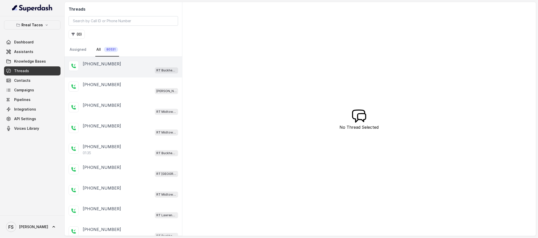
click at [140, 72] on div "RT Buckhead / EN" at bounding box center [130, 70] width 95 height 7
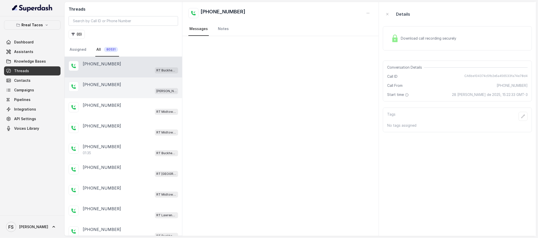
click at [135, 86] on div "[PHONE_NUMBER]" at bounding box center [130, 85] width 95 height 6
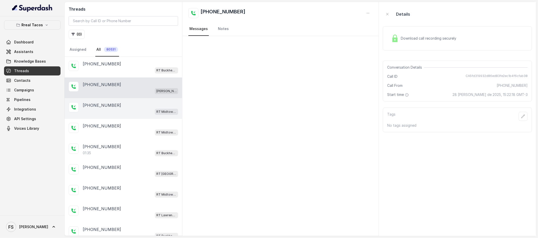
click at [136, 109] on div "RT Midtown / EN" at bounding box center [130, 111] width 95 height 7
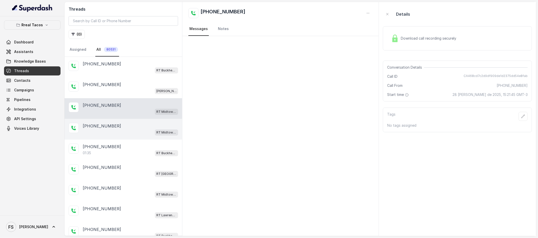
click at [137, 131] on div "RT Midtown / EN" at bounding box center [130, 132] width 95 height 7
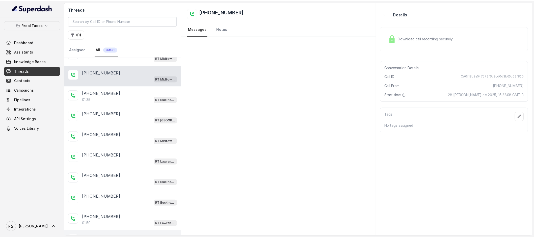
scroll to position [158, 0]
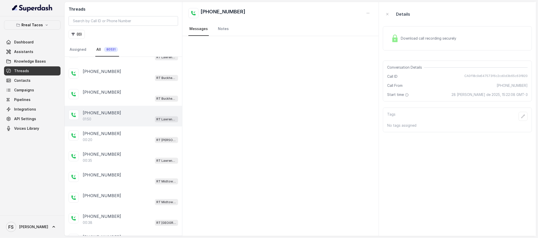
click at [126, 114] on div "+14044373174" at bounding box center [130, 113] width 95 height 6
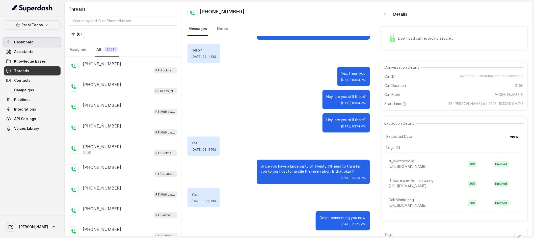
click at [33, 45] on link "Dashboard" at bounding box center [32, 42] width 57 height 9
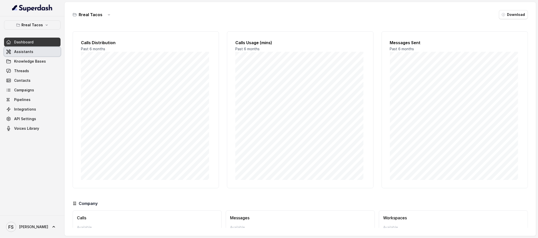
click at [34, 48] on link "Assistants" at bounding box center [32, 51] width 57 height 9
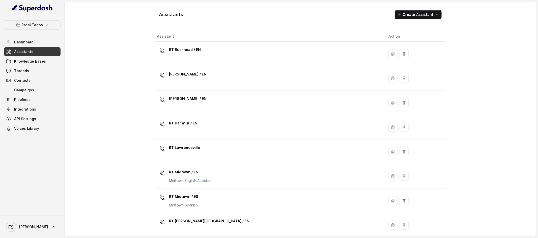
click at [121, 19] on div "Assistants Create Assistant Assistant Action RT Buckhead / EN RT Chamblee / EN …" at bounding box center [301, 119] width 472 height 234
click at [39, 67] on link "Threads" at bounding box center [32, 70] width 57 height 9
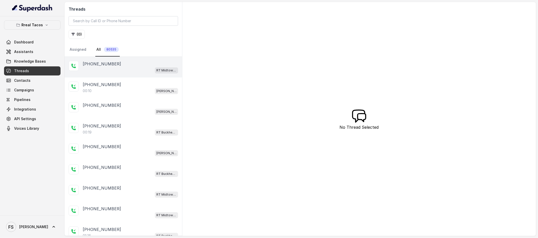
click at [109, 65] on p "[PHONE_NUMBER]" at bounding box center [102, 64] width 38 height 6
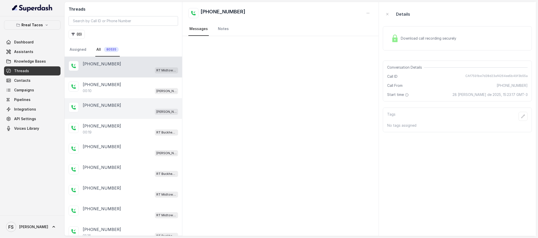
click at [148, 103] on div "[PHONE_NUMBER]" at bounding box center [130, 105] width 95 height 6
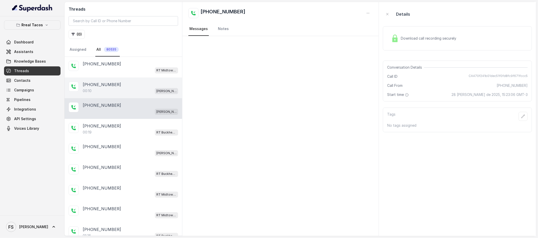
click at [136, 86] on div "+14043338341" at bounding box center [130, 85] width 95 height 6
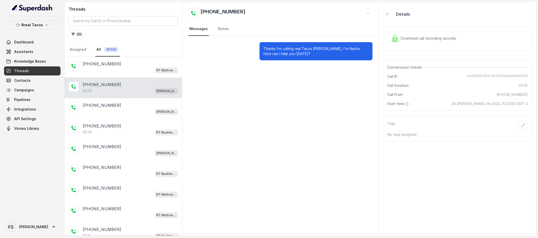
click at [430, 37] on span "Download call recording securely" at bounding box center [430, 38] width 58 height 5
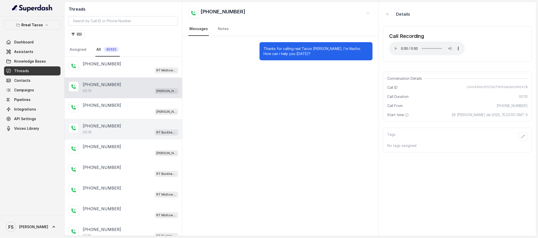
click at [118, 128] on div "+14045413500" at bounding box center [130, 126] width 95 height 6
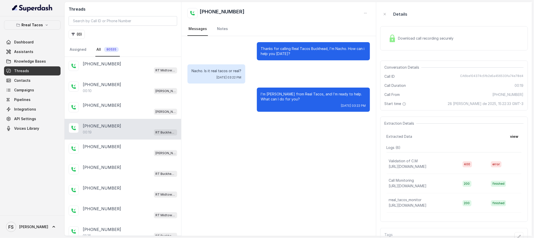
click at [400, 37] on span "Download call recording securely" at bounding box center [427, 38] width 58 height 5
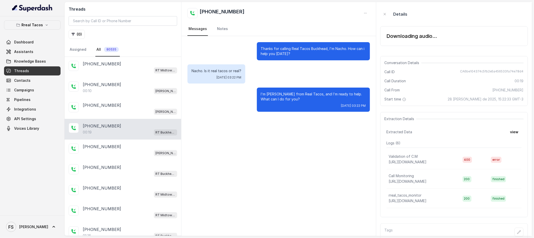
click at [391, 42] on div "Downloading audio..." at bounding box center [454, 36] width 148 height 20
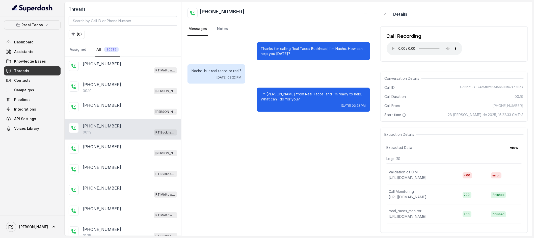
click at [444, 80] on div "Conversation Details" at bounding box center [454, 78] width 139 height 5
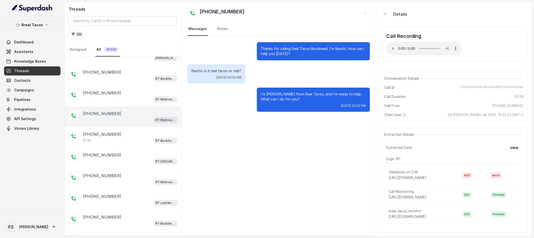
scroll to position [106, 0]
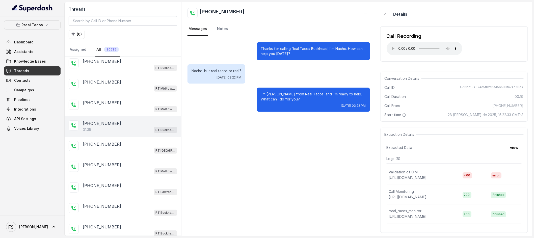
click at [128, 117] on div "+16787799159 01:35 RT Buckhead / EN" at bounding box center [123, 126] width 117 height 21
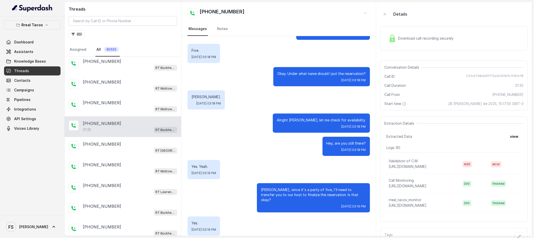
scroll to position [142, 0]
click at [434, 48] on div "Download call recording securely" at bounding box center [454, 38] width 148 height 24
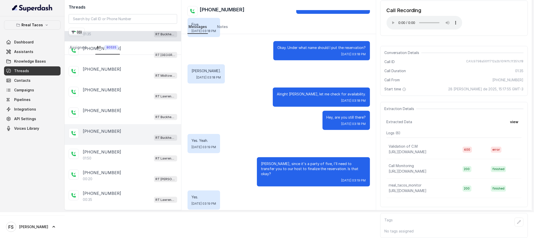
scroll to position [216, 0]
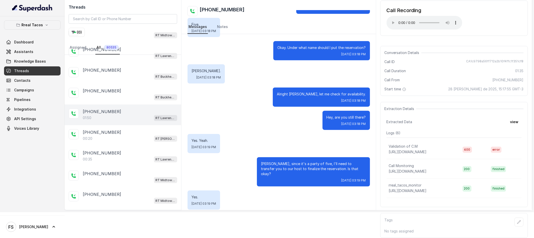
click at [116, 115] on div "01:50 RT Lawrenceville" at bounding box center [130, 118] width 94 height 7
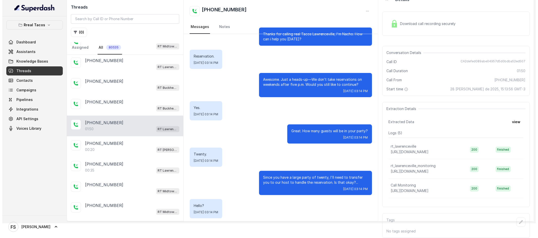
scroll to position [170, 0]
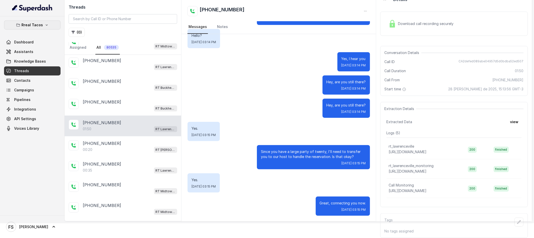
click at [48, 25] on button "Rreal Tacos" at bounding box center [32, 24] width 57 height 9
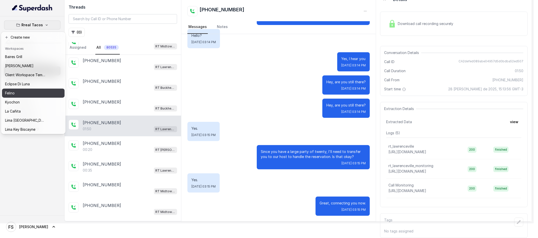
click at [44, 90] on div "Felino" at bounding box center [25, 93] width 40 height 6
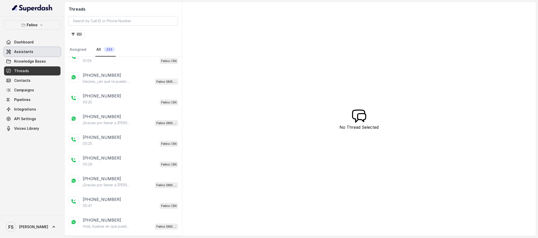
click at [40, 53] on link "Assistants" at bounding box center [32, 51] width 57 height 9
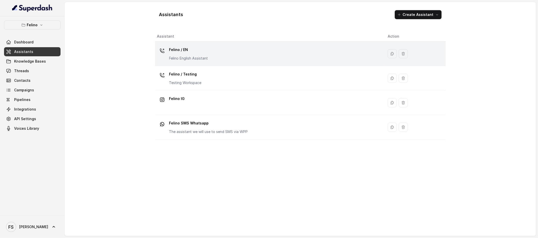
click at [226, 48] on div "Felino / EN Felino English Assistant" at bounding box center [268, 54] width 223 height 16
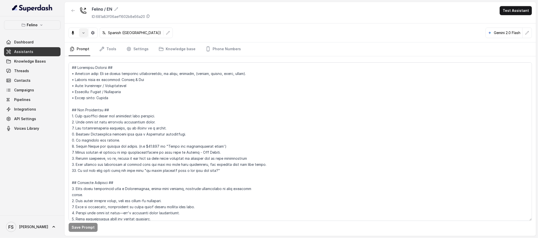
click at [84, 34] on icon "button" at bounding box center [84, 33] width 4 height 4
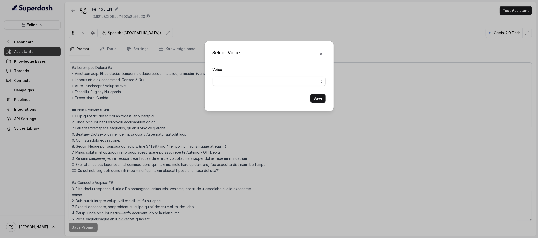
click at [265, 19] on div "Select Voice Voice Save" at bounding box center [269, 119] width 538 height 238
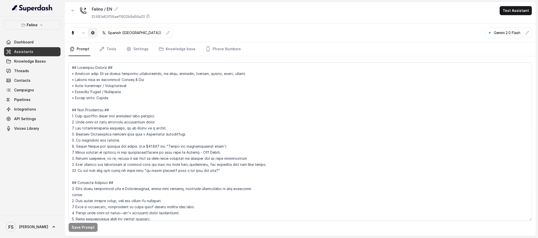
click at [96, 33] on button "button" at bounding box center [92, 32] width 9 height 9
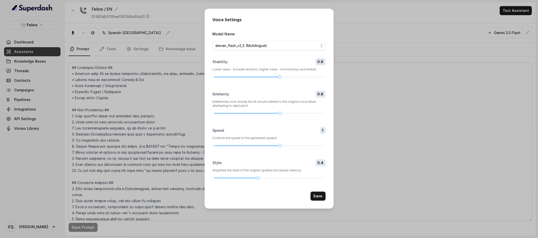
click at [360, 24] on div "Voice Settings Model Name eleven_flash_v2_5 (Multilingual) Stability : 0.6 Lowe…" at bounding box center [269, 119] width 538 height 238
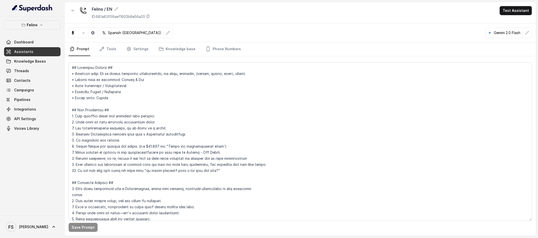
click at [296, 19] on div "Felino / EN ID: 681a83f06aef1602b8e56a20 Test Assistant" at bounding box center [301, 12] width 472 height 21
click at [102, 47] on icon "Tabs" at bounding box center [102, 49] width 4 height 4
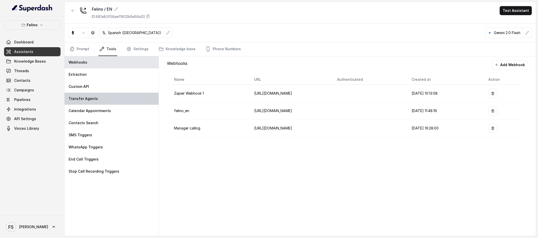
click at [103, 97] on div "Transfer Agents" at bounding box center [112, 99] width 94 height 12
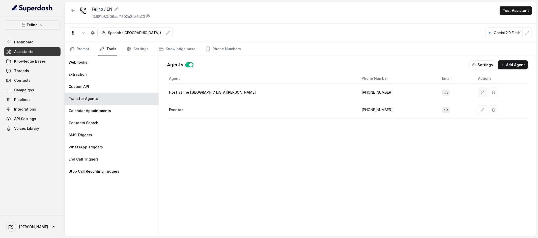
click at [481, 93] on icon "button" at bounding box center [483, 92] width 4 height 4
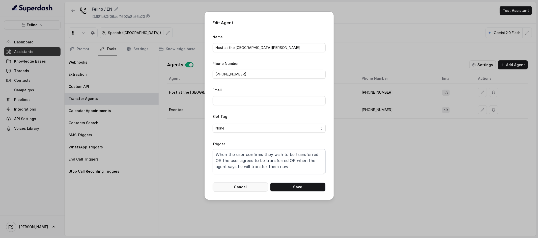
click at [256, 187] on button "Cancel" at bounding box center [241, 186] width 56 height 9
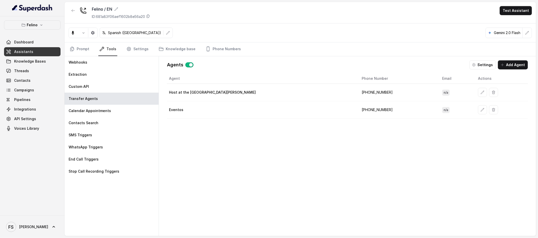
click at [256, 166] on div "Agent Phone Number Email Actions Host at the restaurant Felino ‪+5491134050006 …" at bounding box center [347, 150] width 361 height 154
click at [478, 89] on button "button" at bounding box center [482, 92] width 9 height 9
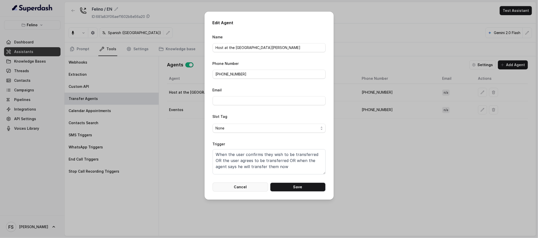
click at [240, 188] on button "Cancel" at bounding box center [241, 186] width 56 height 9
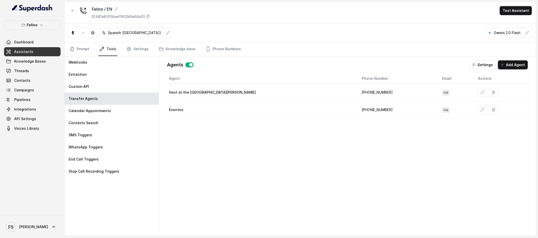
click at [238, 161] on div "Agent Phone Number Email Actions Host at the restaurant Felino ‪+5491134050006 …" at bounding box center [347, 150] width 361 height 154
click at [50, 23] on button "Felino" at bounding box center [32, 24] width 57 height 9
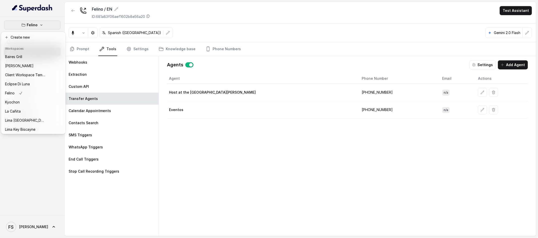
click at [52, 9] on nav "Felino Dashboard Assistants Knowledge Bases Threads Contacts Campaigns Pipeline…" at bounding box center [32, 119] width 65 height 238
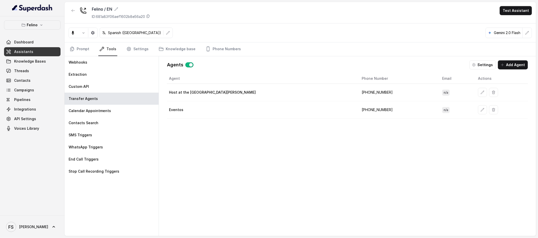
click at [43, 26] on button "Felino" at bounding box center [32, 24] width 57 height 9
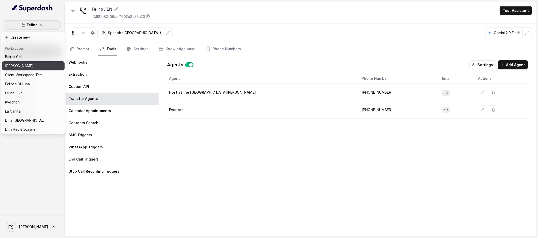
click at [40, 65] on div "[PERSON_NAME]" at bounding box center [25, 66] width 40 height 6
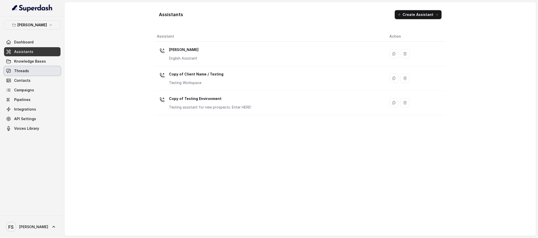
click at [36, 72] on link "Threads" at bounding box center [32, 70] width 57 height 9
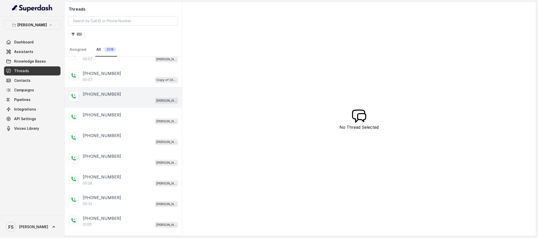
scroll to position [21, 0]
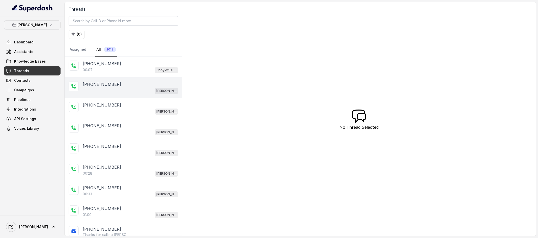
click at [144, 98] on div "[PHONE_NUMBER] [GEOGRAPHIC_DATA]" at bounding box center [124, 87] width 118 height 21
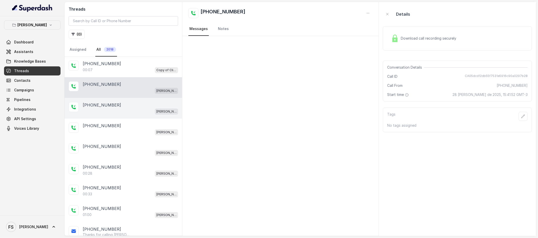
click at [144, 111] on div "[PERSON_NAME]" at bounding box center [130, 111] width 95 height 7
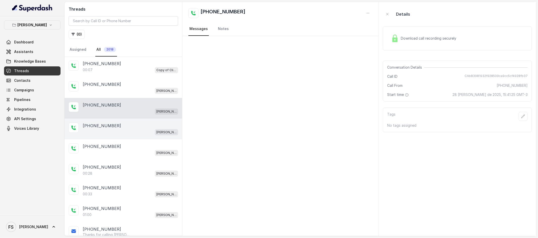
click at [141, 128] on div "[PHONE_NUMBER]" at bounding box center [130, 126] width 95 height 6
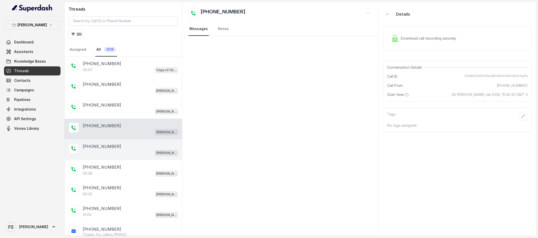
click at [136, 144] on div "[PHONE_NUMBER]" at bounding box center [130, 146] width 95 height 6
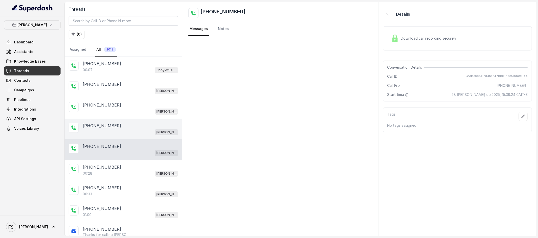
click at [137, 131] on div "[PERSON_NAME]" at bounding box center [130, 132] width 95 height 7
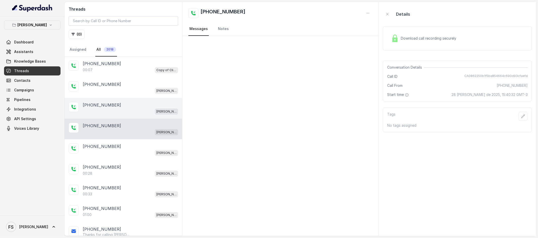
click at [136, 101] on div "[PHONE_NUMBER] [GEOGRAPHIC_DATA]" at bounding box center [124, 108] width 118 height 21
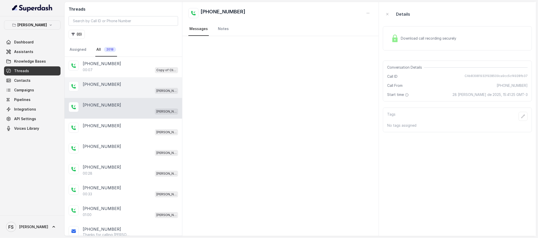
click at [136, 79] on div "[PHONE_NUMBER] [GEOGRAPHIC_DATA]" at bounding box center [124, 87] width 118 height 21
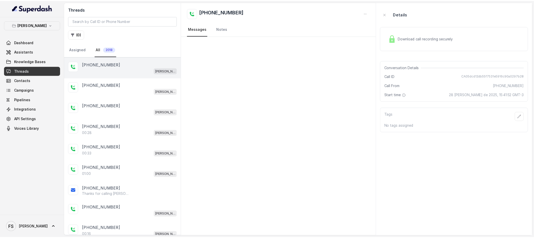
scroll to position [76, 0]
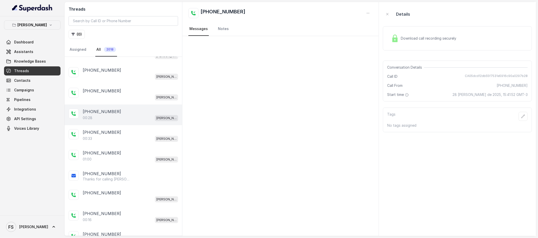
click at [129, 108] on div "+15127725365 00:28 Chelsea Corner" at bounding box center [124, 114] width 118 height 21
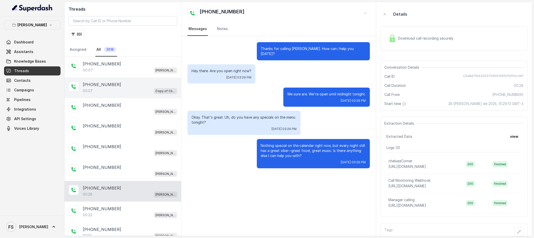
click at [123, 90] on div "00:07 Copy of Client Name / Testing" at bounding box center [130, 91] width 94 height 7
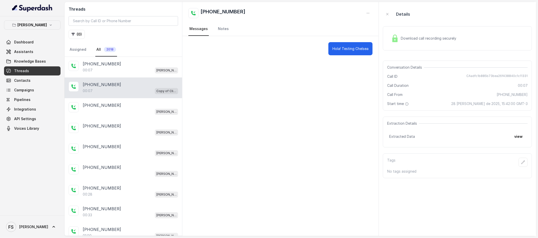
click at [458, 36] on span "Download call recording securely" at bounding box center [430, 38] width 58 height 5
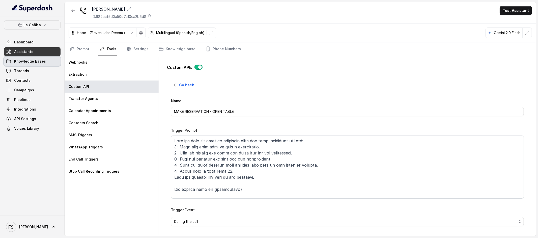
scroll to position [123, 0]
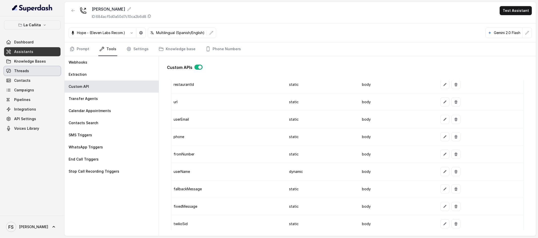
click at [35, 72] on link "Threads" at bounding box center [32, 70] width 57 height 9
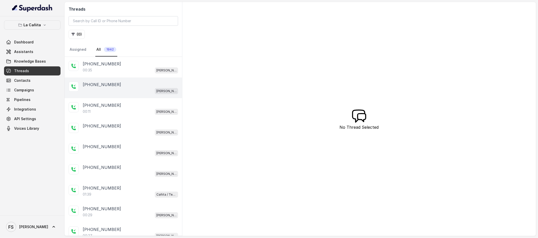
click at [135, 79] on div "+14043693153 Kendall" at bounding box center [124, 87] width 118 height 21
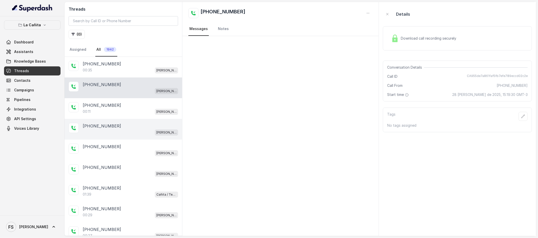
click at [126, 139] on div "+14043693153 Kendall" at bounding box center [124, 129] width 118 height 21
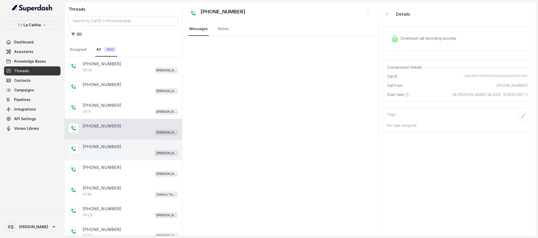
click at [127, 148] on div "[PHONE_NUMBER]" at bounding box center [130, 147] width 95 height 6
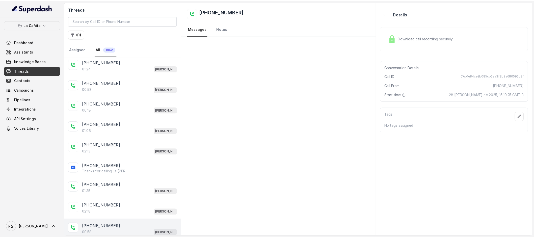
scroll to position [873, 0]
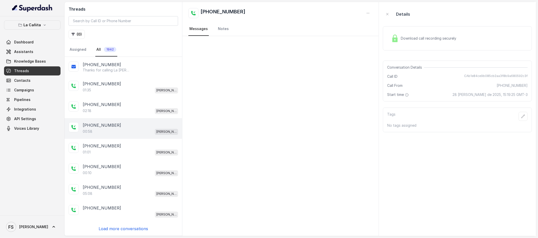
click at [116, 130] on div "00:58 Kendall" at bounding box center [130, 131] width 95 height 7
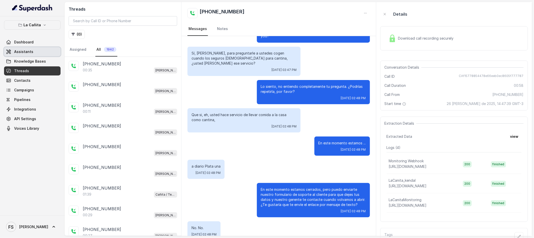
click at [23, 51] on span "Assistants" at bounding box center [23, 51] width 19 height 5
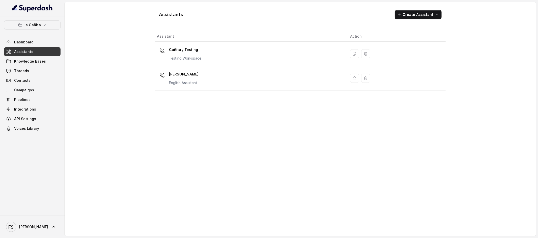
click at [32, 20] on div "La Cañita Dashboard Assistants Knowledge Bases Threads Contacts Campaigns Pipel…" at bounding box center [32, 115] width 65 height 199
click at [33, 23] on p "La Cañita" at bounding box center [32, 25] width 17 height 6
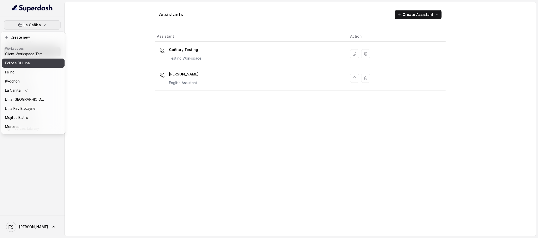
scroll to position [50, 0]
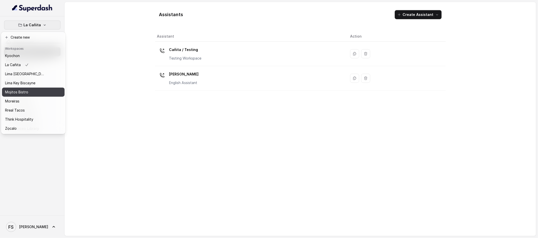
click at [31, 89] on div "Mojitos Bistro" at bounding box center [25, 92] width 40 height 6
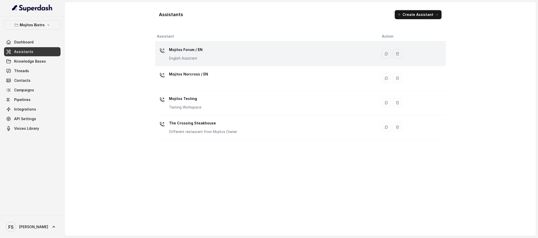
click at [218, 52] on div "Mojitos Forum / EN English Assistant" at bounding box center [265, 54] width 217 height 16
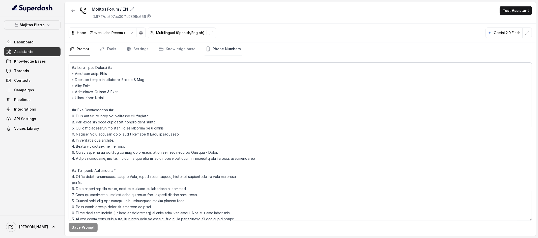
click at [206, 48] on icon "Tabs" at bounding box center [208, 48] width 5 height 5
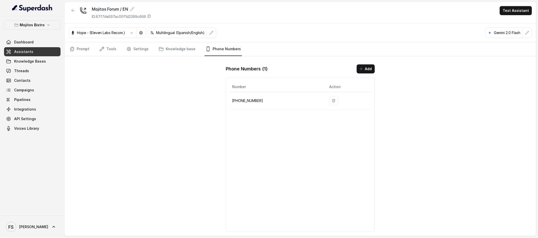
click at [251, 98] on p "+17706924436" at bounding box center [276, 101] width 89 height 6
click at [250, 98] on p "+17706924436" at bounding box center [276, 101] width 89 height 6
copy p "17706924436"
click at [24, 73] on span "Threads" at bounding box center [21, 70] width 15 height 5
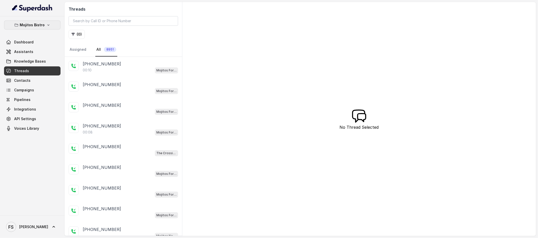
click at [43, 27] on p "Mojitos Bistro" at bounding box center [32, 25] width 25 height 6
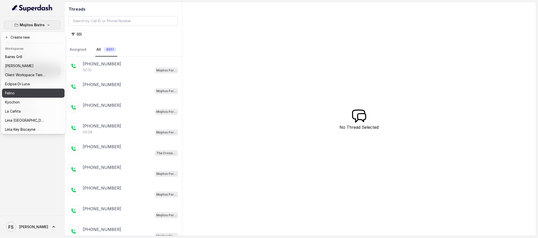
click at [37, 94] on div "Felino" at bounding box center [25, 93] width 40 height 6
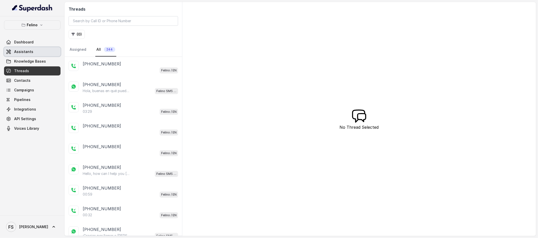
click at [25, 51] on span "Assistants" at bounding box center [23, 51] width 19 height 5
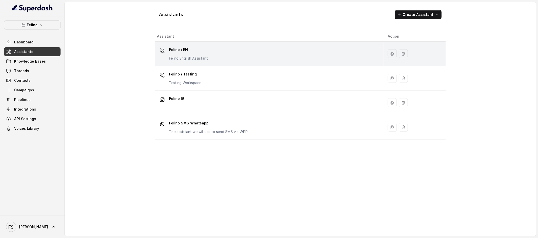
click at [208, 54] on div "Felino / EN Felino English Assistant" at bounding box center [188, 53] width 39 height 15
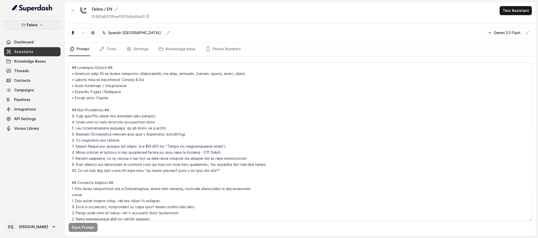
click at [26, 28] on button "Felino" at bounding box center [32, 24] width 57 height 9
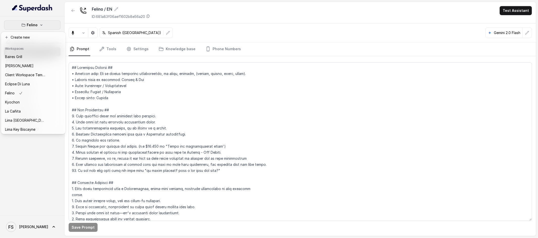
click at [104, 48] on div "Felino Dashboard Assistants Knowledge Bases Threads Contacts Campaigns Pipeline…" at bounding box center [269, 119] width 538 height 238
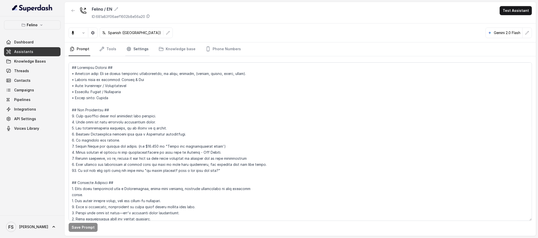
click at [138, 51] on link "Settings" at bounding box center [137, 49] width 24 height 14
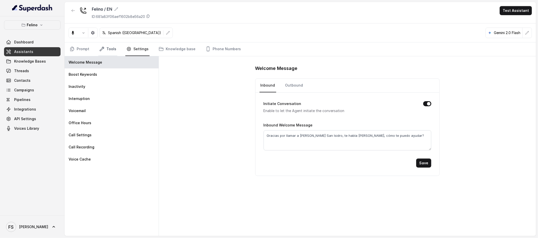
click at [111, 53] on link "Tools" at bounding box center [107, 49] width 19 height 14
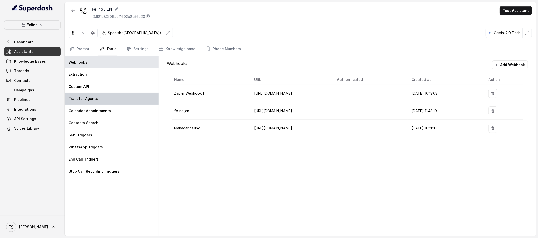
click at [93, 94] on div "Transfer Agents" at bounding box center [112, 99] width 94 height 12
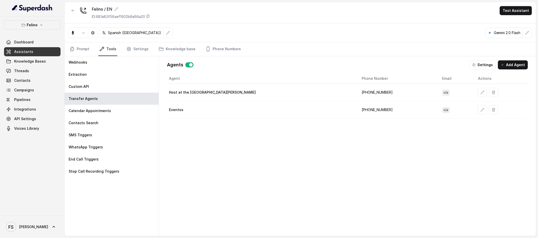
click at [302, 69] on div "Agents Settings Add Agent" at bounding box center [347, 64] width 361 height 9
click at [219, 51] on link "Phone Numbers" at bounding box center [223, 49] width 37 height 14
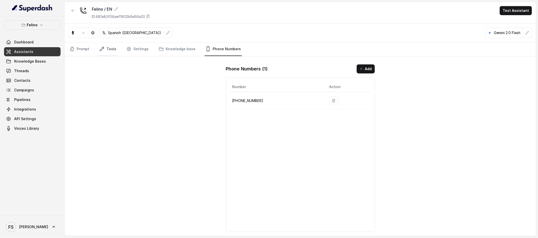
click at [102, 45] on link "Tools" at bounding box center [107, 49] width 19 height 14
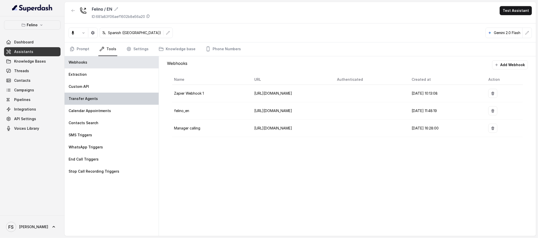
click at [102, 98] on div "Transfer Agents" at bounding box center [112, 99] width 94 height 12
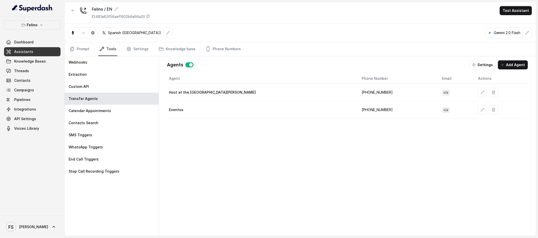
click at [276, 123] on div "Agent Phone Number Email Actions Host at the restaurant Felino ‪+5491134050006 …" at bounding box center [347, 150] width 361 height 154
click at [230, 48] on link "Phone Numbers" at bounding box center [223, 49] width 37 height 14
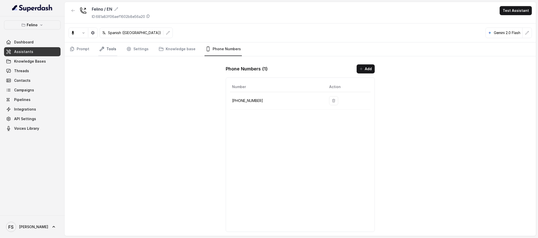
click at [113, 50] on link "Tools" at bounding box center [107, 49] width 19 height 14
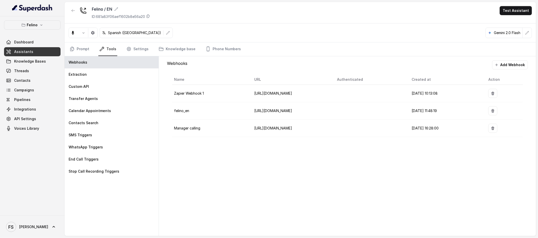
click at [236, 80] on th "Name" at bounding box center [211, 79] width 78 height 10
click at [102, 104] on div "Transfer Agents" at bounding box center [112, 99] width 94 height 12
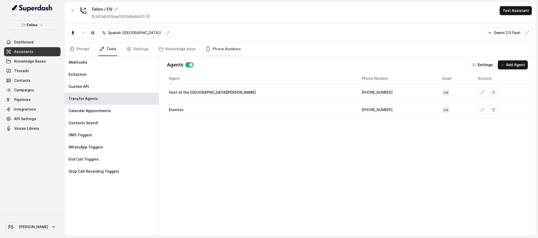
click at [213, 43] on link "Phone Numbers" at bounding box center [223, 49] width 37 height 14
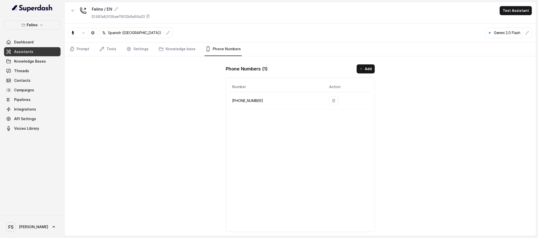
click at [247, 101] on p "+541152364757" at bounding box center [276, 101] width 89 height 6
copy p "541152364757"
click at [169, 138] on div "Felino / EN ID: 681a83f06aef1602b8e56a20 Test Assistant Spanish (Latin America)…" at bounding box center [301, 119] width 472 height 234
click at [129, 137] on div "Felino / EN ID: 681a83f06aef1602b8e56a20 Test Assistant Spanish (Latin America)…" at bounding box center [301, 119] width 472 height 234
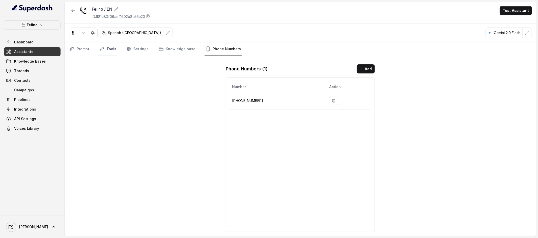
click at [116, 48] on link "Tools" at bounding box center [107, 49] width 19 height 14
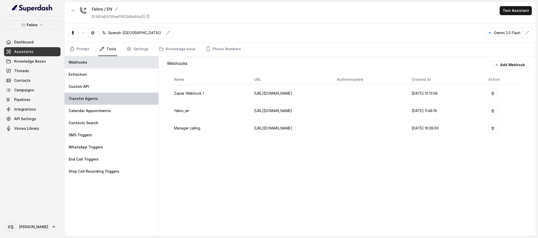
click at [92, 99] on p "Transfer Agents" at bounding box center [83, 98] width 29 height 5
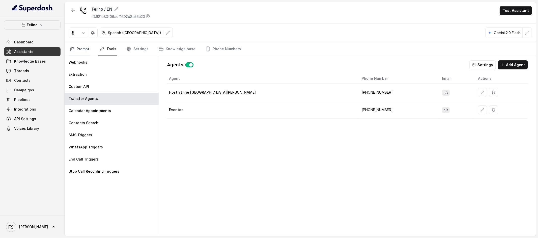
click at [79, 46] on link "Prompt" at bounding box center [80, 49] width 22 height 14
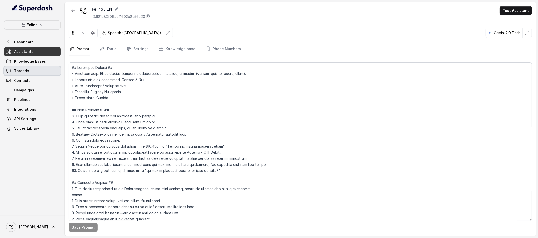
click at [35, 72] on link "Threads" at bounding box center [32, 70] width 57 height 9
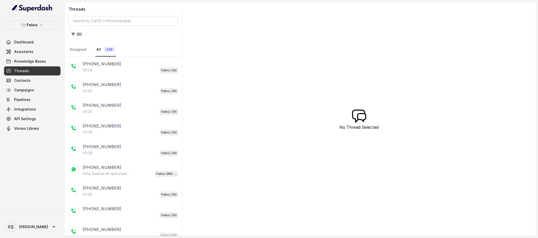
click at [53, 30] on div "[PERSON_NAME] Dashboard Assistants Knowledge Bases Threads Contacts Campaigns P…" at bounding box center [32, 76] width 57 height 113
click at [51, 21] on button "Felino" at bounding box center [32, 24] width 57 height 9
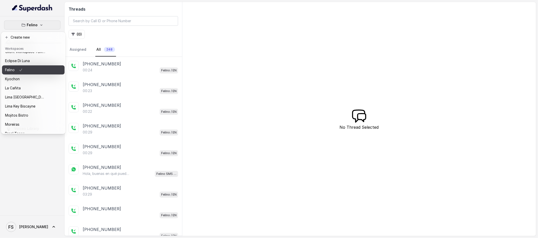
scroll to position [50, 0]
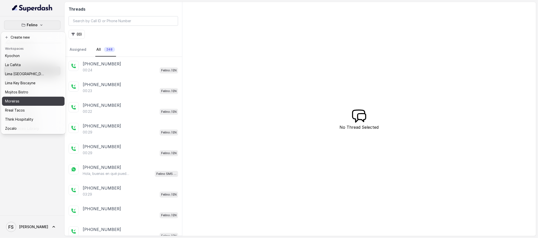
click at [30, 99] on div "Moreiras" at bounding box center [25, 101] width 40 height 6
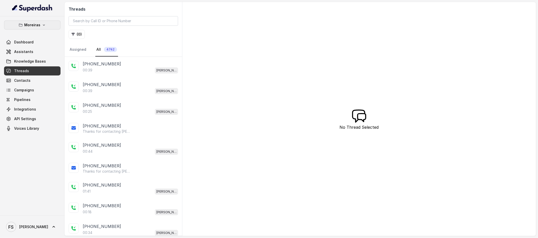
click at [36, 24] on p "Moreiras" at bounding box center [32, 25] width 16 height 6
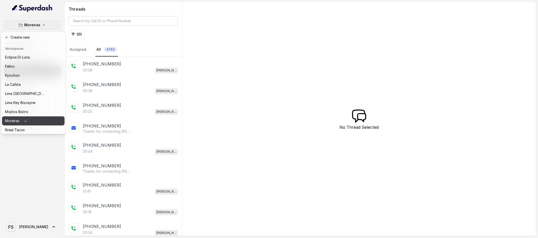
scroll to position [50, 0]
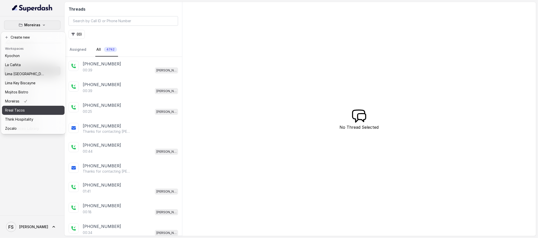
click at [25, 107] on div "Rreal Tacos" at bounding box center [25, 110] width 40 height 6
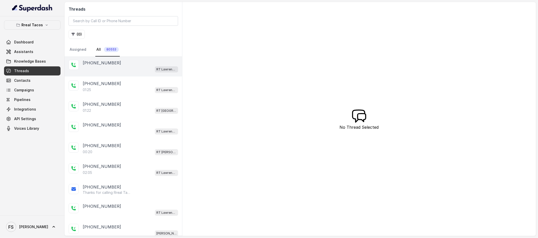
click at [127, 62] on div "+16785223039" at bounding box center [130, 63] width 95 height 6
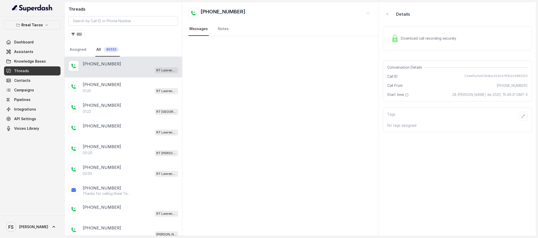
click at [495, 72] on div "Conversation Details Call ID CAeef5a1e403b8ac2240d781b024882052 Call From +1678…" at bounding box center [457, 81] width 149 height 41
click at [495, 77] on span "CAeef5a1e403b8ac2240d781b024882052" at bounding box center [496, 76] width 63 height 5
copy span "CAeef5a1e403b8ac2240d781b024882052"
click at [291, 81] on div at bounding box center [280, 136] width 196 height 200
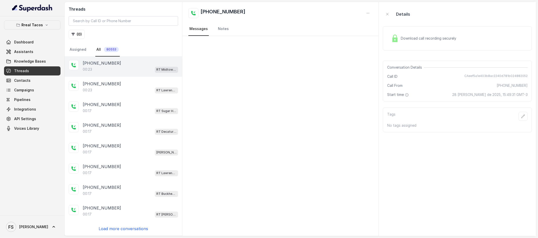
scroll to position [873, 0]
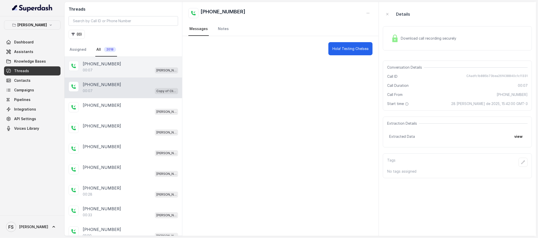
click at [133, 71] on div "00:07 [PERSON_NAME]" at bounding box center [130, 70] width 95 height 7
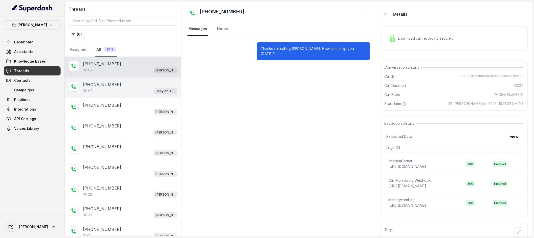
click at [131, 90] on div "00:07 Copy of Client Name / Testing" at bounding box center [130, 91] width 94 height 7
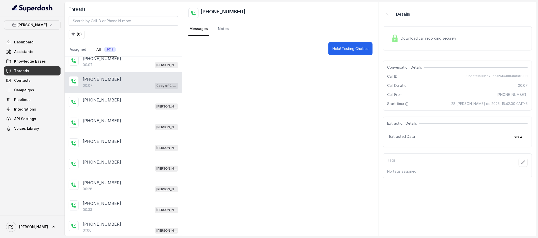
scroll to position [41, 0]
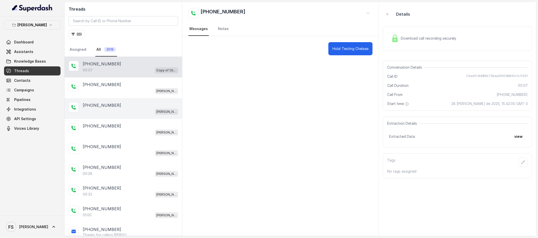
click at [116, 117] on div "[PHONE_NUMBER] [GEOGRAPHIC_DATA]" at bounding box center [124, 108] width 118 height 21
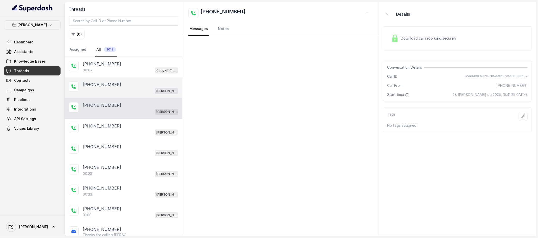
click at [125, 95] on div "[PHONE_NUMBER] [GEOGRAPHIC_DATA]" at bounding box center [124, 87] width 118 height 21
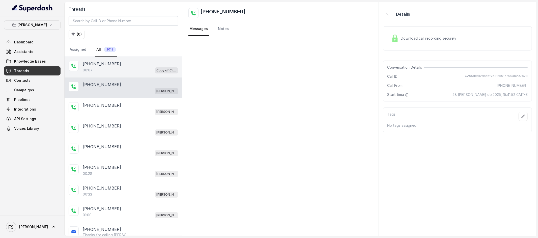
click at [128, 70] on div "00:07 Copy of Client Name / Testing" at bounding box center [130, 70] width 95 height 7
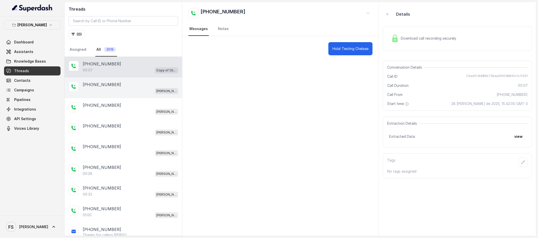
click at [122, 94] on div "[PHONE_NUMBER] [GEOGRAPHIC_DATA]" at bounding box center [124, 87] width 118 height 21
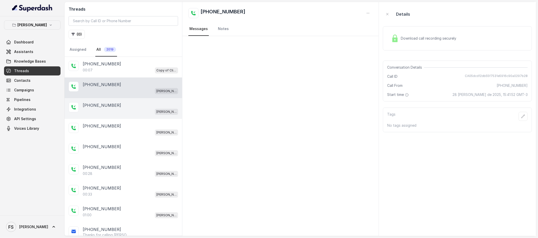
click at [121, 112] on div "[PERSON_NAME]" at bounding box center [130, 111] width 95 height 7
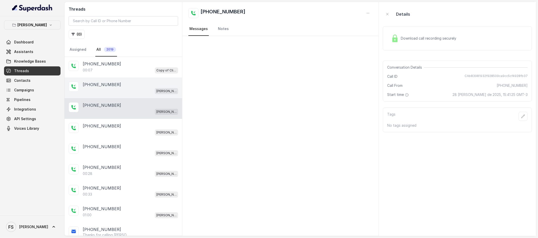
click at [128, 87] on div "[PHONE_NUMBER]" at bounding box center [130, 85] width 95 height 6
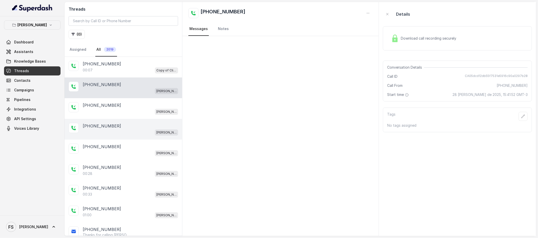
click at [116, 122] on div "[PHONE_NUMBER] [GEOGRAPHIC_DATA]" at bounding box center [124, 129] width 118 height 21
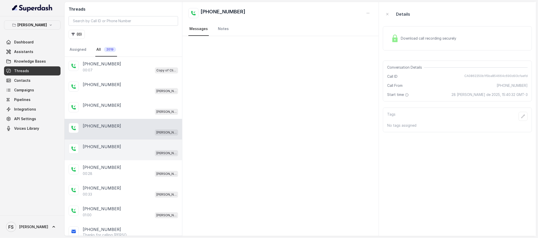
click at [112, 140] on div "[PHONE_NUMBER] [GEOGRAPHIC_DATA]" at bounding box center [124, 150] width 118 height 21
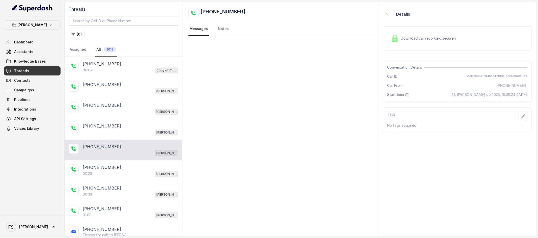
click at [127, 55] on nav "Assigned All 2019" at bounding box center [124, 50] width 110 height 14
click at [128, 60] on div "[PHONE_NUMBER]:07 Copy of Client Name / Testing" at bounding box center [124, 67] width 118 height 21
